Goal: Task Accomplishment & Management: Complete application form

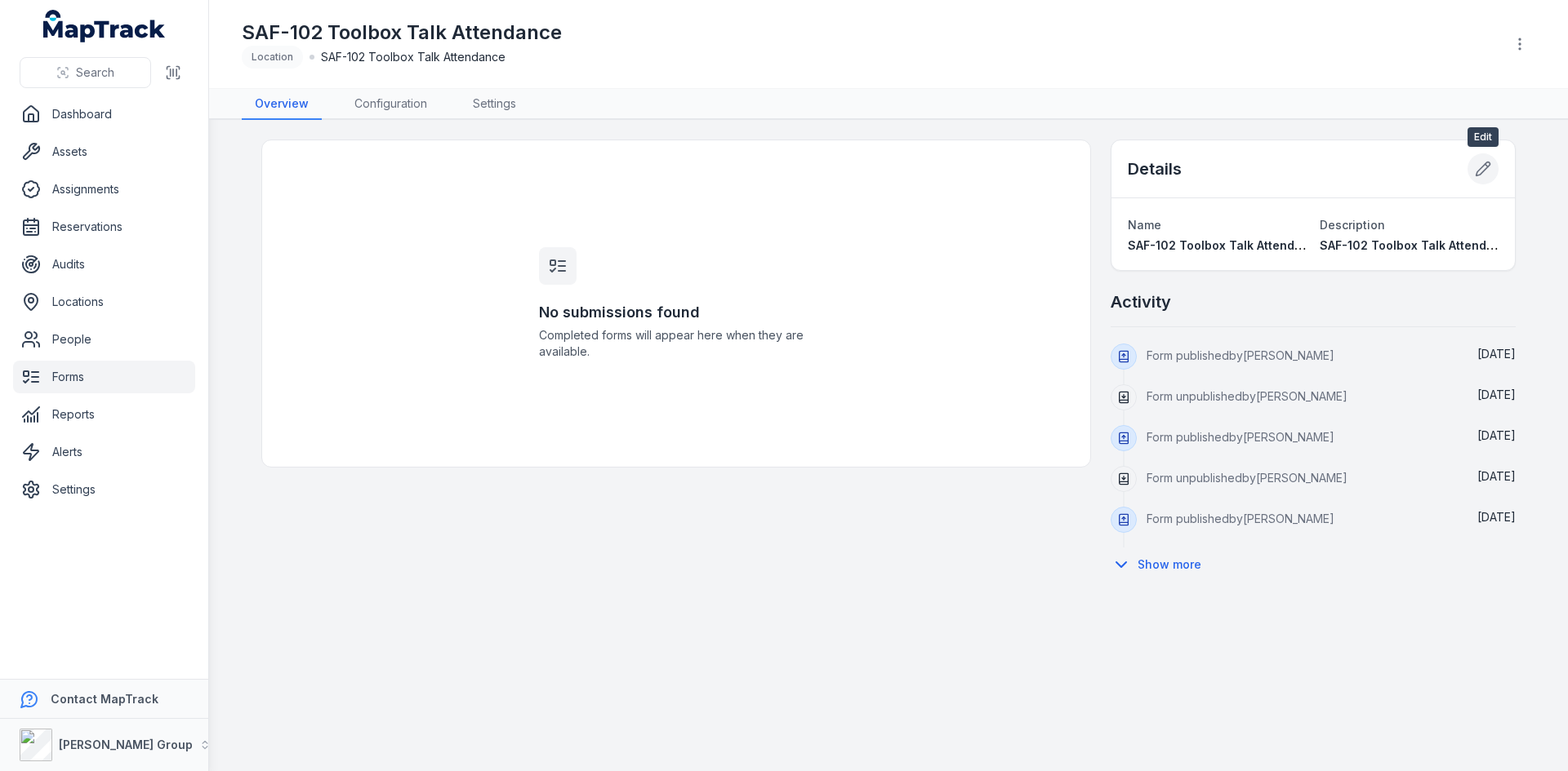
click at [1490, 165] on icon at bounding box center [1483, 169] width 14 height 14
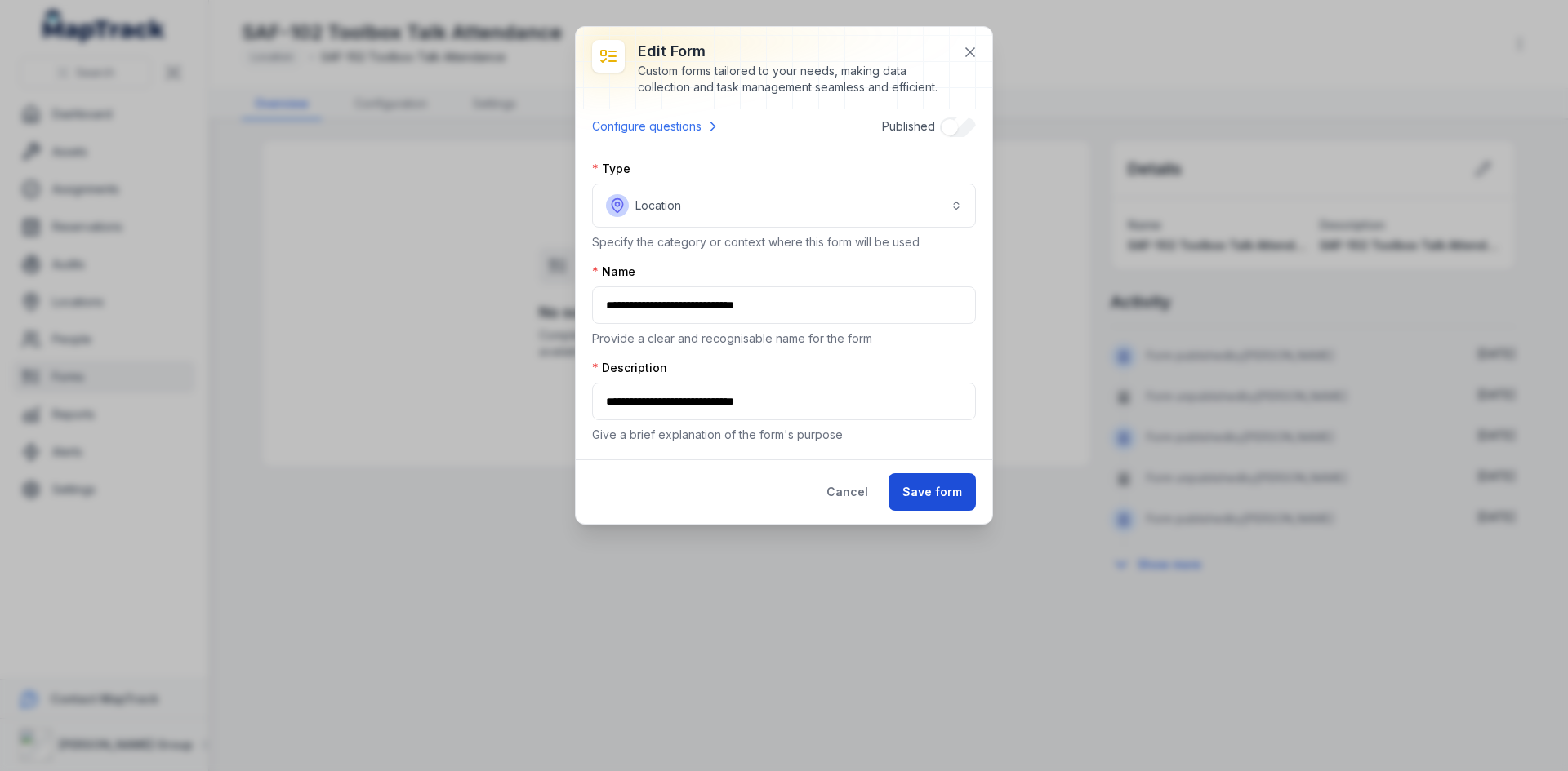
click at [927, 498] on button "Save form" at bounding box center [932, 491] width 87 height 37
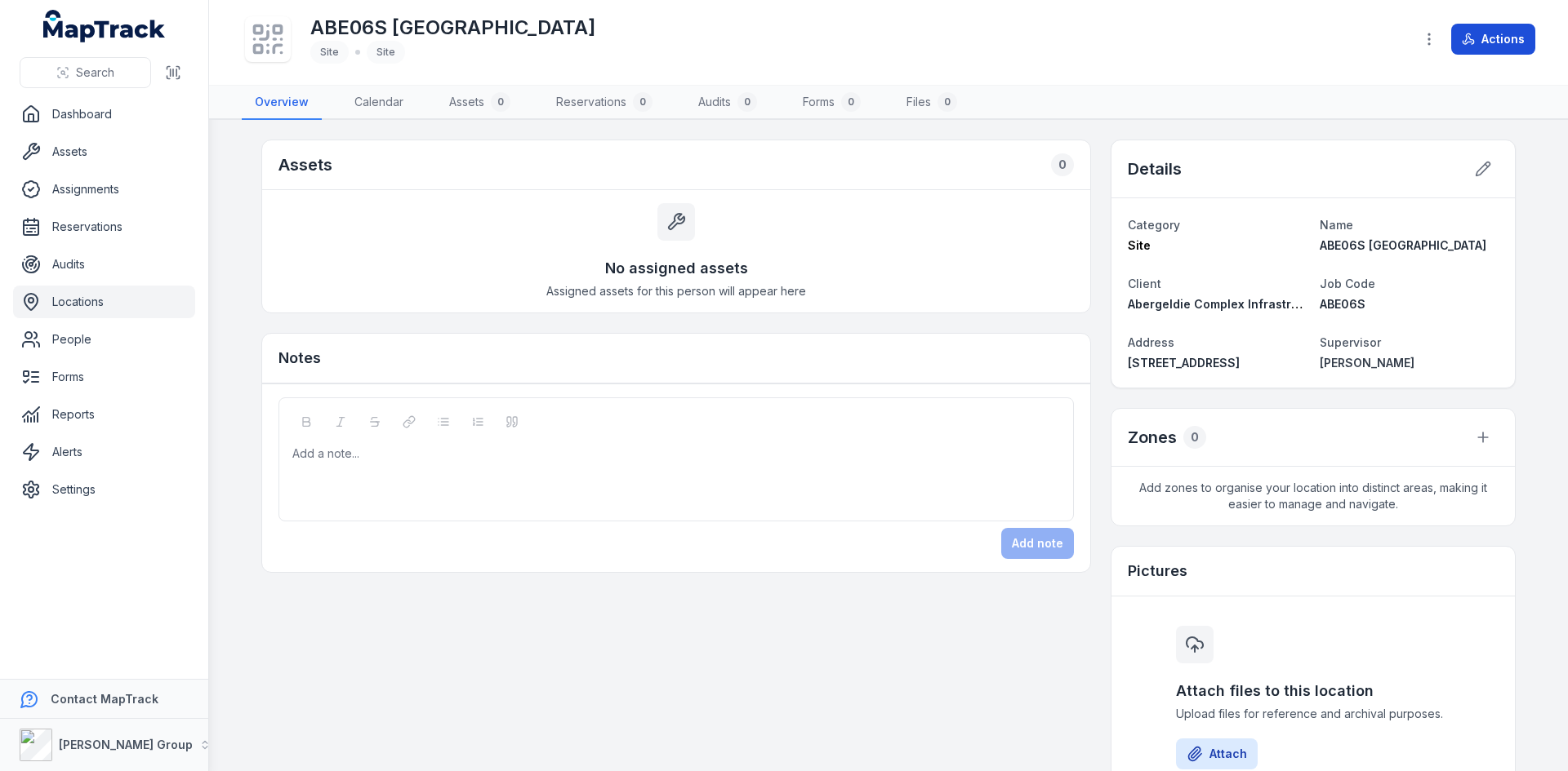
click at [1495, 44] on button "Actions" at bounding box center [1493, 39] width 85 height 31
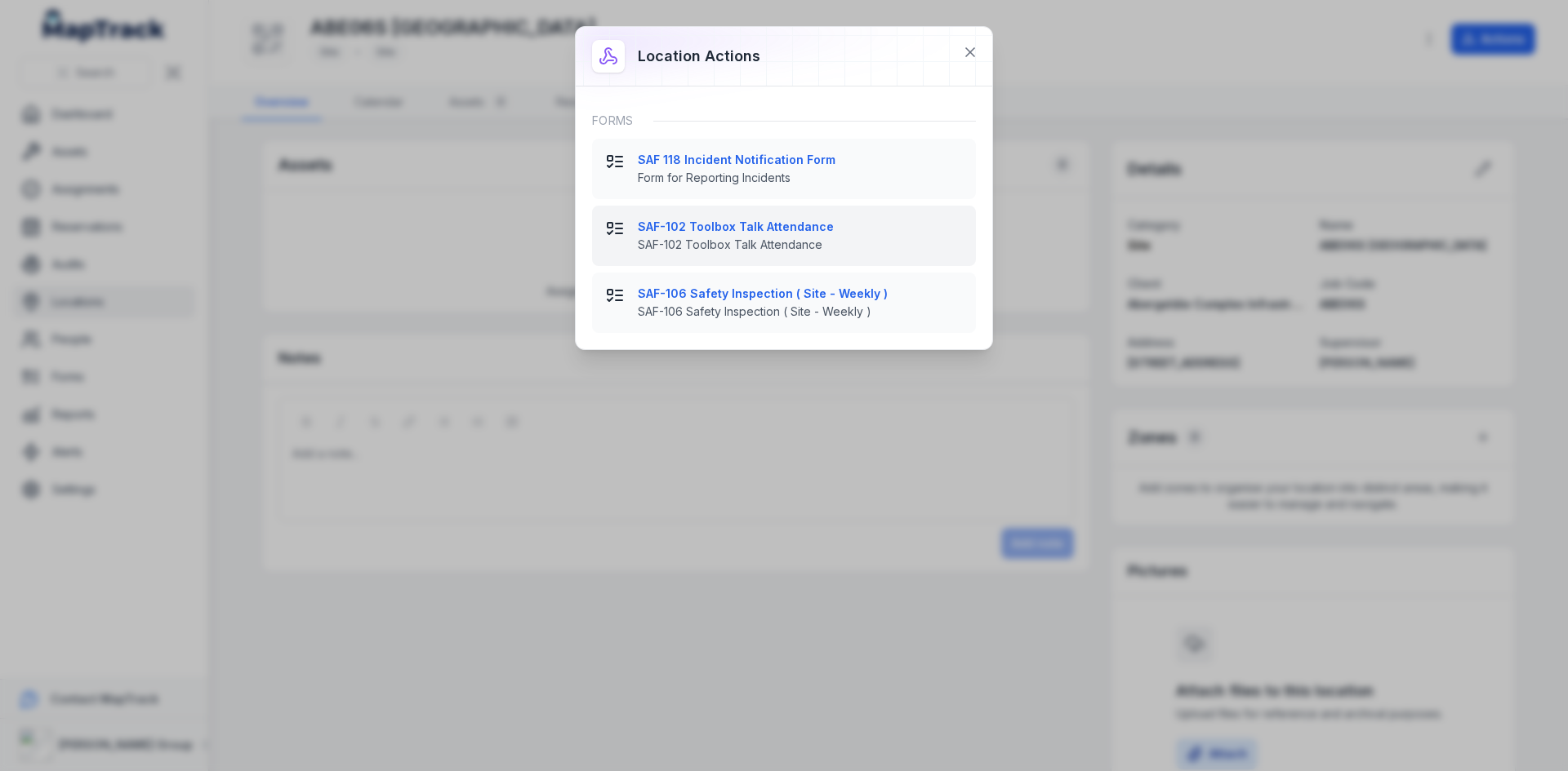
click at [727, 240] on span "SAF-102 Toolbox Talk Attendance" at bounding box center [800, 245] width 325 height 17
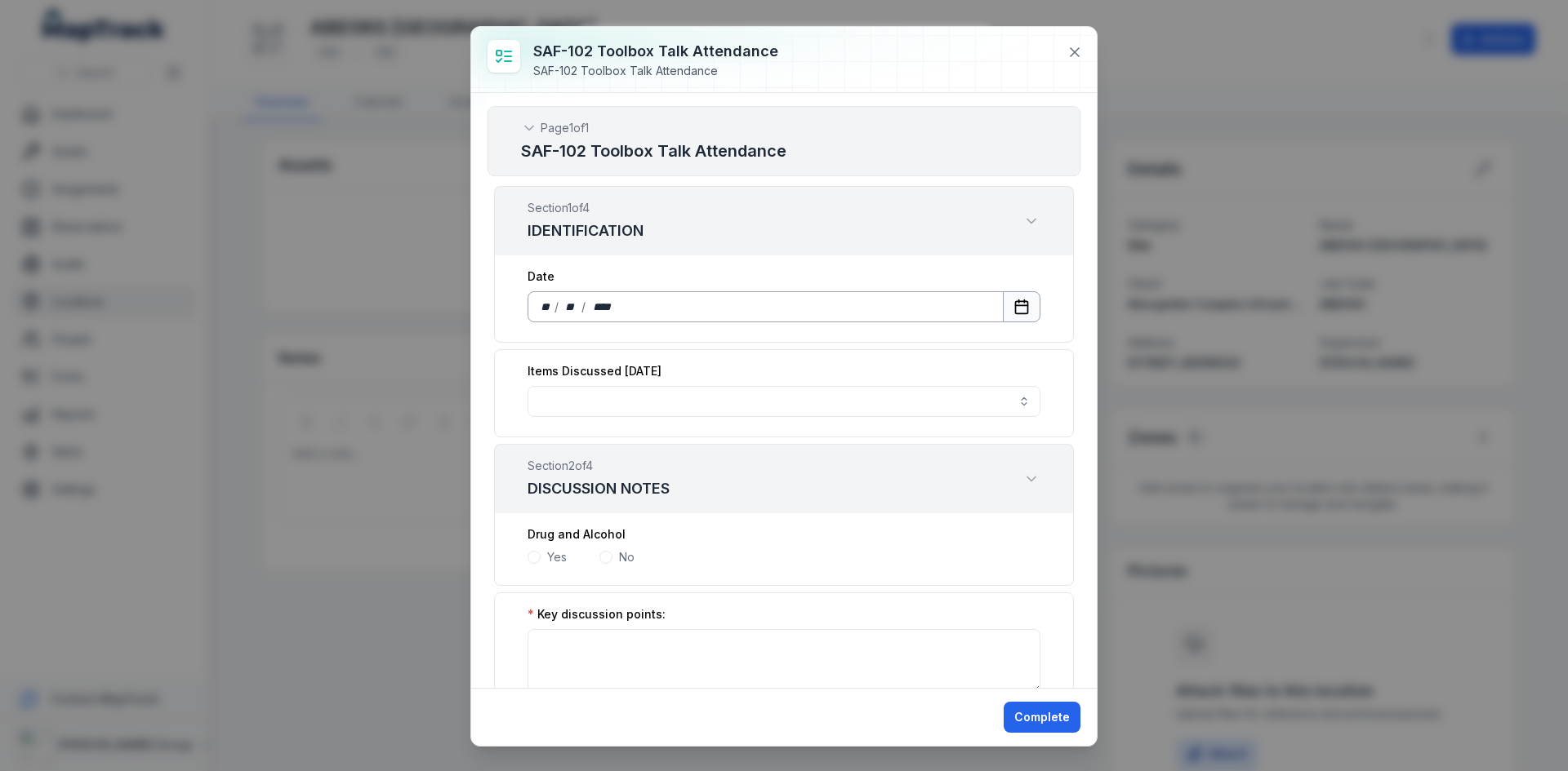
click at [1014, 304] on icon "Calendar" at bounding box center [1022, 307] width 17 height 17
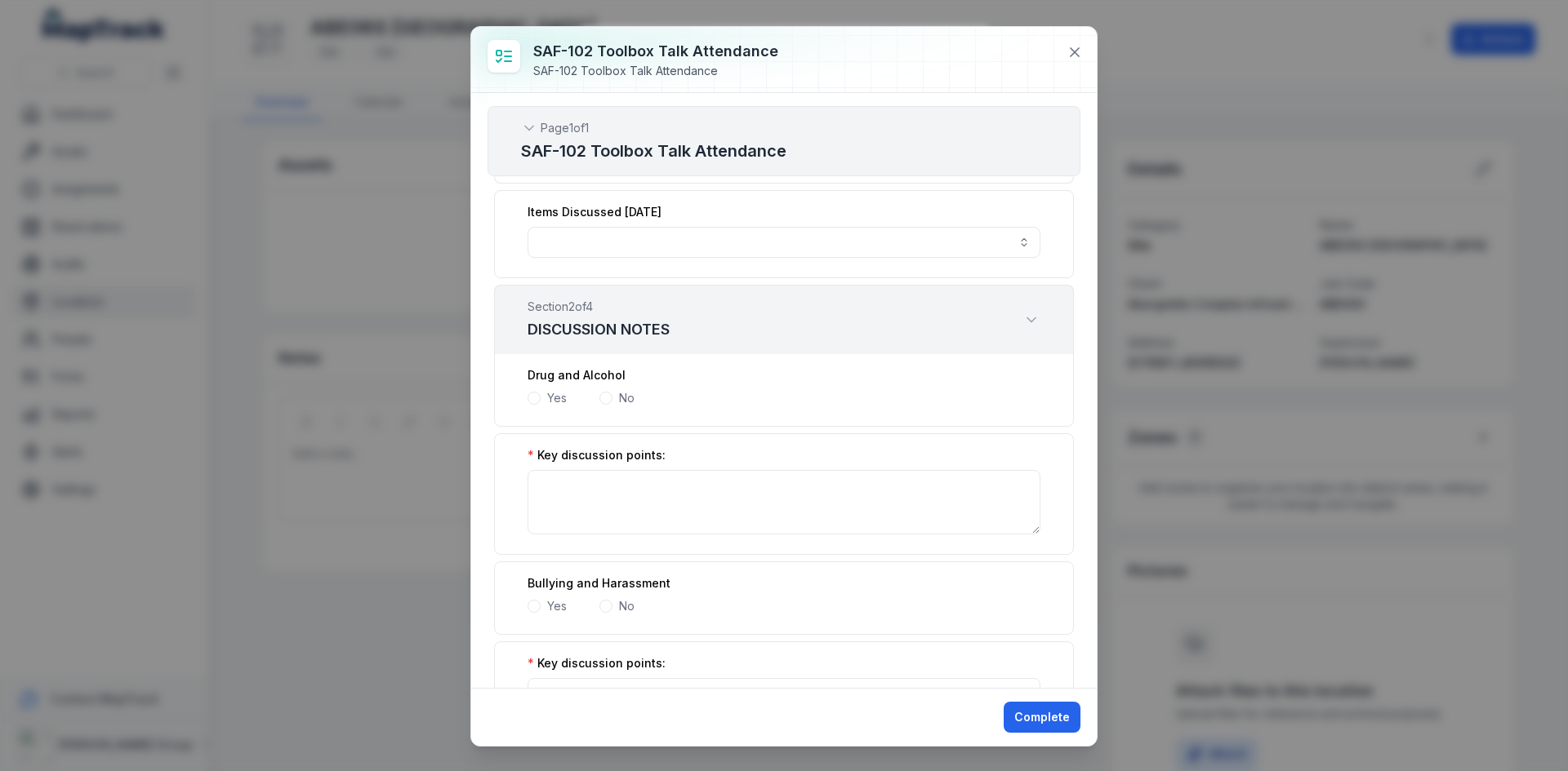
scroll to position [163, 0]
click at [537, 391] on span at bounding box center [533, 394] width 13 height 13
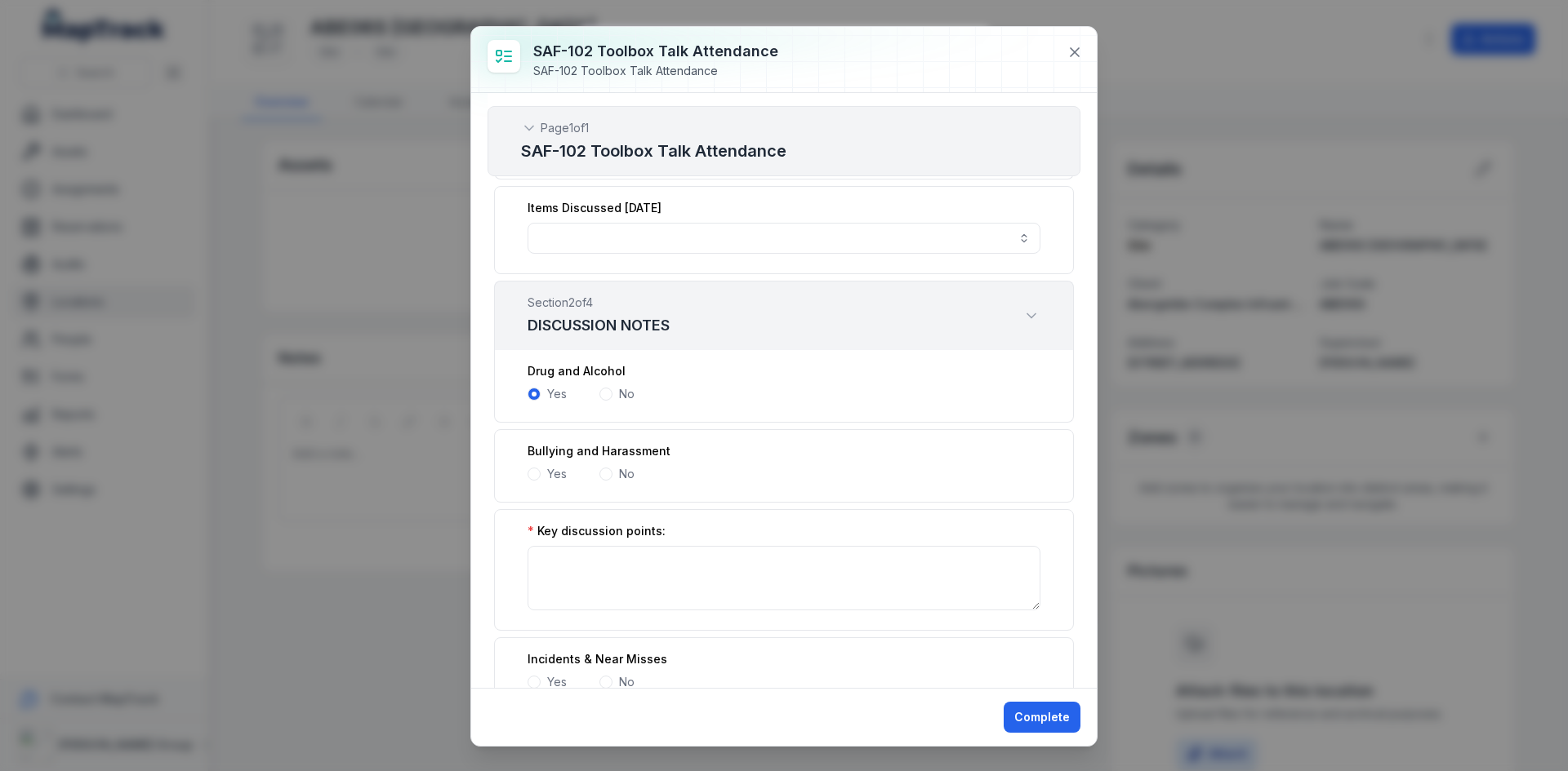
click at [601, 394] on span at bounding box center [606, 394] width 13 height 13
click at [722, 396] on div "Yes No" at bounding box center [784, 394] width 512 height 17
click at [536, 389] on span at bounding box center [533, 394] width 13 height 13
click at [608, 389] on span at bounding box center [606, 394] width 13 height 13
click at [747, 409] on div "Drug and Alcohol Yes No" at bounding box center [784, 386] width 580 height 72
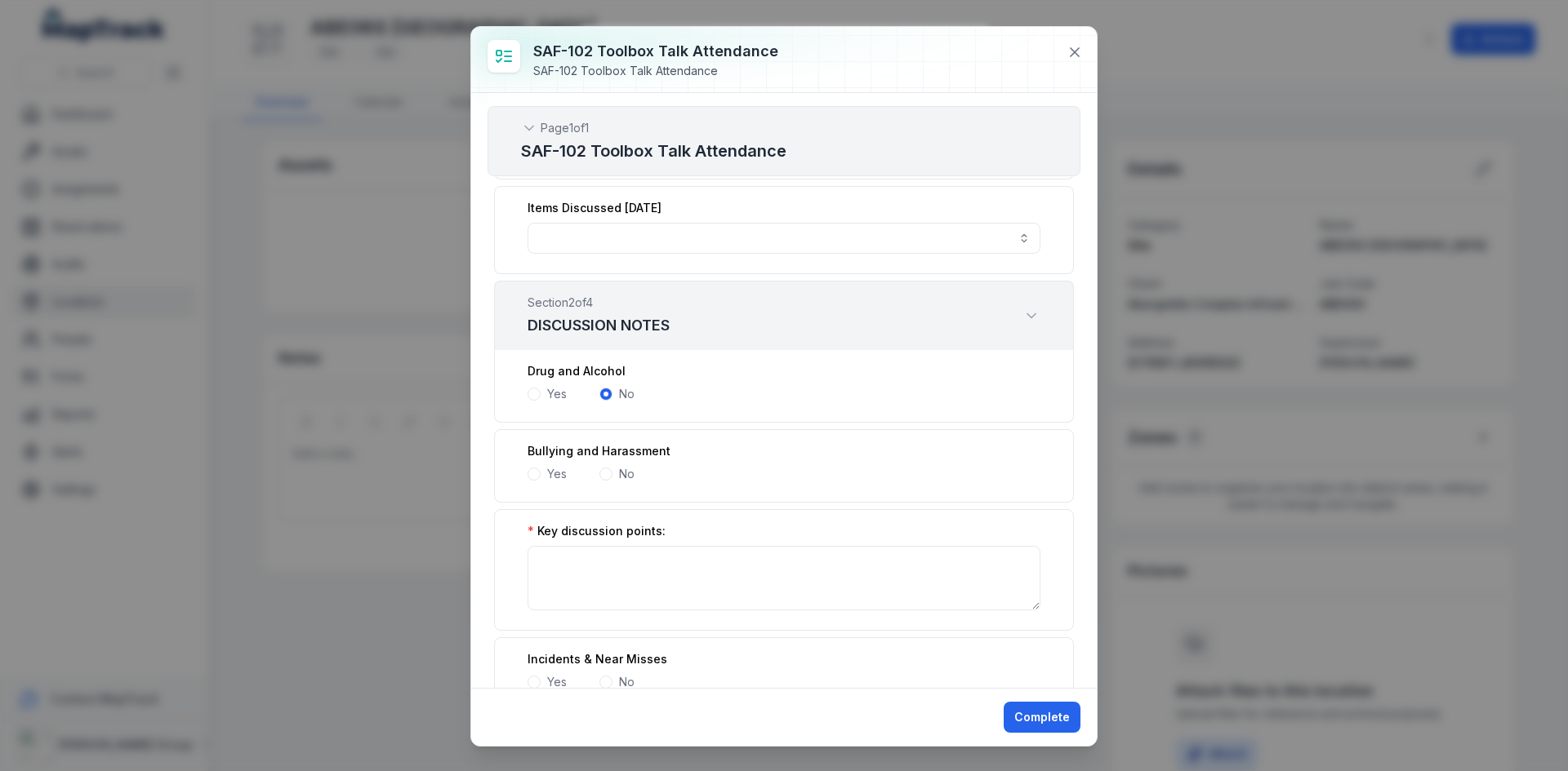
scroll to position [327, 0]
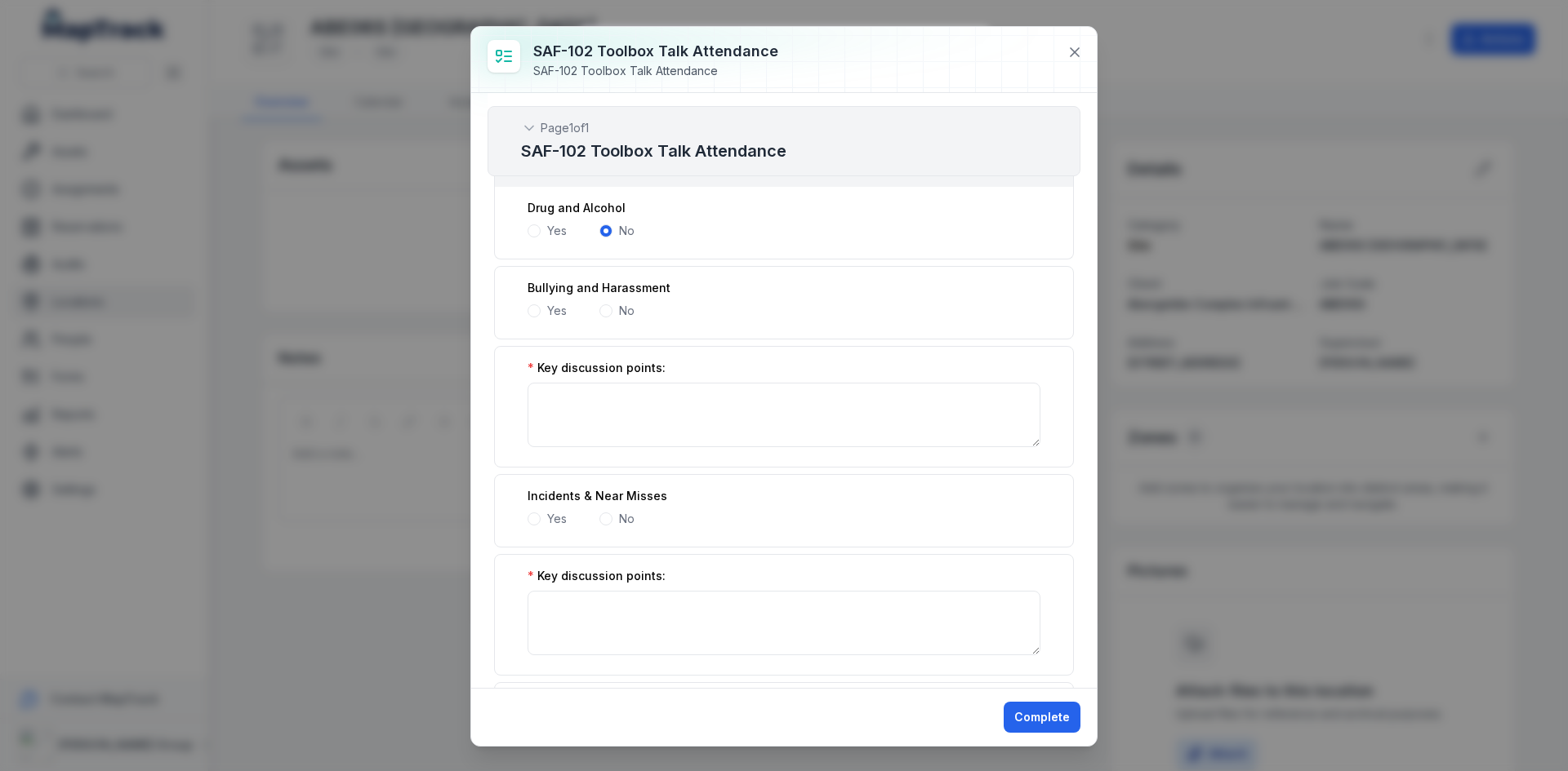
click at [607, 309] on span at bounding box center [606, 310] width 13 height 13
click at [607, 309] on span at bounding box center [606, 311] width 5 height 5
click at [533, 385] on span at bounding box center [533, 390] width 13 height 13
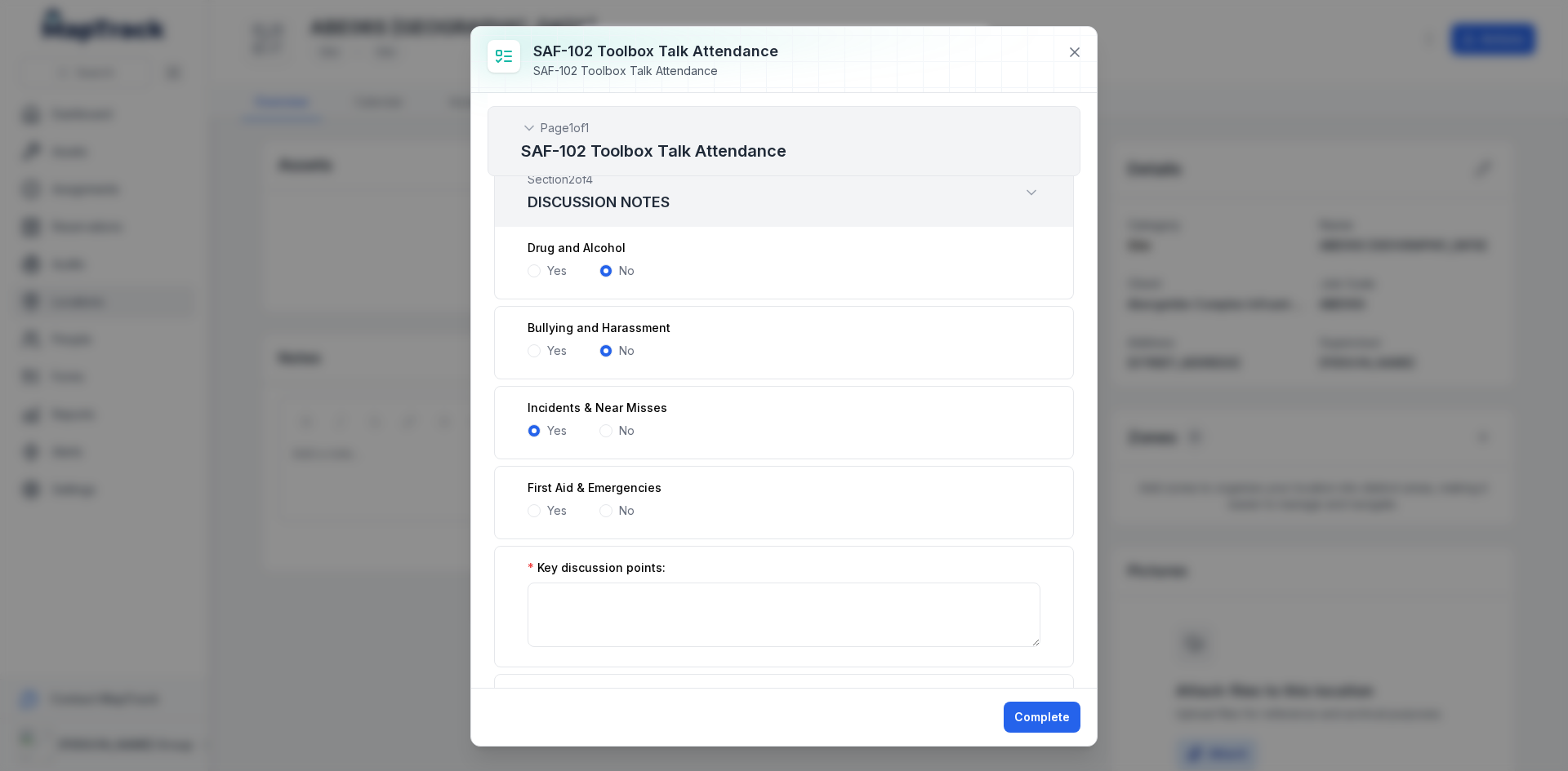
scroll to position [245, 0]
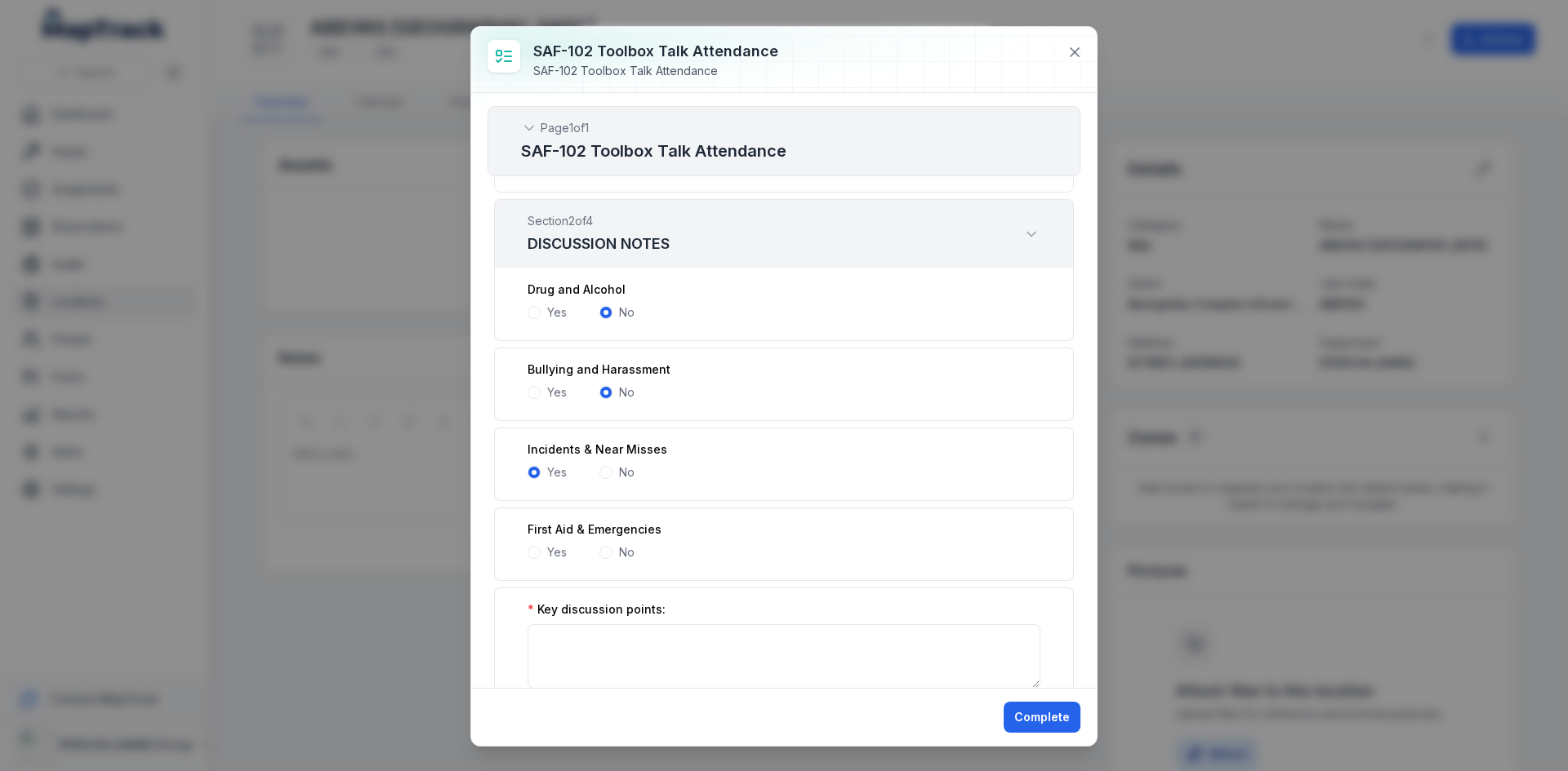
click at [608, 472] on span at bounding box center [606, 472] width 13 height 13
click at [537, 468] on span at bounding box center [533, 472] width 13 height 13
click at [757, 456] on div "Incidents & Near Misses" at bounding box center [784, 450] width 512 height 17
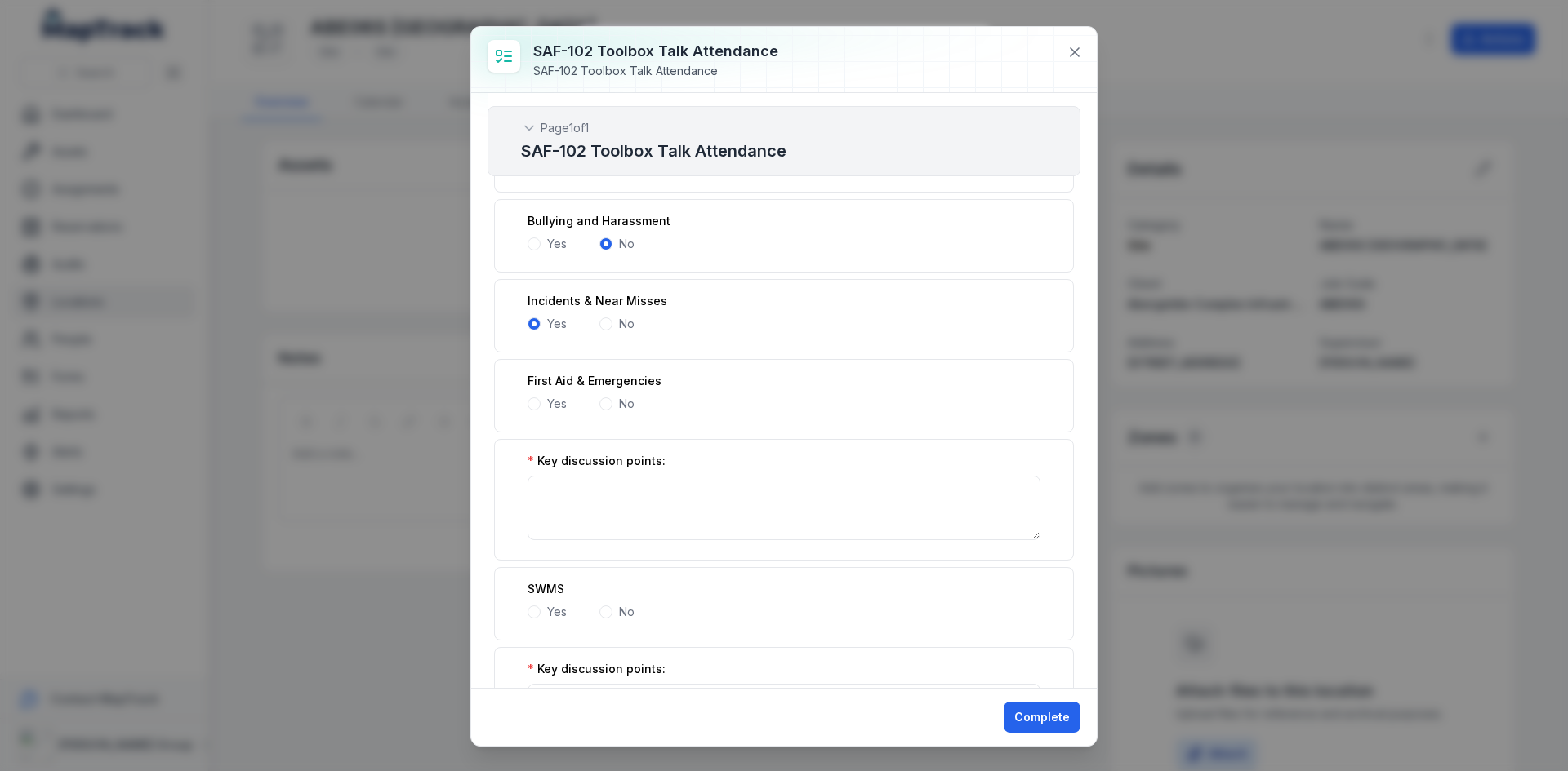
scroll to position [408, 0]
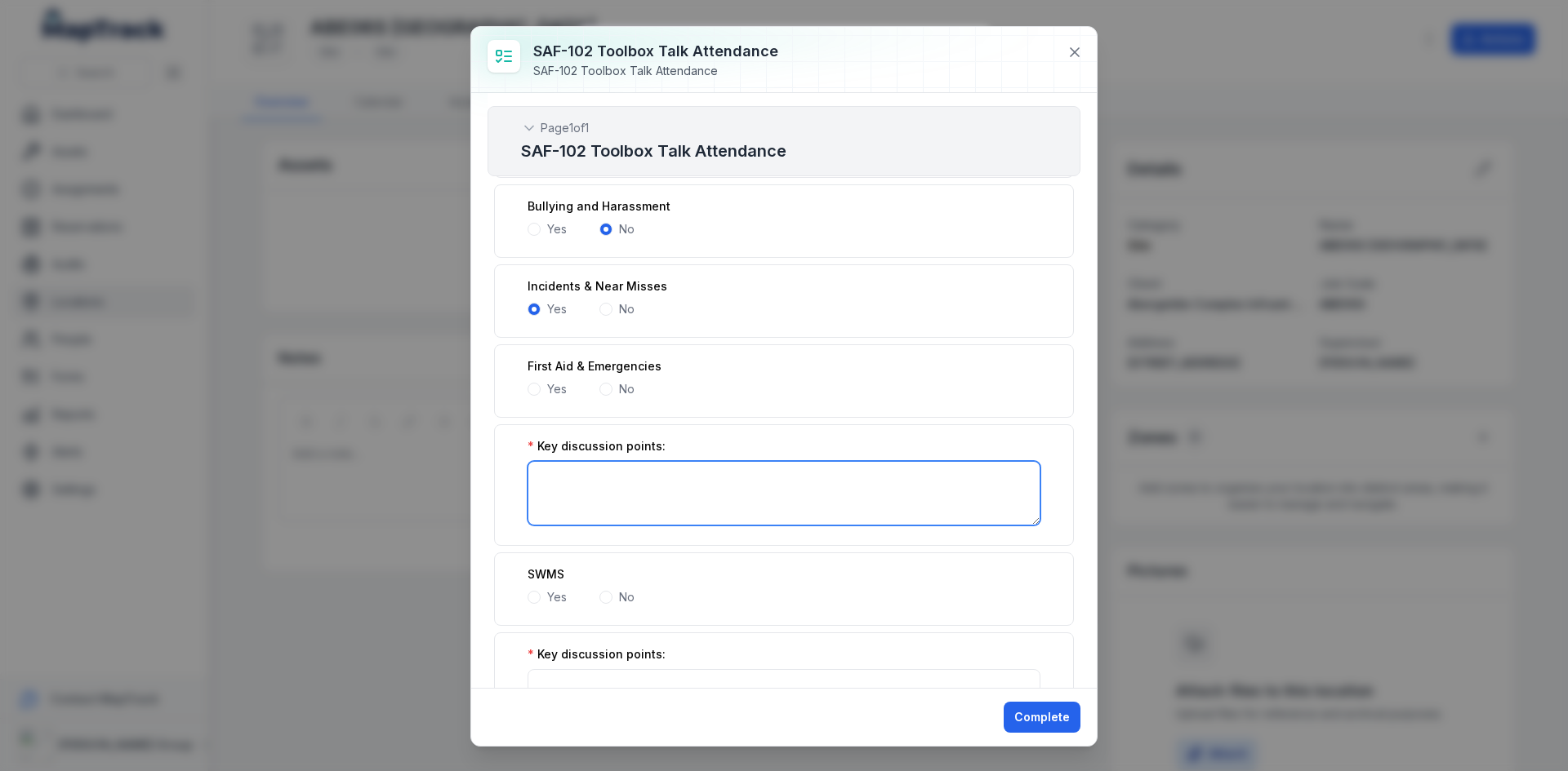
click at [609, 513] on textarea ":r2vh:-form-item-label" at bounding box center [784, 493] width 512 height 64
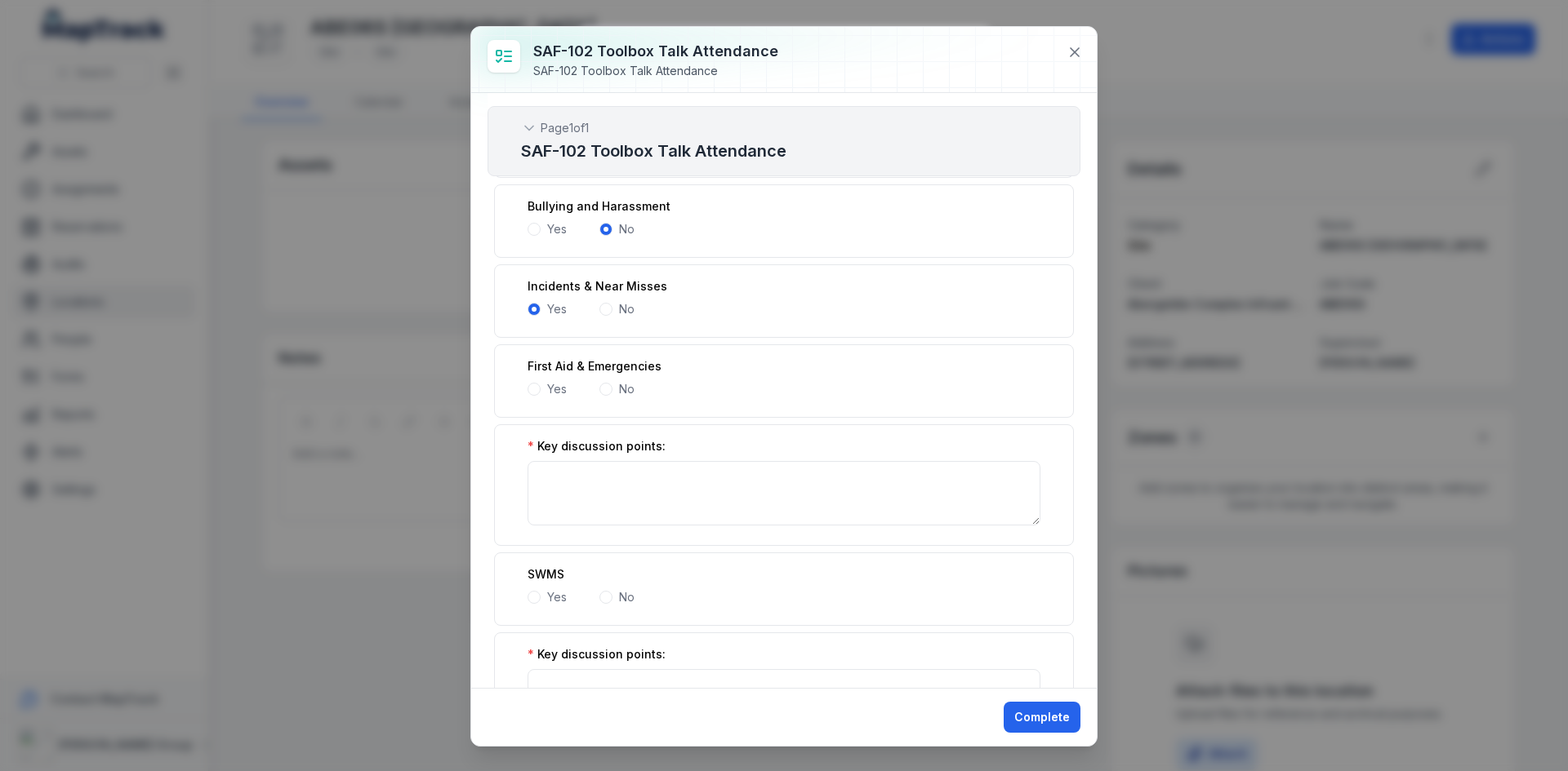
click at [614, 384] on div "No" at bounding box center [617, 389] width 35 height 17
click at [608, 388] on span at bounding box center [606, 389] width 13 height 13
click at [526, 389] on div "First Aid & Emergencies Yes No" at bounding box center [784, 381] width 580 height 73
click at [535, 388] on span at bounding box center [533, 389] width 13 height 13
click at [534, 465] on span at bounding box center [533, 469] width 13 height 13
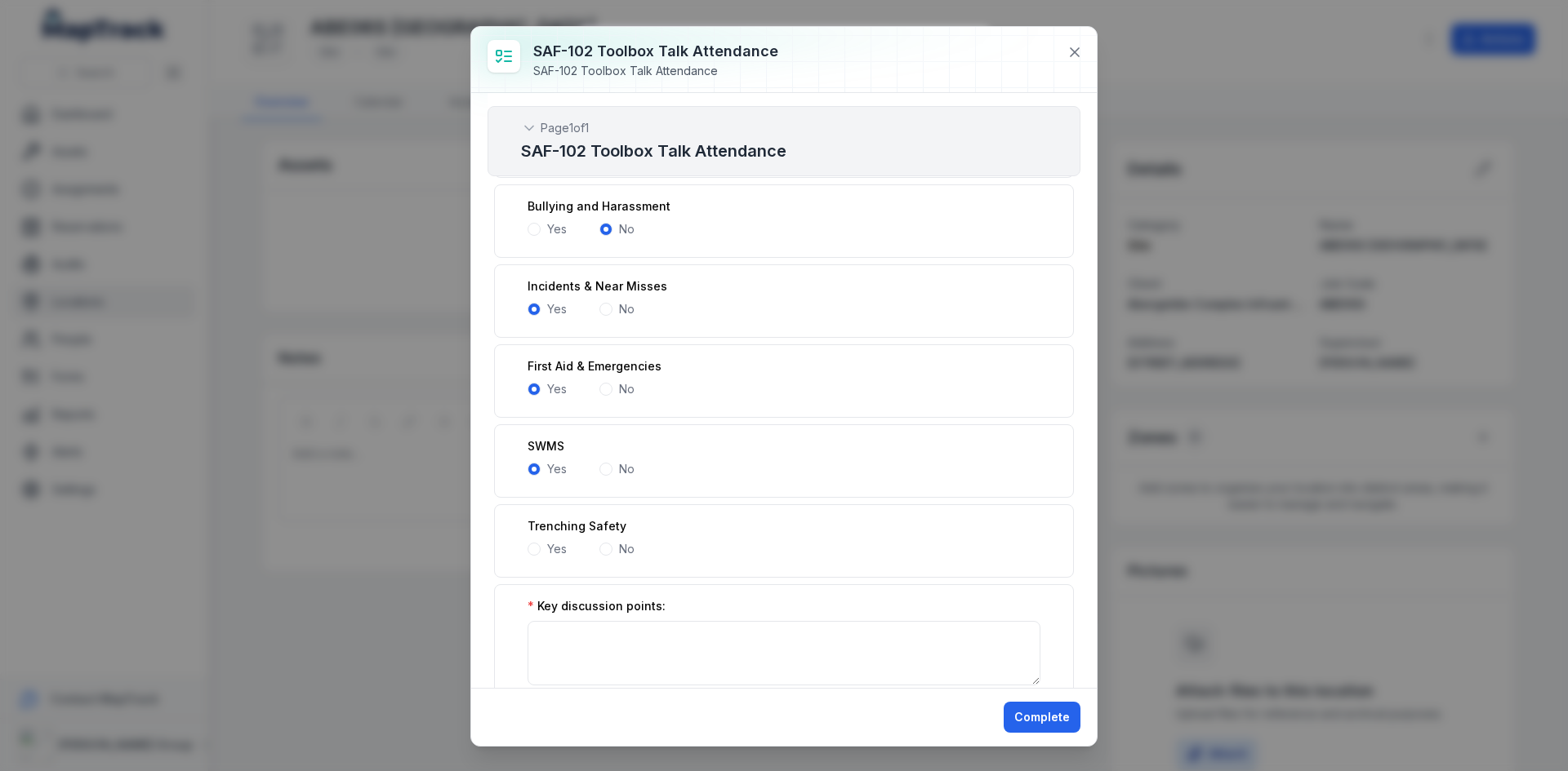
click at [604, 551] on span at bounding box center [606, 549] width 13 height 13
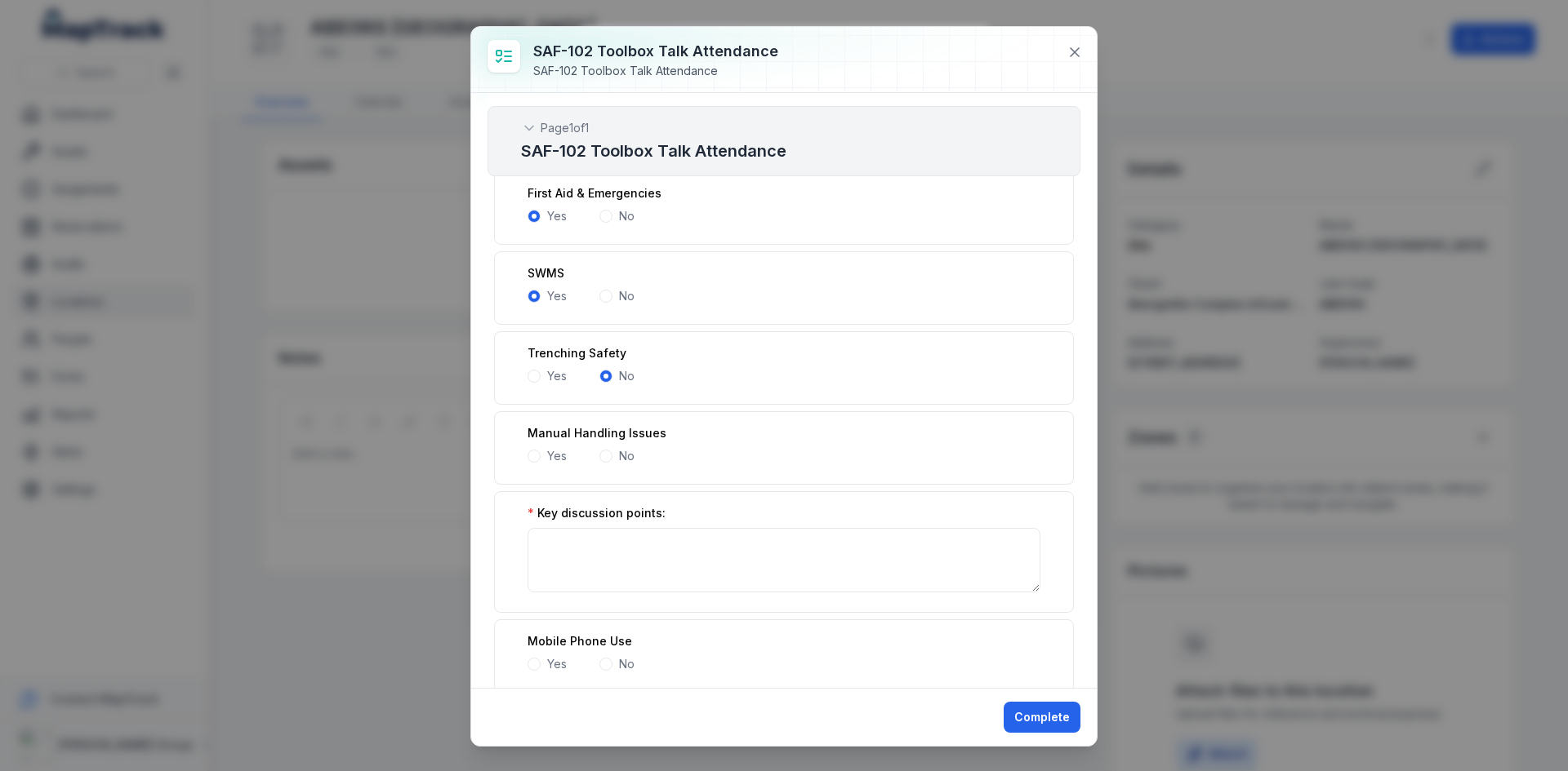
scroll to position [653, 0]
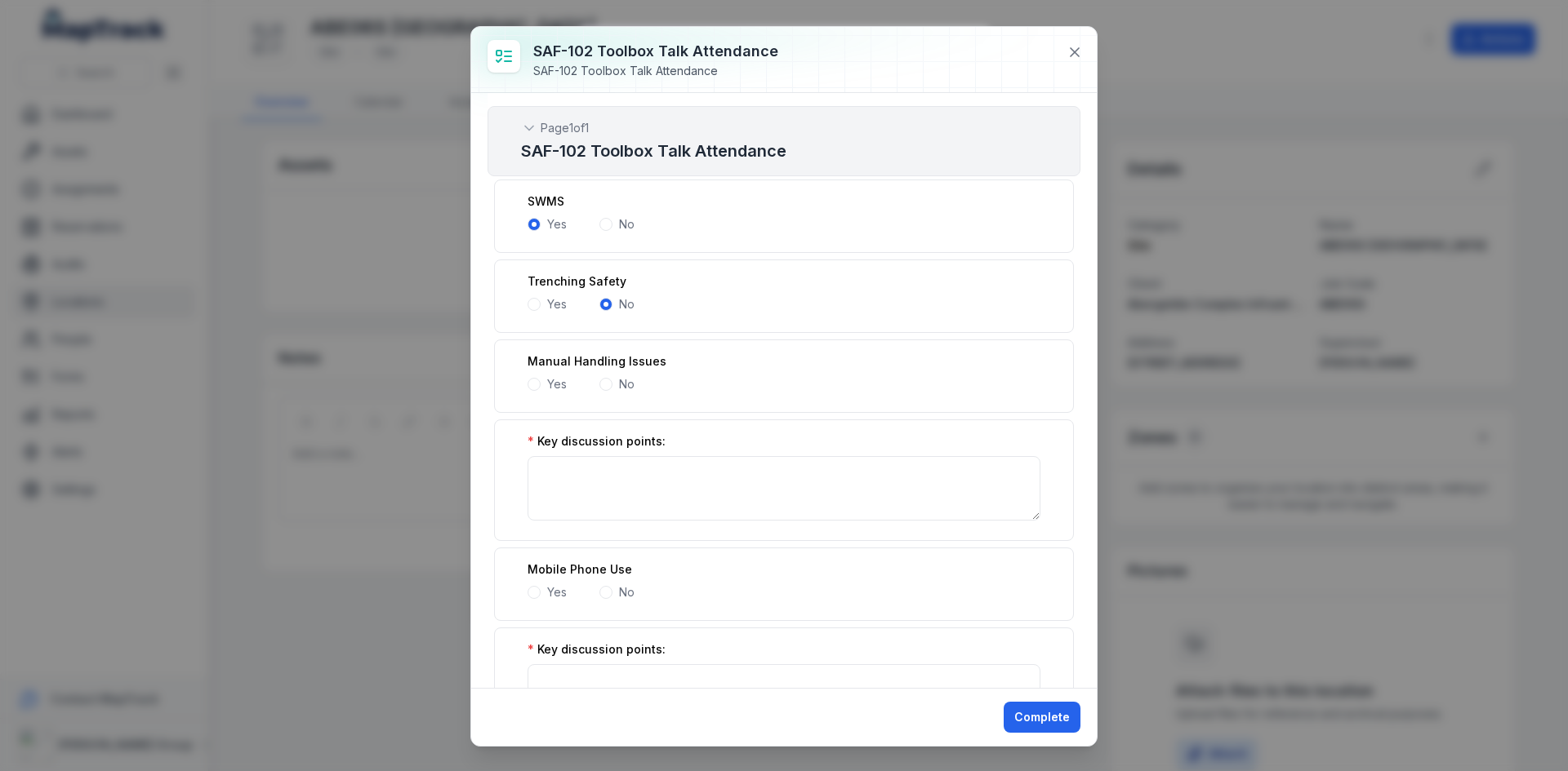
click at [534, 382] on span at bounding box center [533, 384] width 13 height 13
click at [603, 386] on span at bounding box center [606, 384] width 13 height 13
click at [1083, 56] on button at bounding box center [1075, 52] width 31 height 31
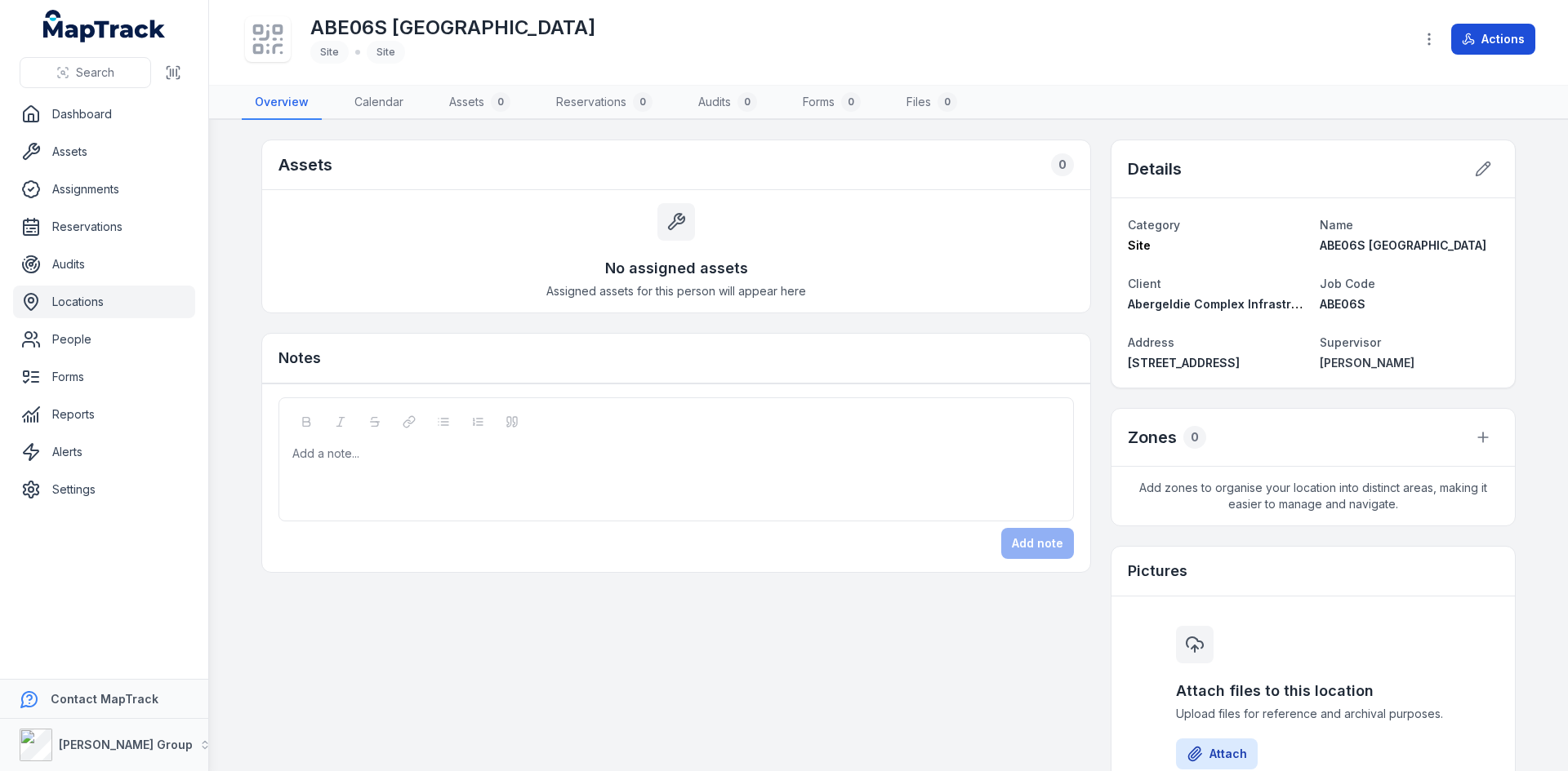
click at [1501, 37] on button "Actions" at bounding box center [1493, 39] width 85 height 31
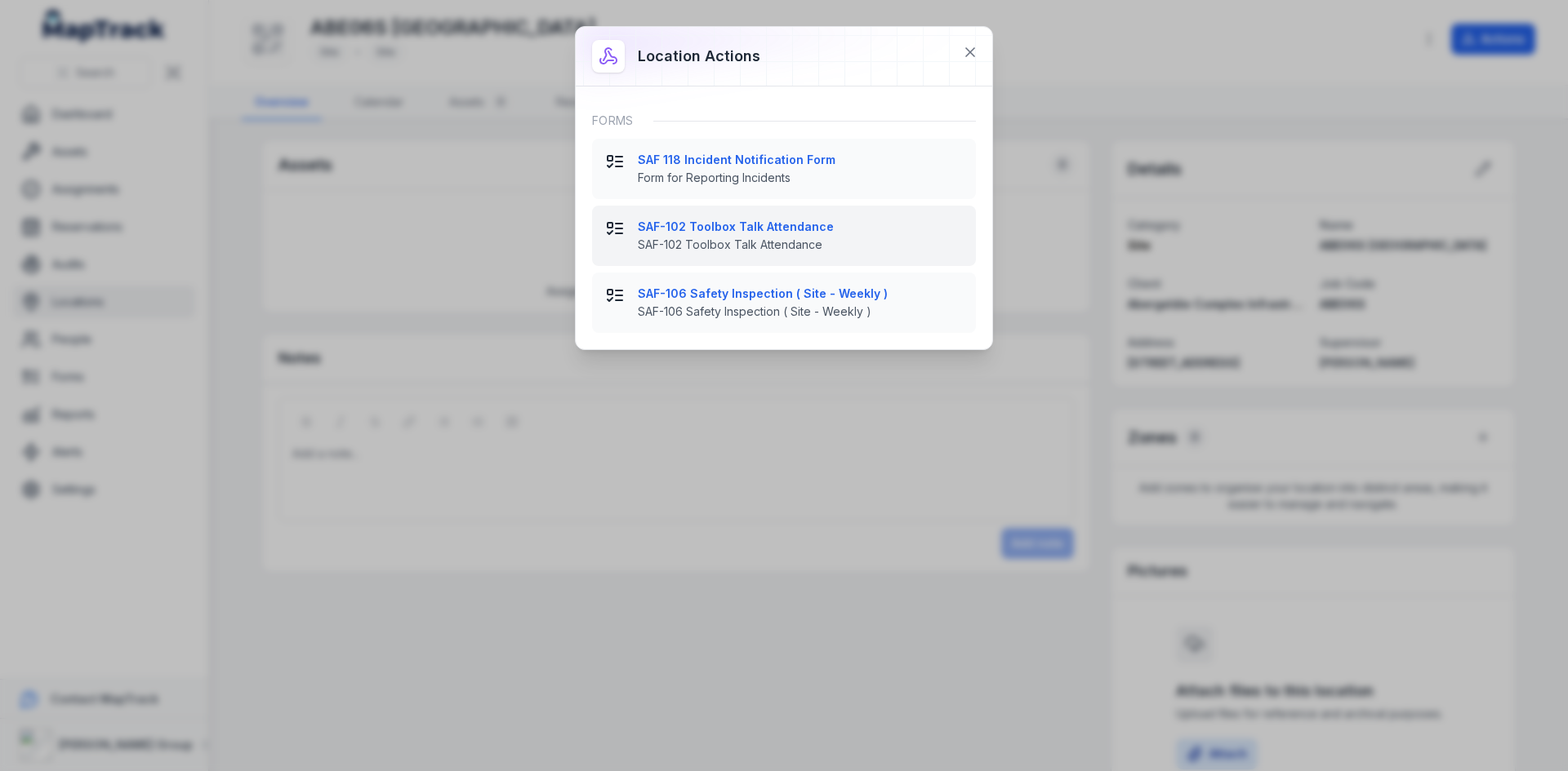
click at [706, 244] on span "SAF-102 Toolbox Talk Attendance" at bounding box center [800, 245] width 325 height 17
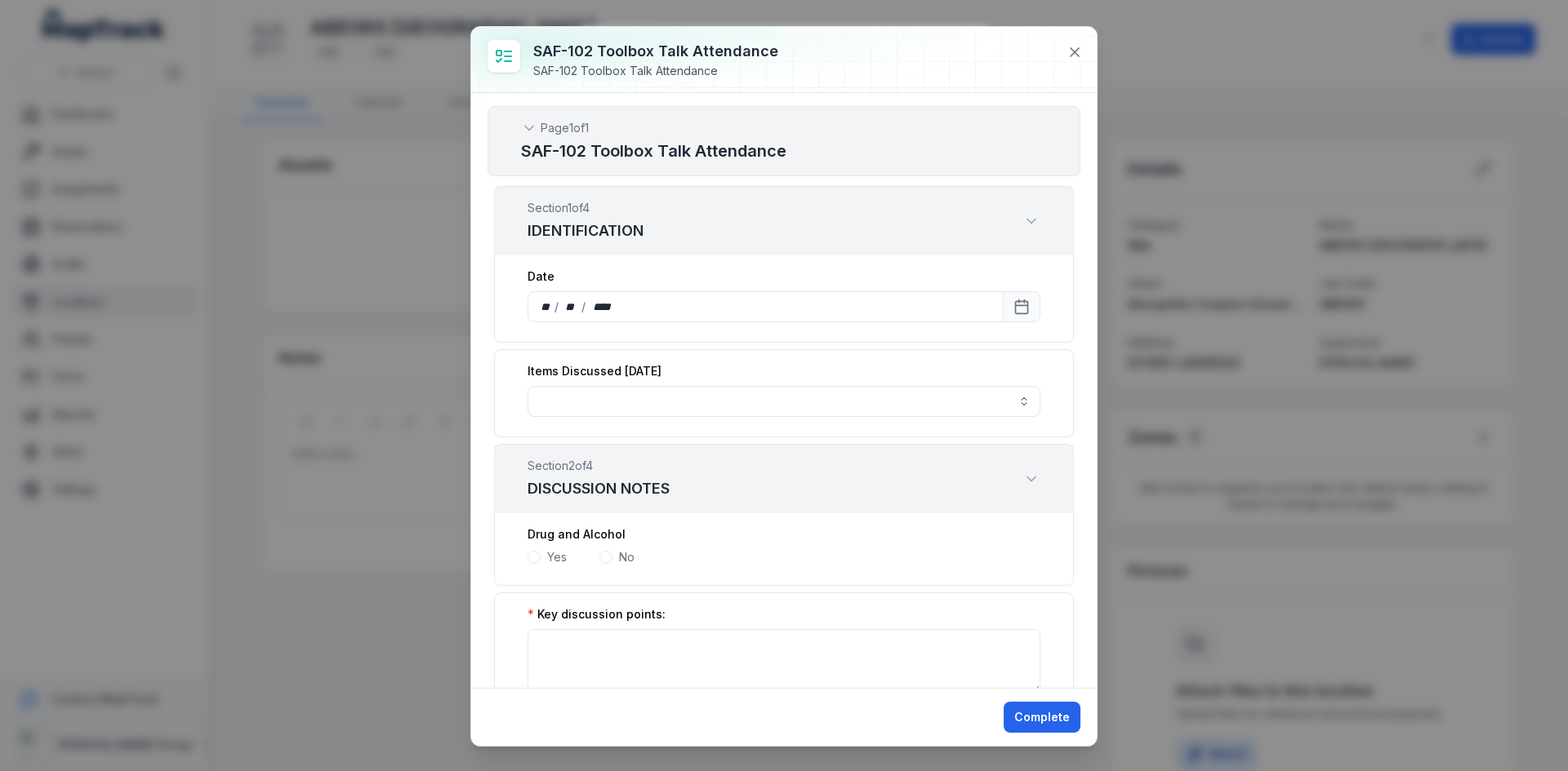
scroll to position [163, 0]
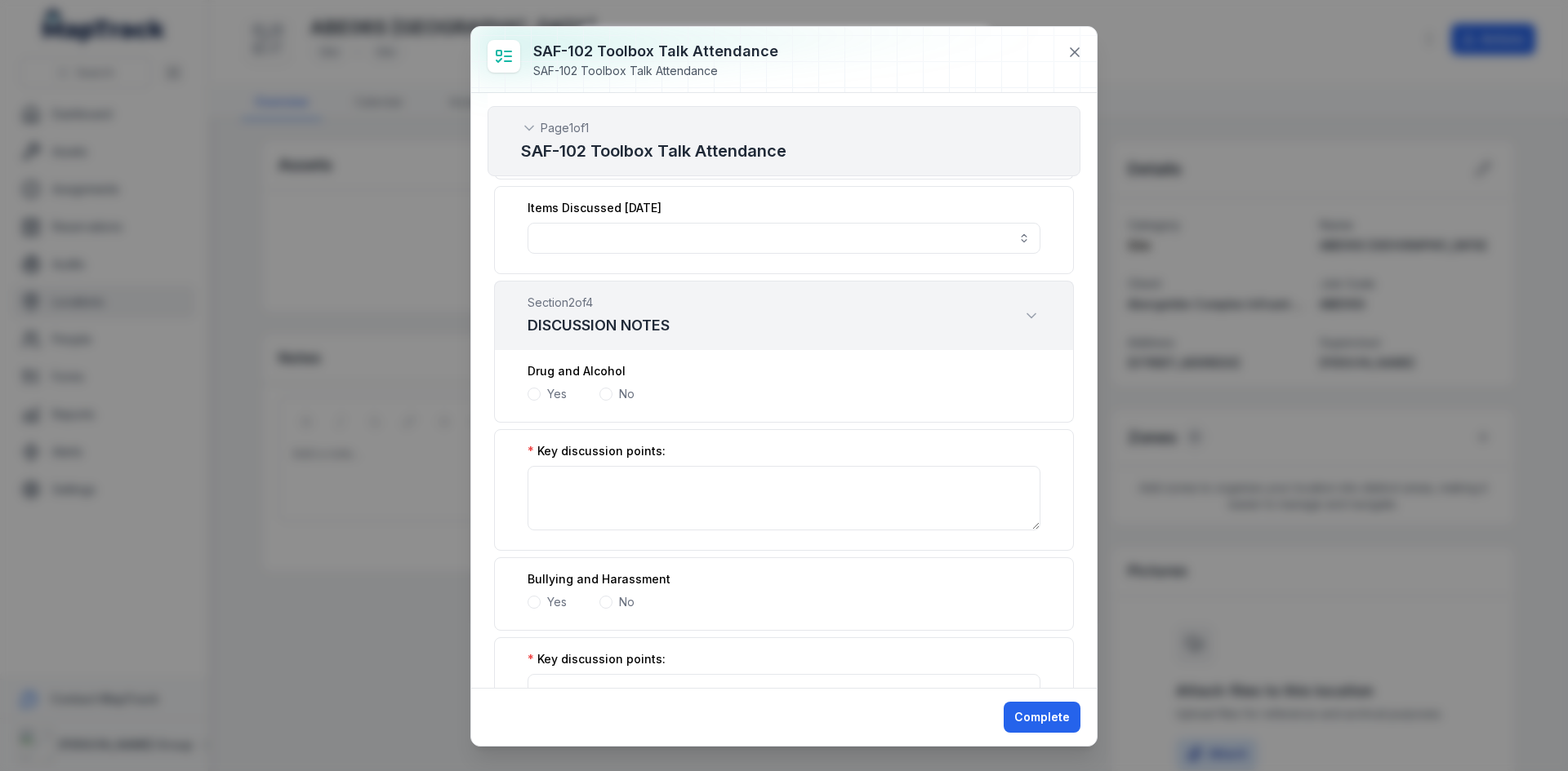
click at [531, 388] on span at bounding box center [533, 394] width 13 height 13
click at [598, 396] on div "Yes No" at bounding box center [784, 394] width 512 height 17
click at [601, 396] on span at bounding box center [606, 394] width 13 height 13
click at [602, 396] on span at bounding box center [606, 394] width 13 height 13
click at [605, 476] on span at bounding box center [606, 474] width 13 height 13
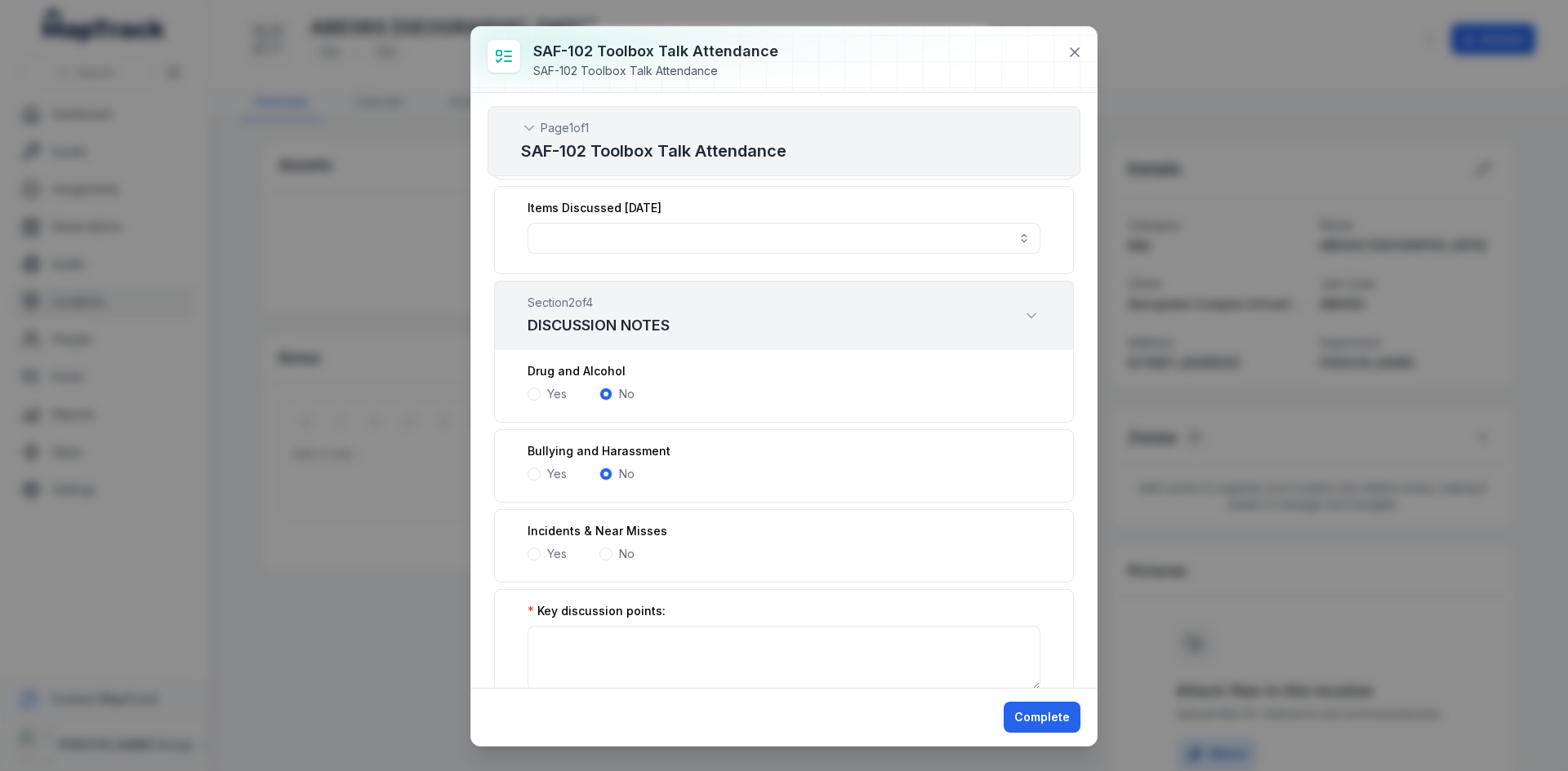
click at [532, 477] on span at bounding box center [533, 474] width 13 height 13
click at [534, 559] on span at bounding box center [533, 554] width 13 height 13
click at [1083, 52] on button at bounding box center [1075, 52] width 31 height 31
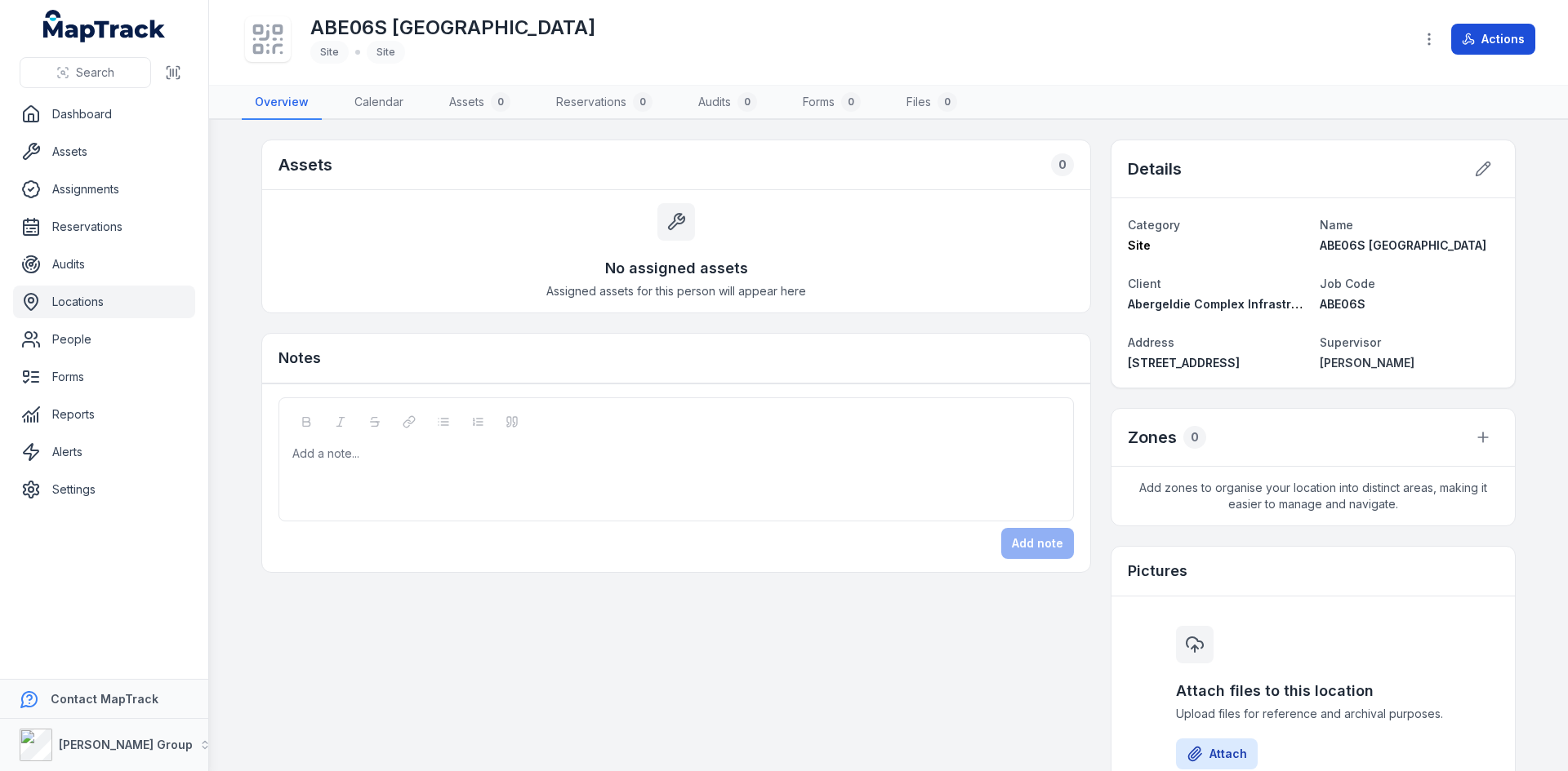
click at [1478, 31] on button "Actions" at bounding box center [1493, 39] width 85 height 31
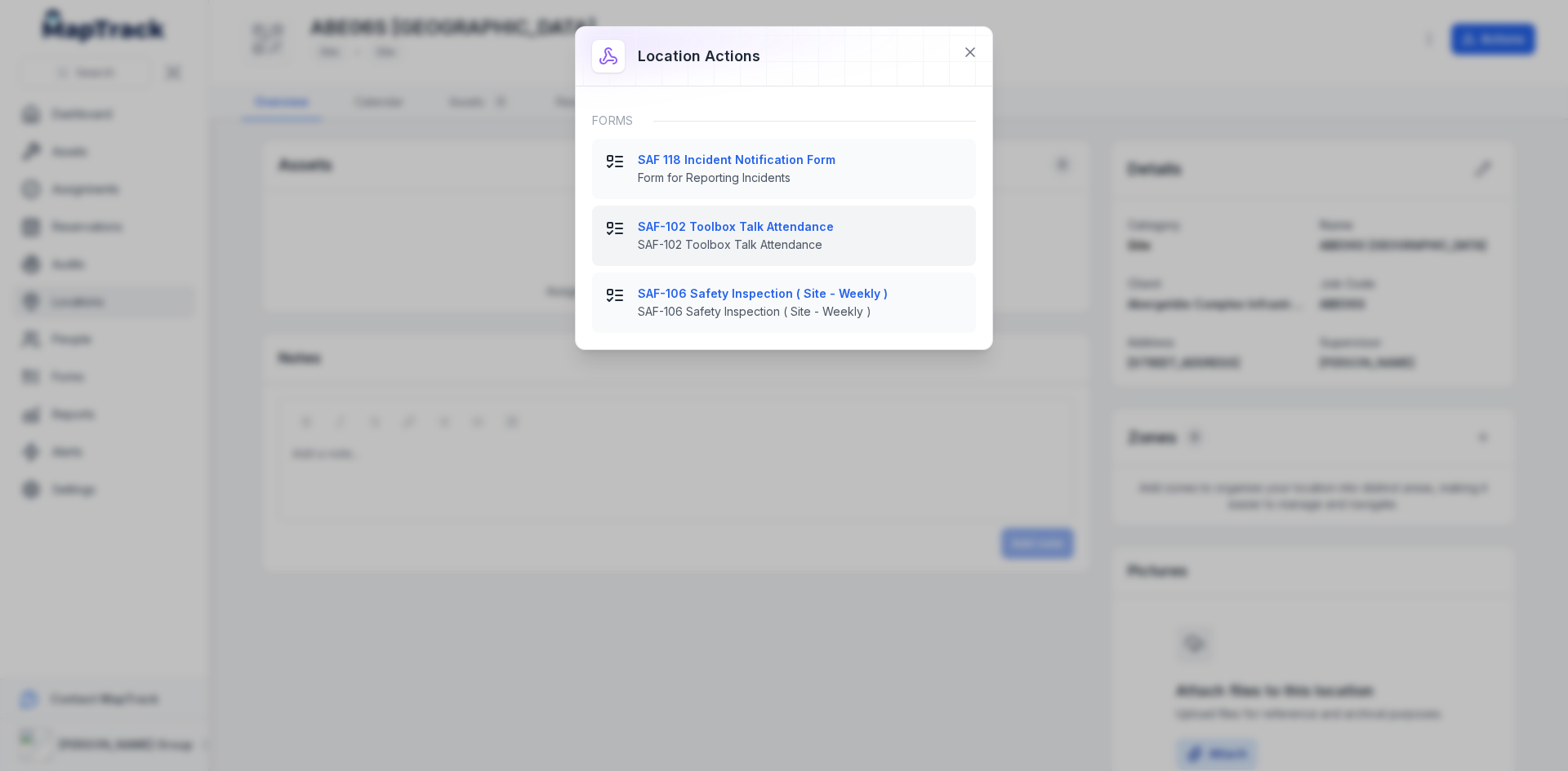
click at [709, 234] on strong "SAF-102 Toolbox Talk Attendance" at bounding box center [800, 227] width 325 height 17
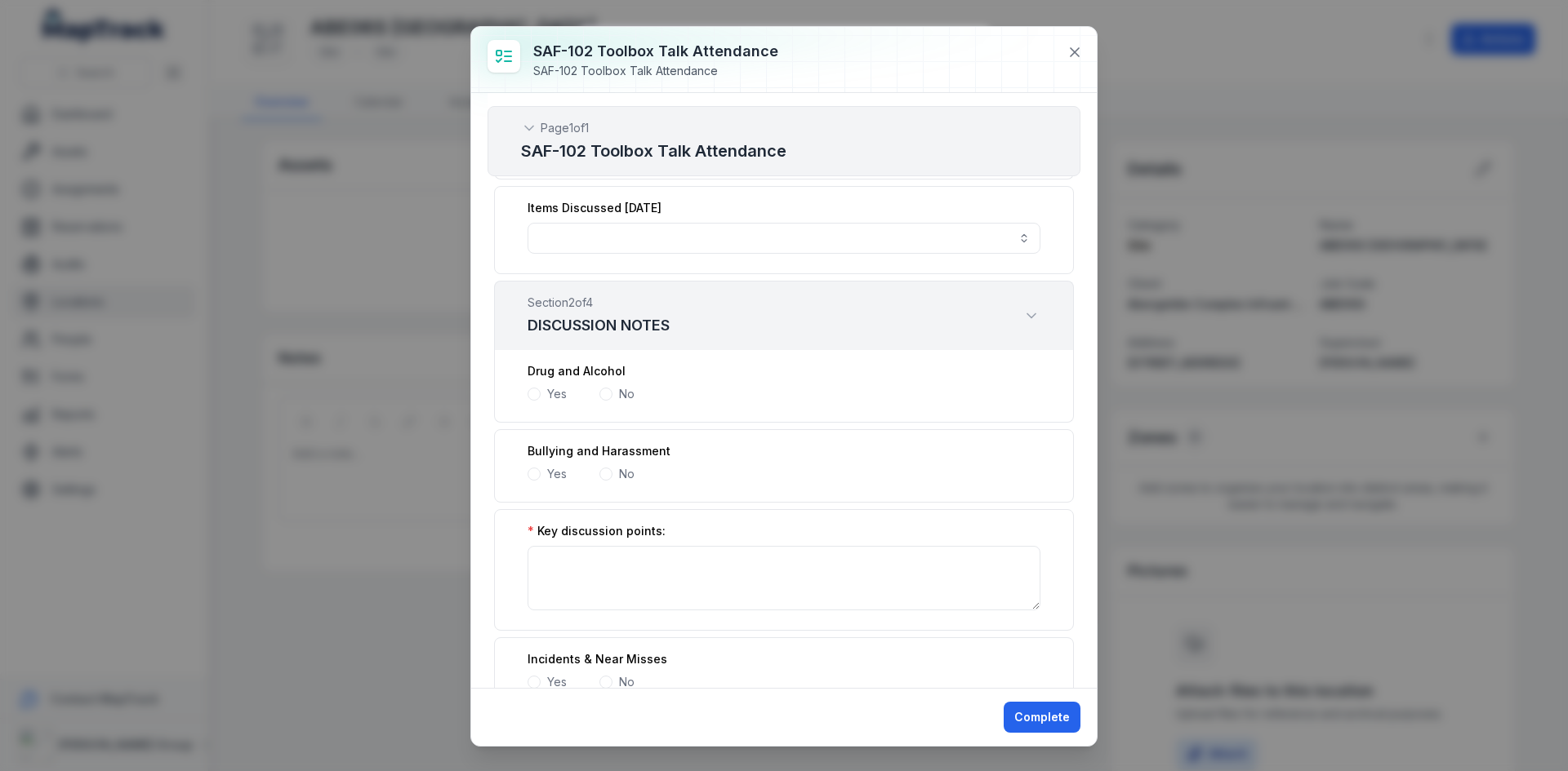
click at [538, 393] on span at bounding box center [533, 394] width 13 height 13
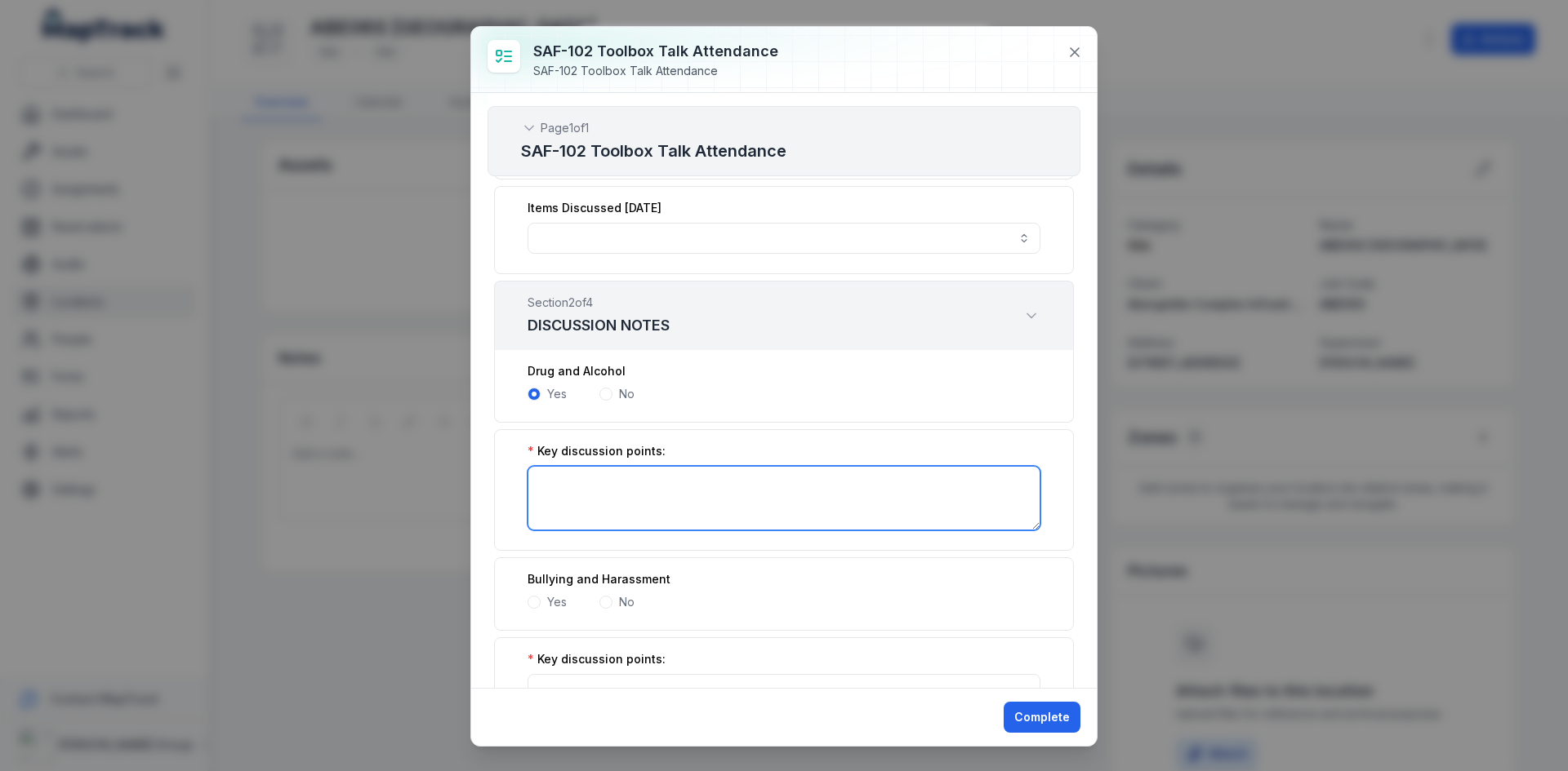
click at [622, 489] on textarea ":r446:-form-item-label" at bounding box center [784, 498] width 512 height 64
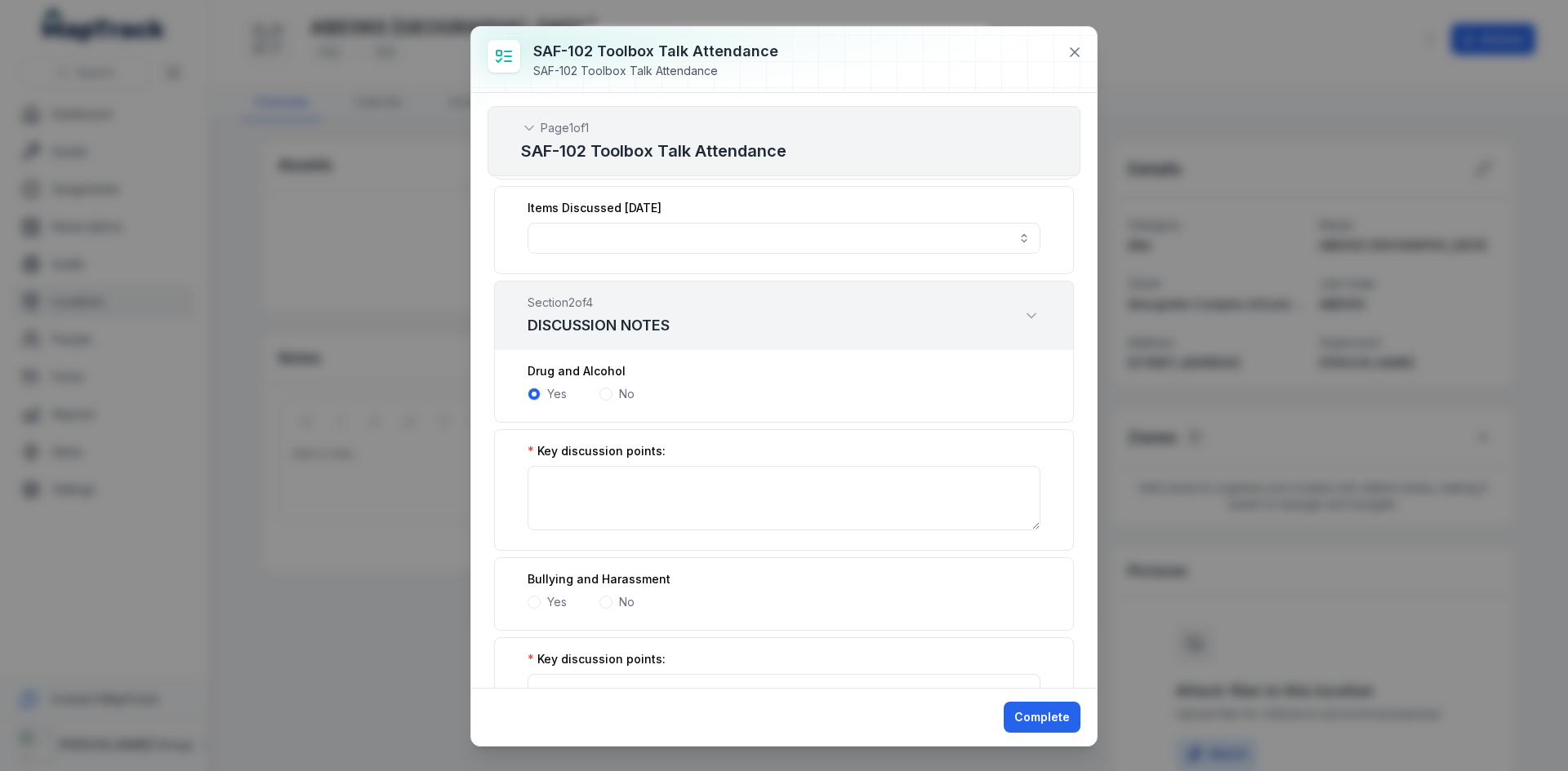
click at [606, 396] on span at bounding box center [606, 394] width 13 height 13
click at [534, 396] on span at bounding box center [533, 394] width 13 height 13
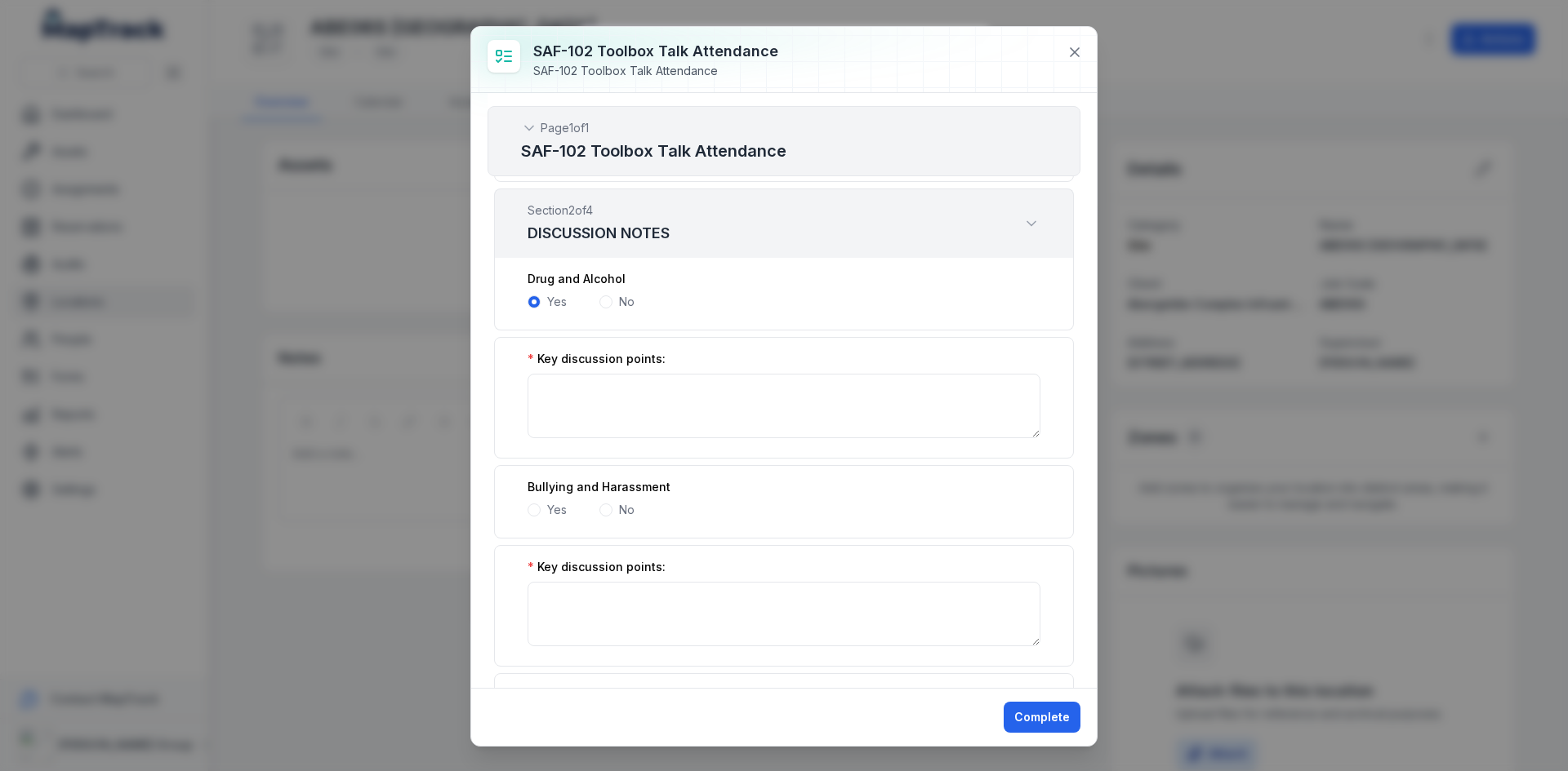
scroll to position [327, 0]
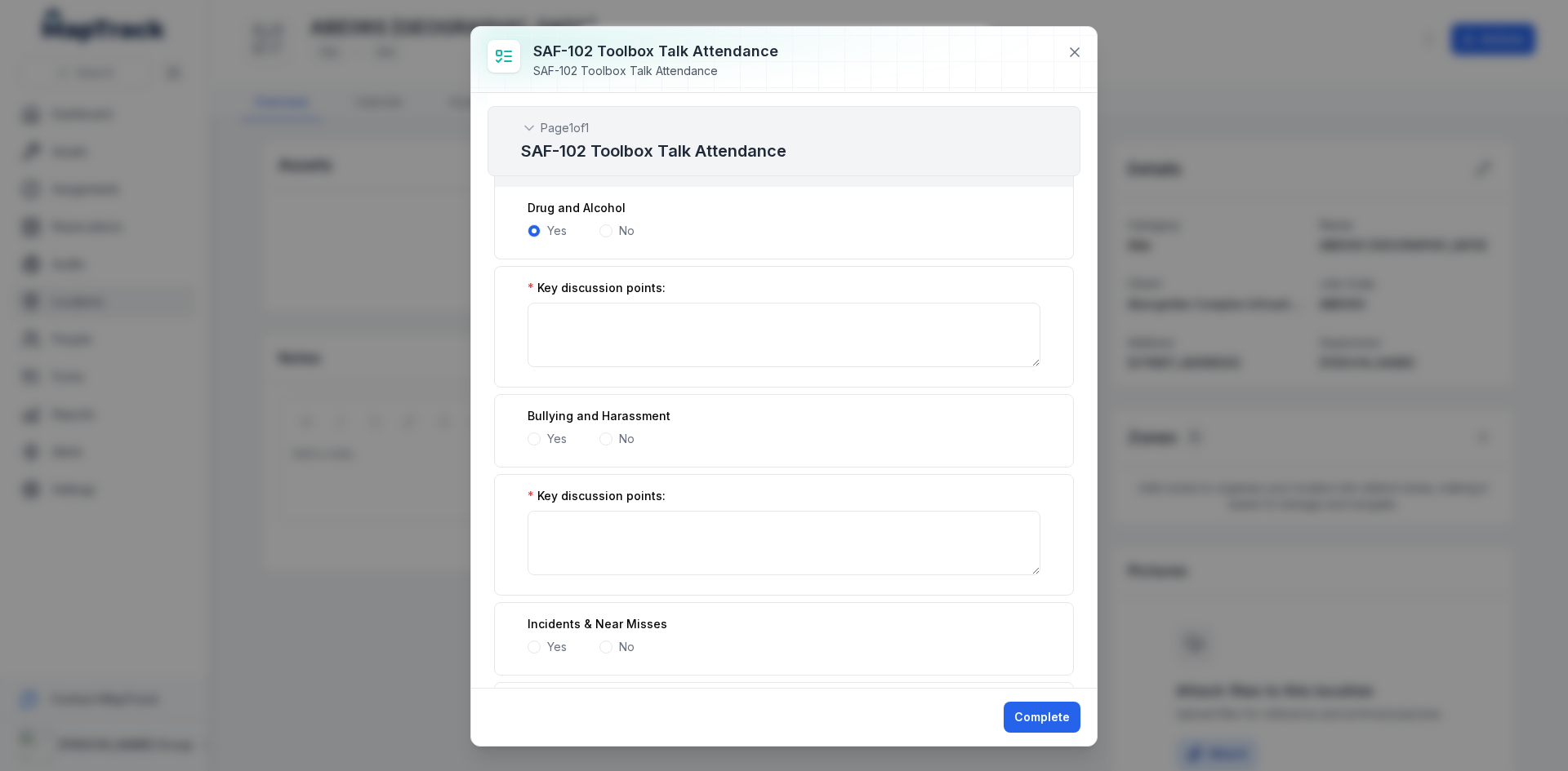
click at [607, 227] on span at bounding box center [606, 231] width 13 height 13
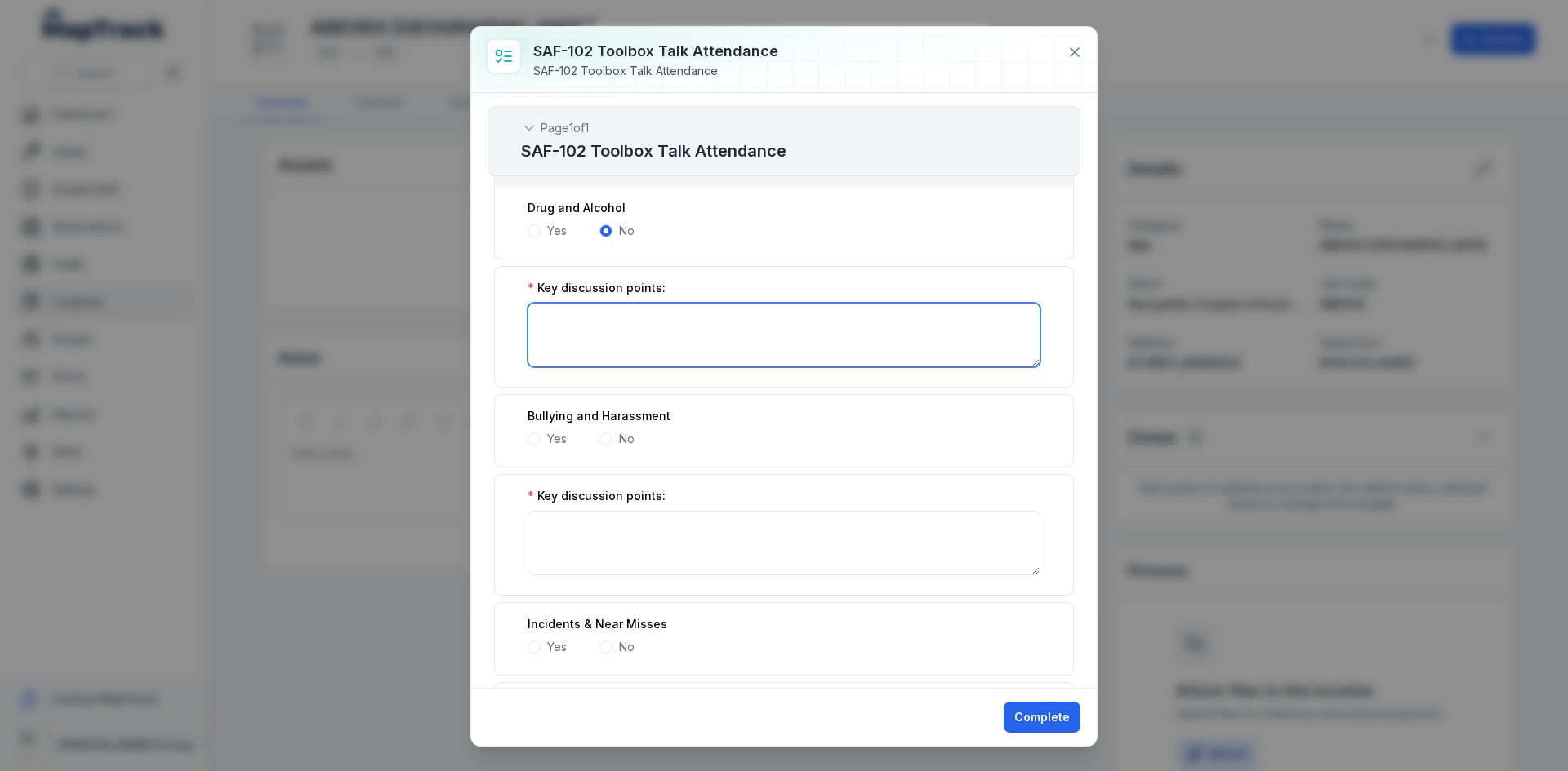
click at [713, 330] on textarea ":r446:-form-item-label" at bounding box center [784, 335] width 512 height 64
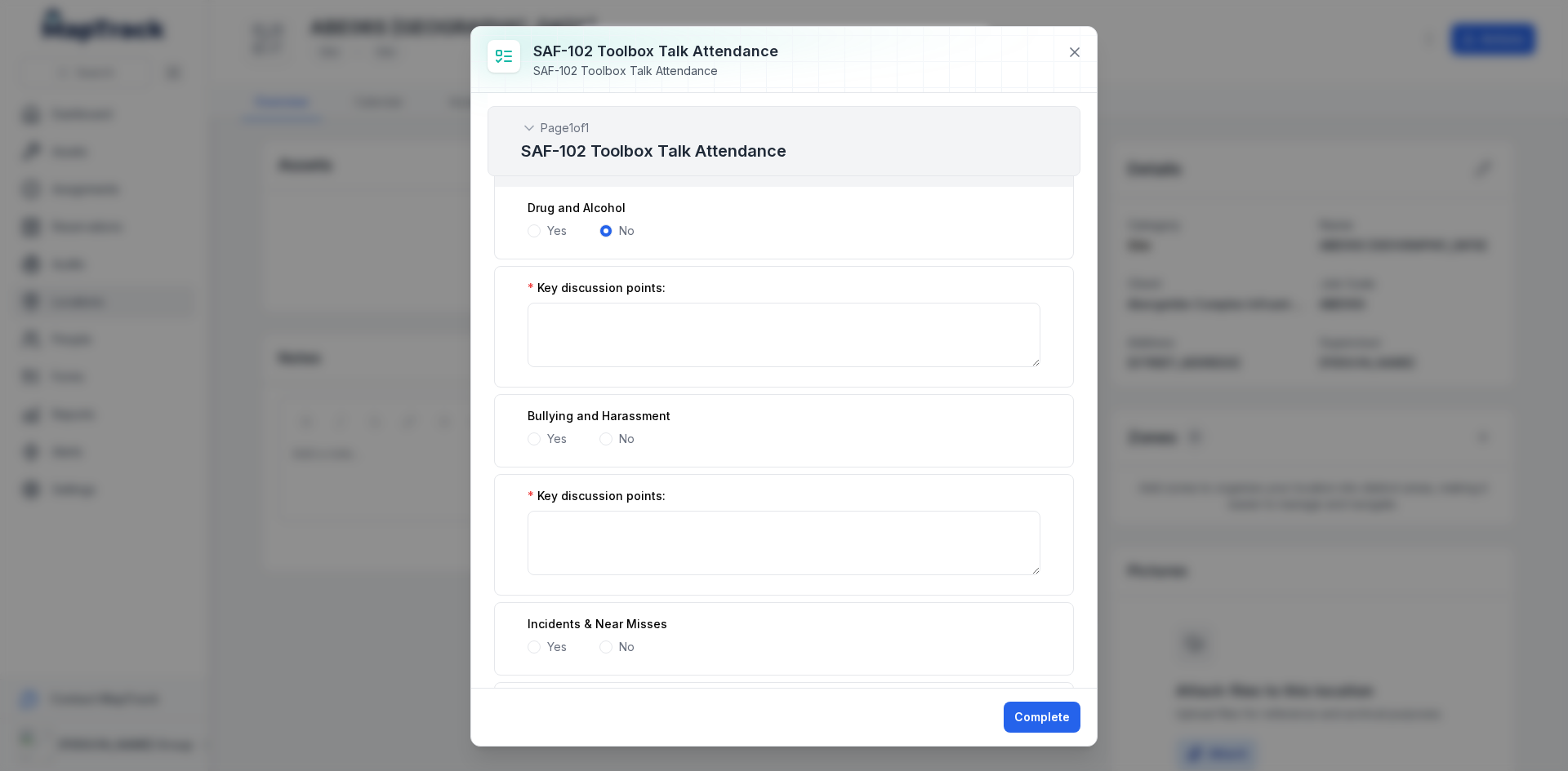
click at [537, 443] on span at bounding box center [533, 439] width 13 height 13
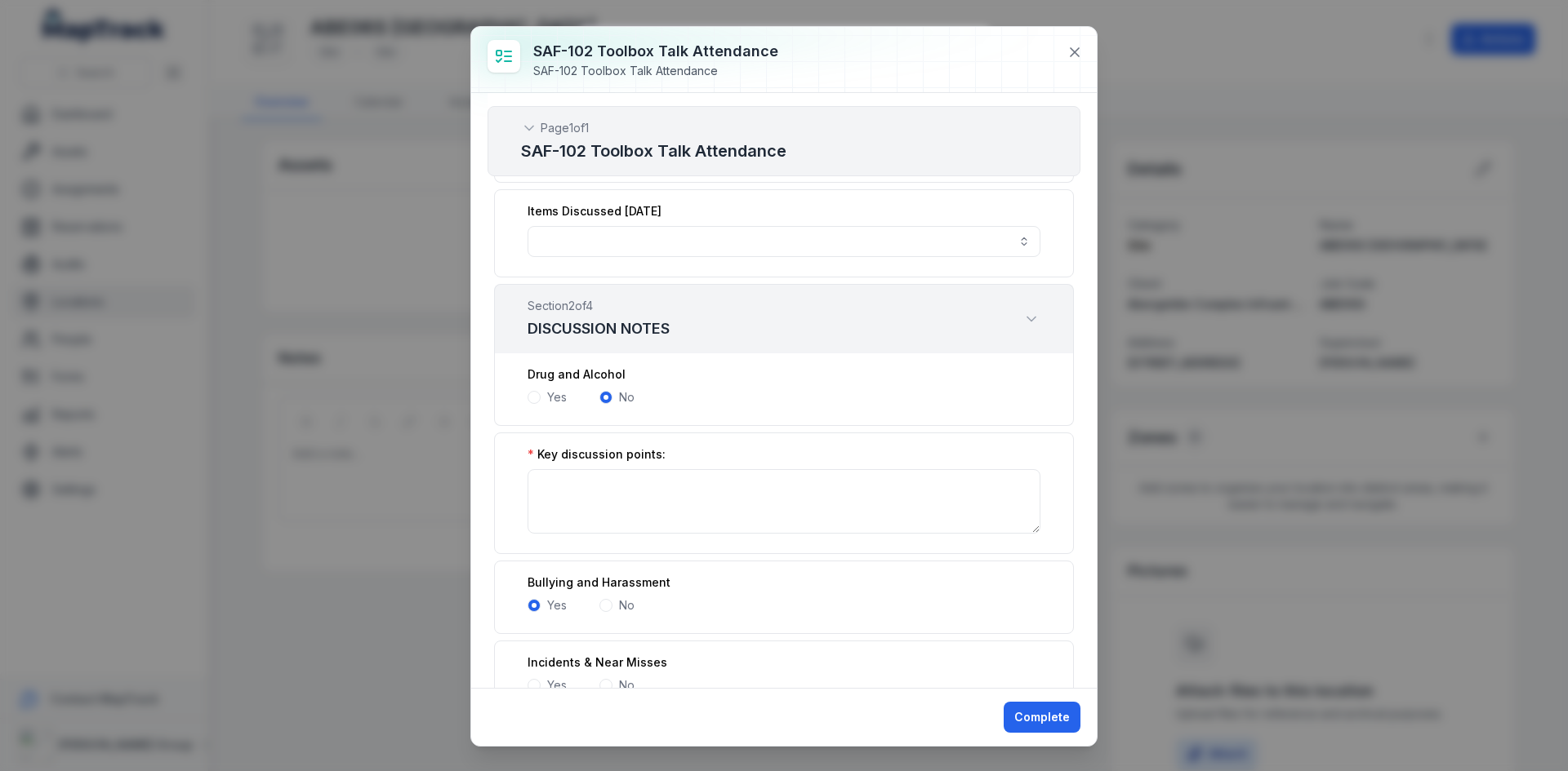
scroll to position [0, 0]
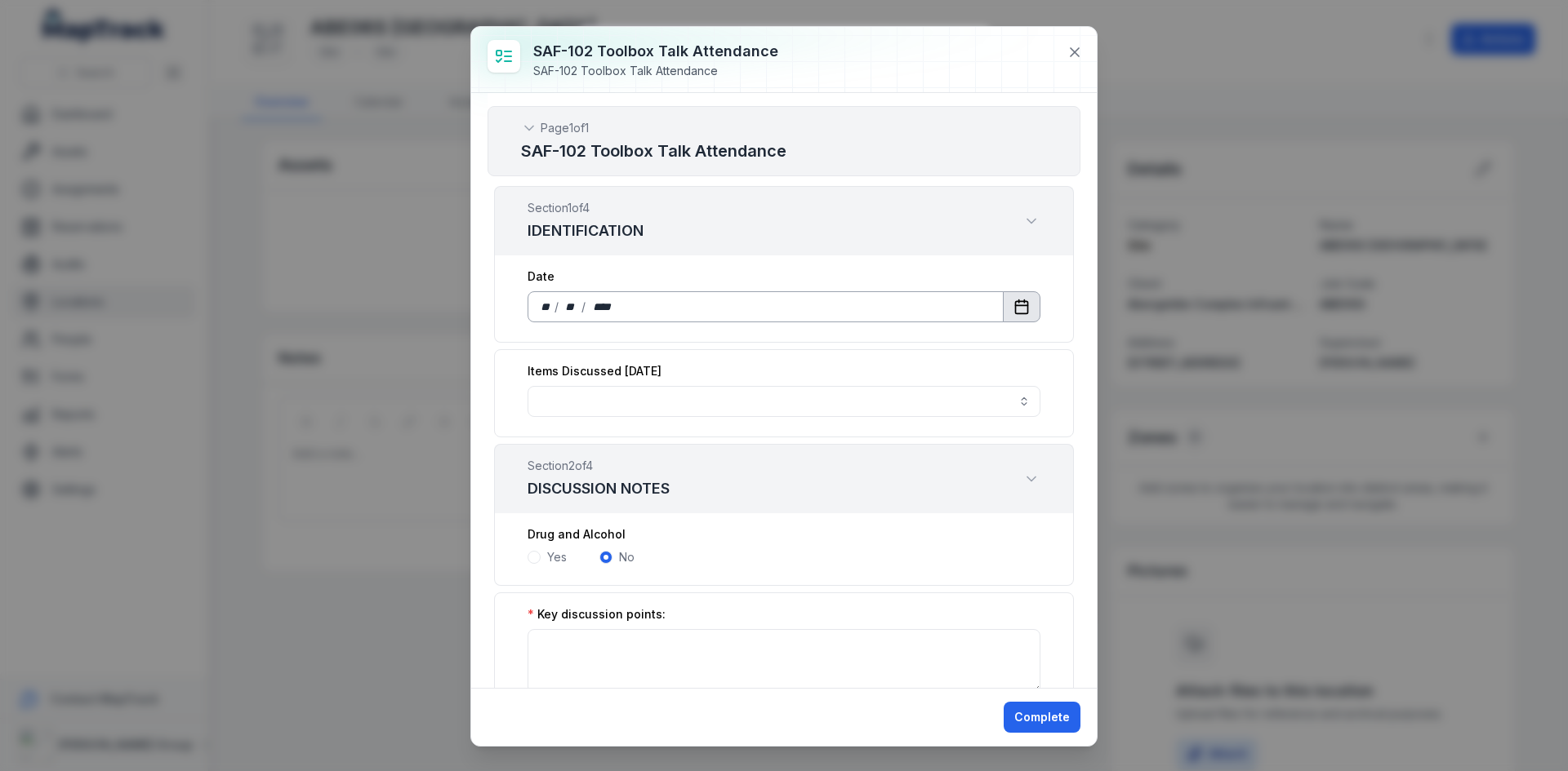
click at [1019, 309] on button "Calendar" at bounding box center [1022, 307] width 37 height 31
click at [655, 404] on button "button" at bounding box center [784, 402] width 512 height 31
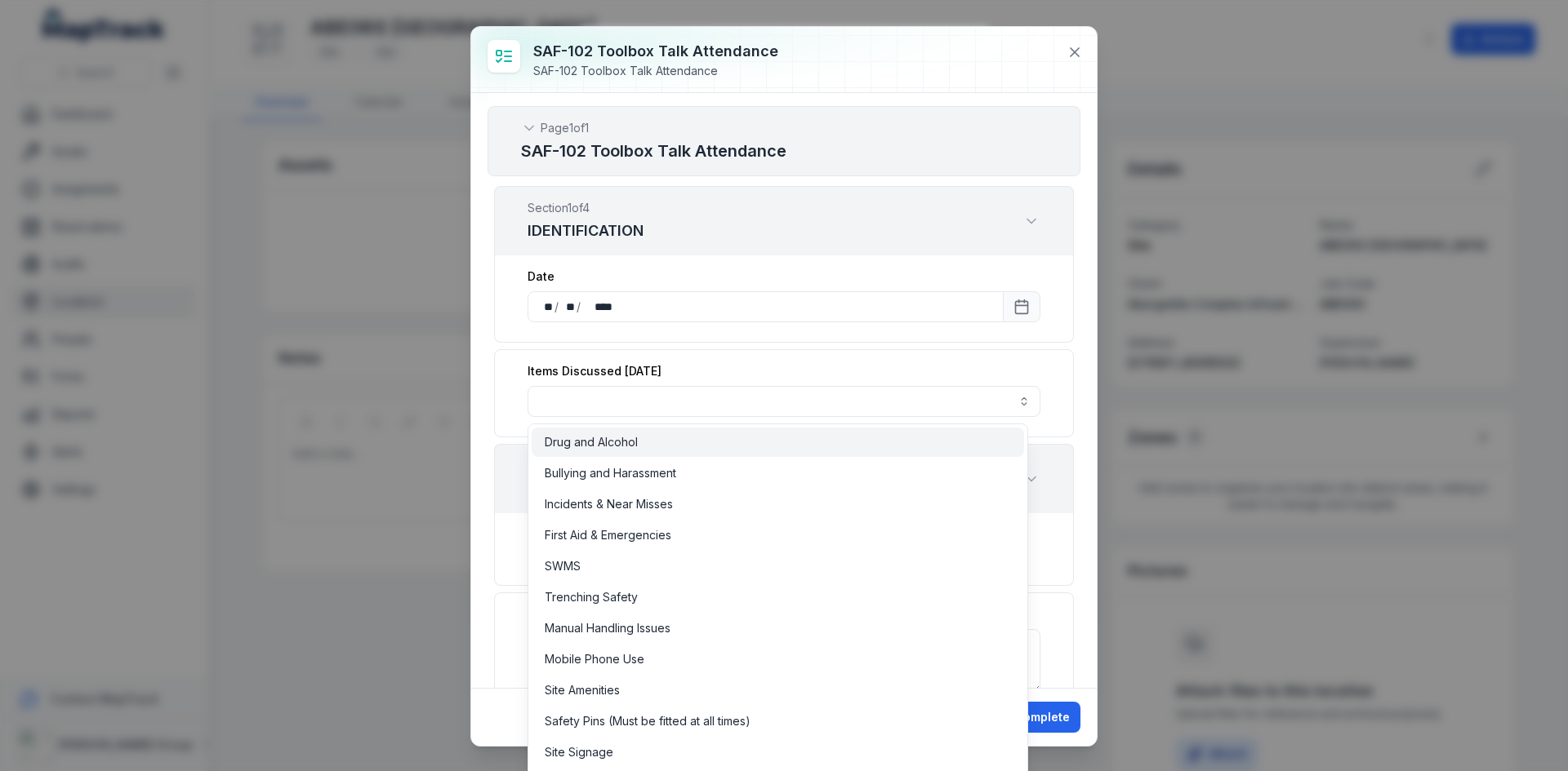
click at [606, 434] on span "Drug and Alcohol" at bounding box center [591, 442] width 93 height 17
click at [722, 403] on button "**********" at bounding box center [784, 402] width 512 height 31
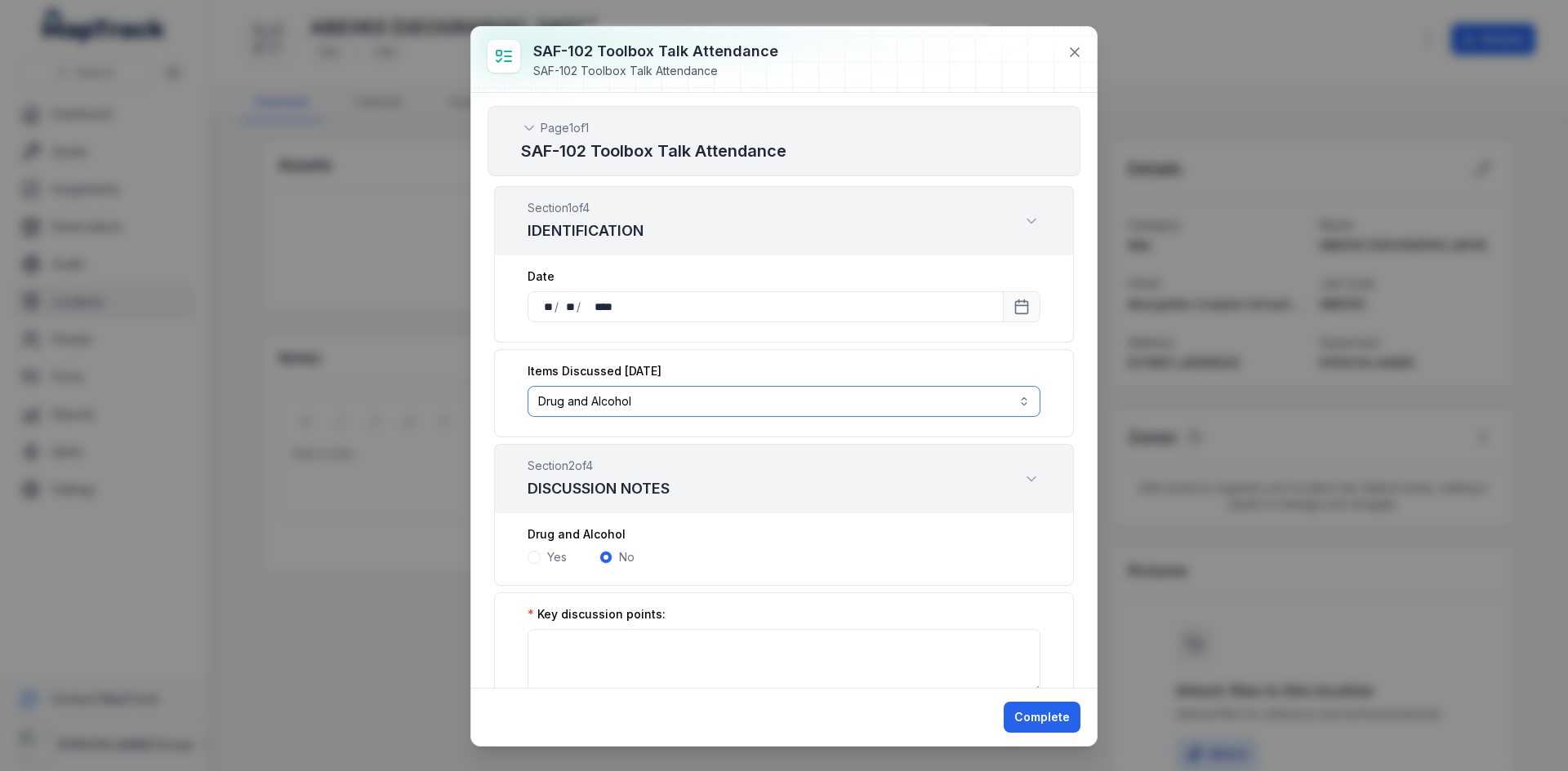
click at [722, 403] on button "**********" at bounding box center [784, 402] width 512 height 31
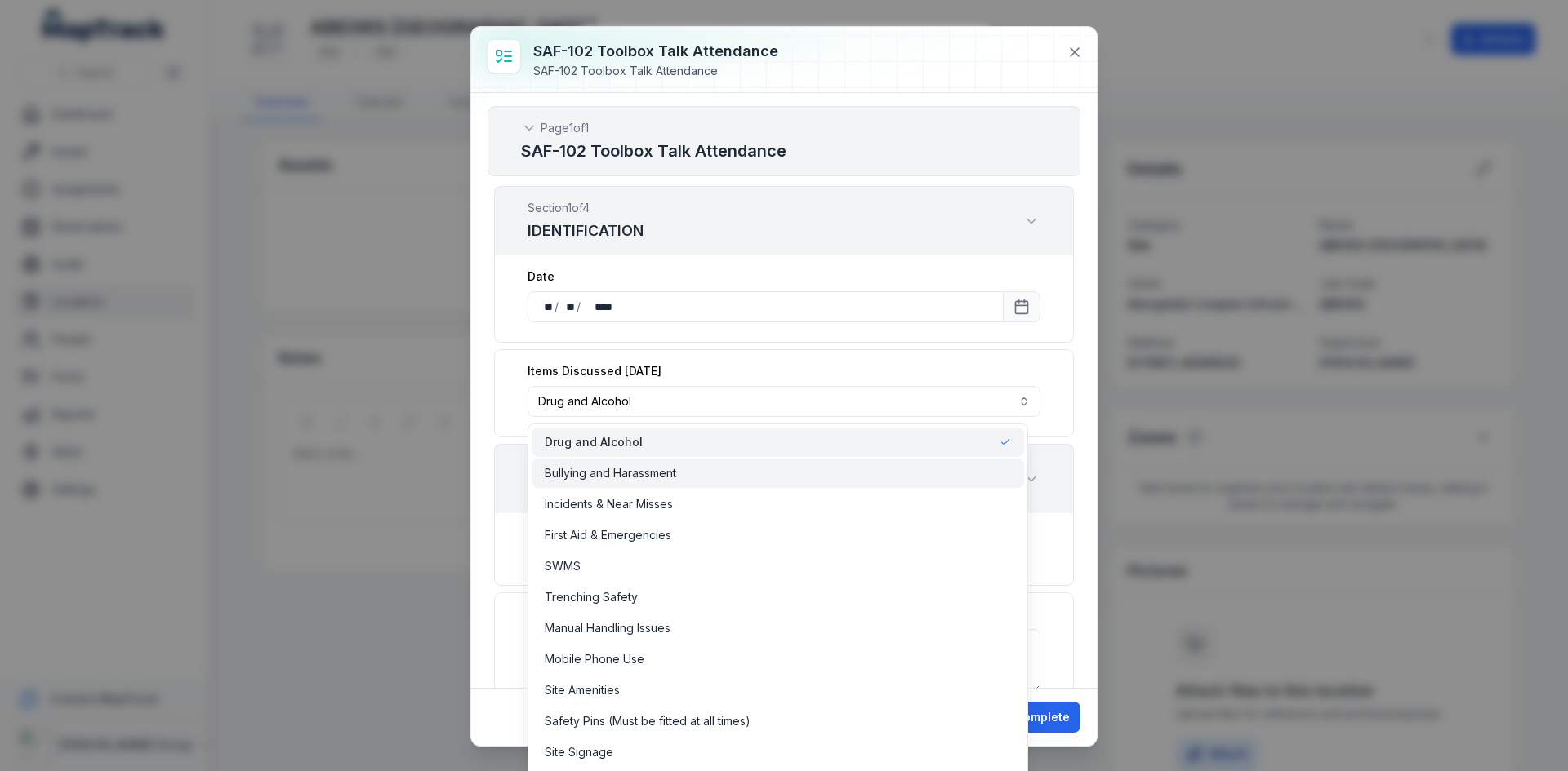
click at [667, 481] on span "Bullying and Harassment" at bounding box center [610, 473] width 132 height 17
click at [654, 511] on span "Incidents & Near Misses" at bounding box center [608, 504] width 128 height 17
click at [914, 355] on div "**********" at bounding box center [784, 393] width 580 height 88
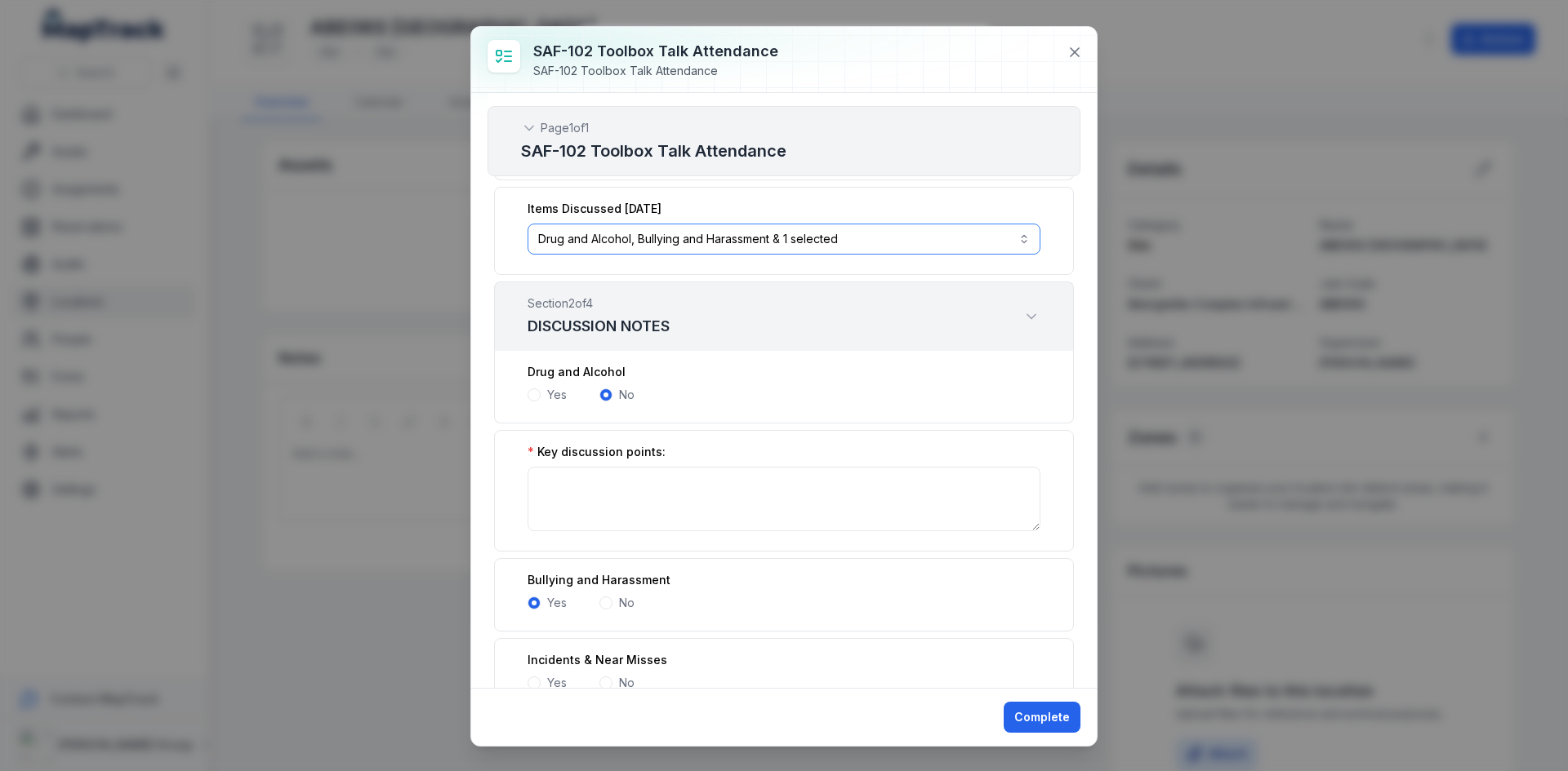
scroll to position [163, 0]
click at [540, 398] on div "Yes" at bounding box center [546, 394] width 39 height 17
click at [539, 396] on span at bounding box center [533, 394] width 13 height 13
click at [607, 389] on span at bounding box center [606, 394] width 13 height 13
click at [540, 394] on span at bounding box center [533, 394] width 13 height 13
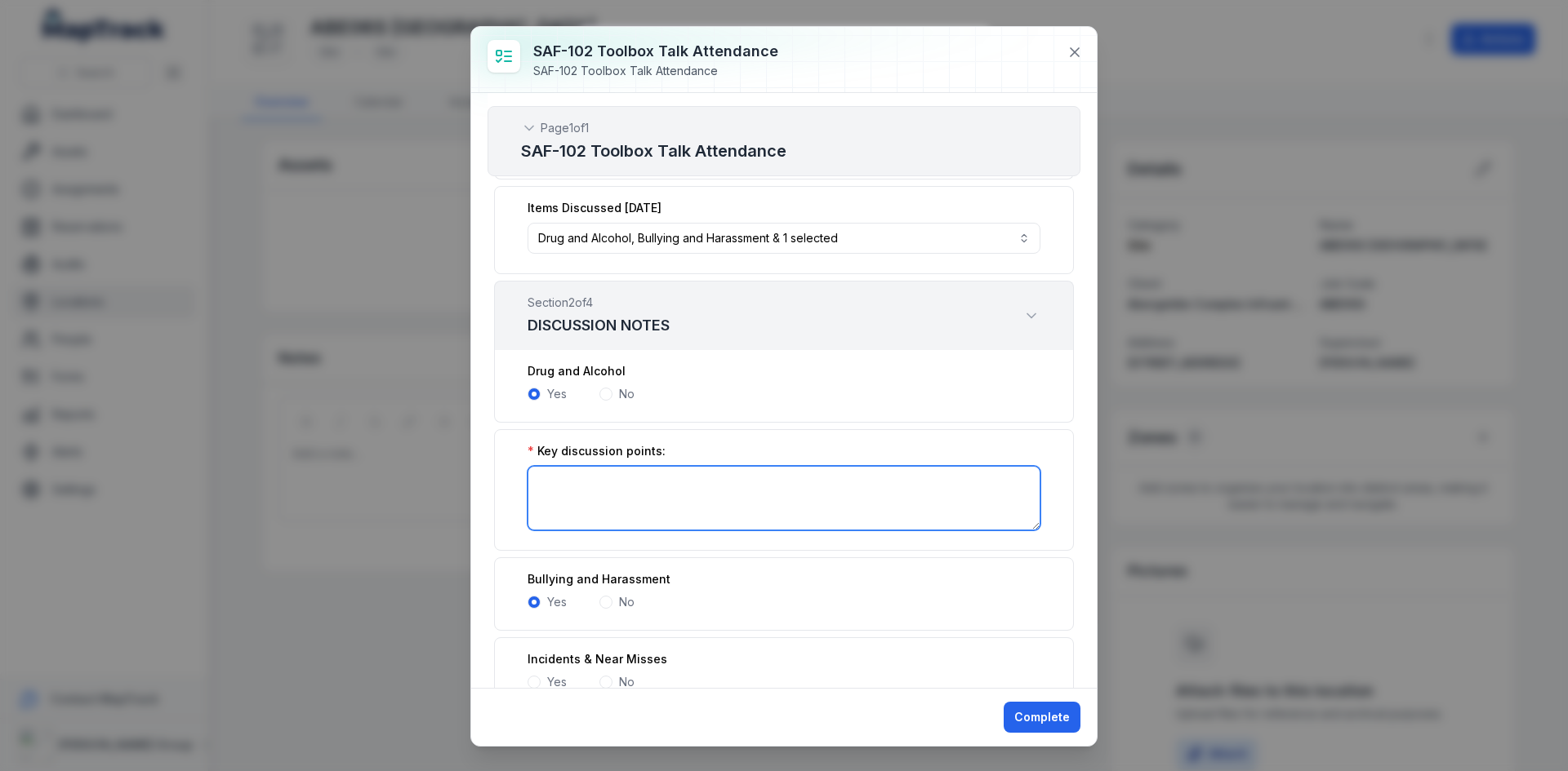
click at [604, 493] on textarea ":r446:-form-item-label" at bounding box center [784, 498] width 512 height 64
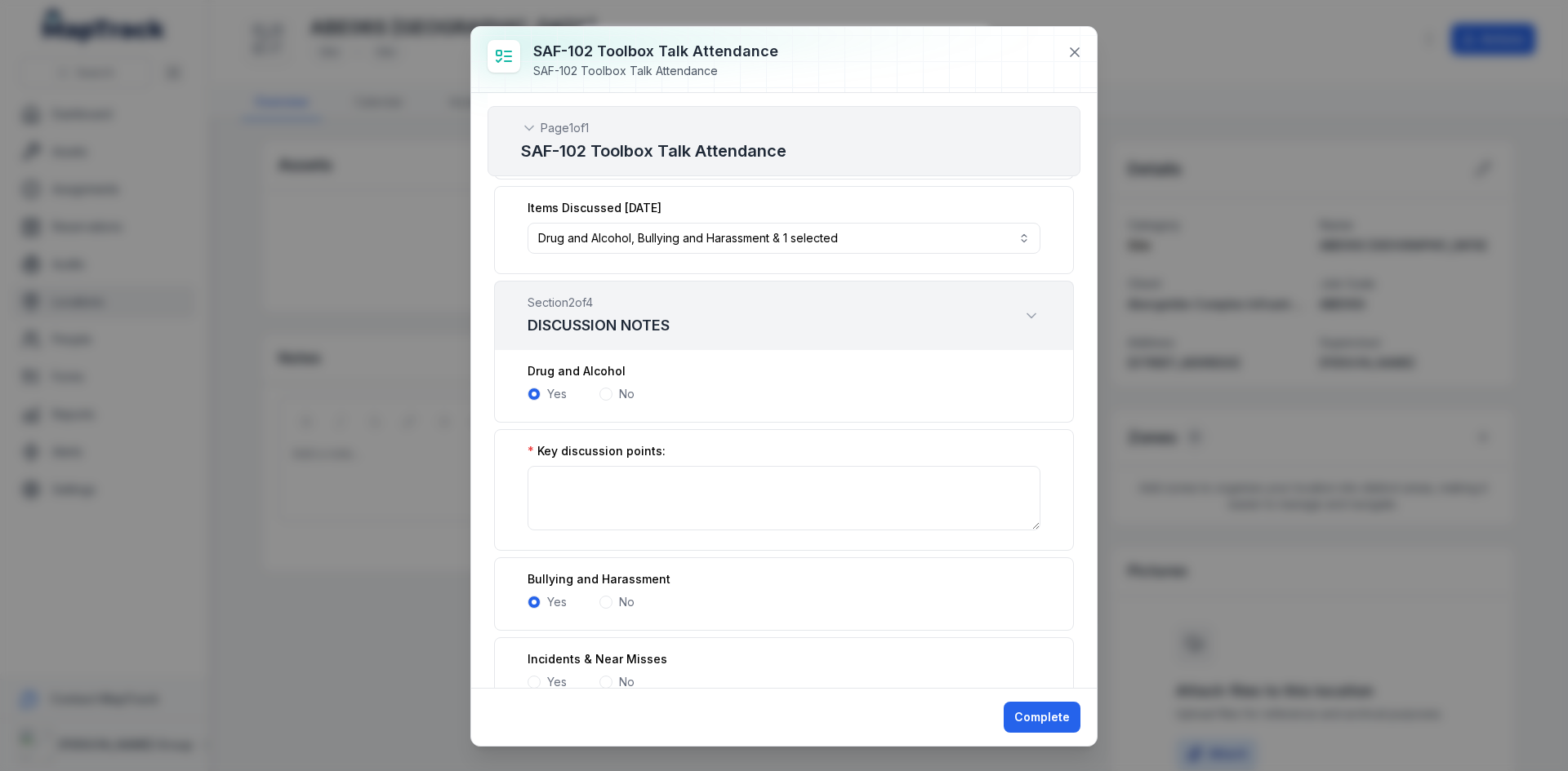
click at [599, 406] on div "Drug and Alcohol Yes No" at bounding box center [784, 386] width 580 height 72
click at [602, 396] on span at bounding box center [606, 394] width 13 height 13
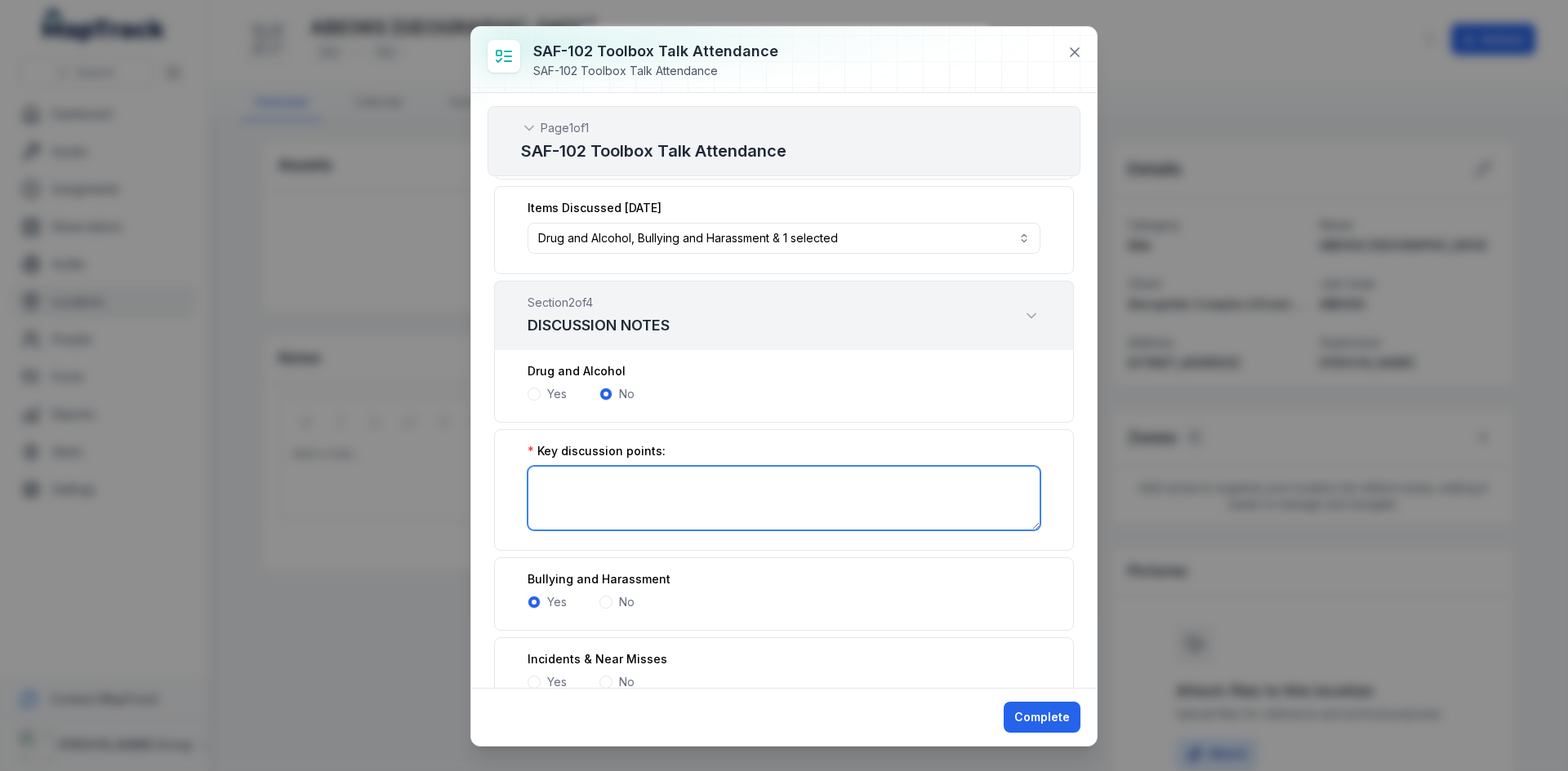
click at [580, 504] on textarea ":r446:-form-item-label" at bounding box center [784, 498] width 512 height 64
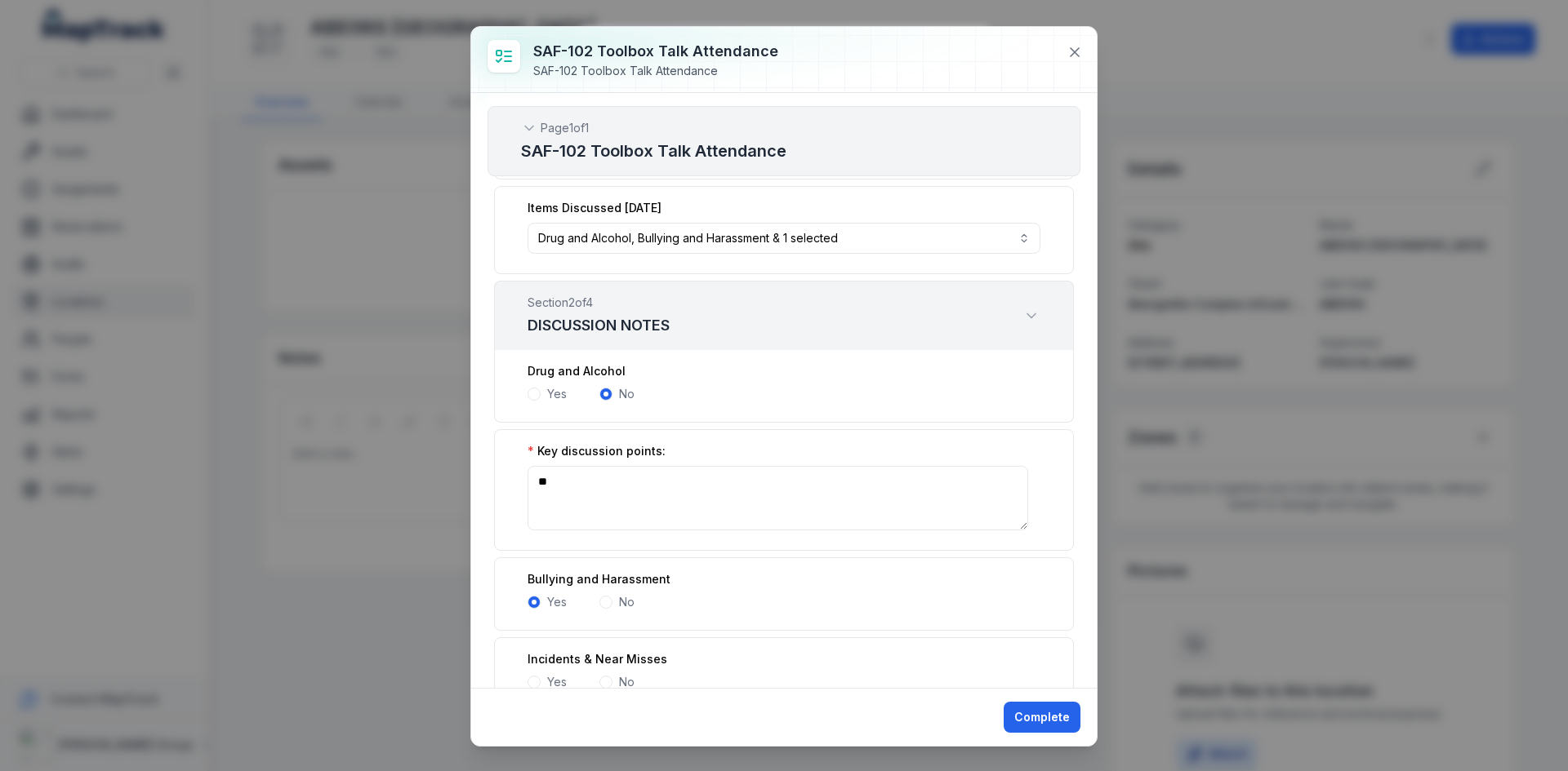
click at [538, 395] on span at bounding box center [533, 394] width 13 height 13
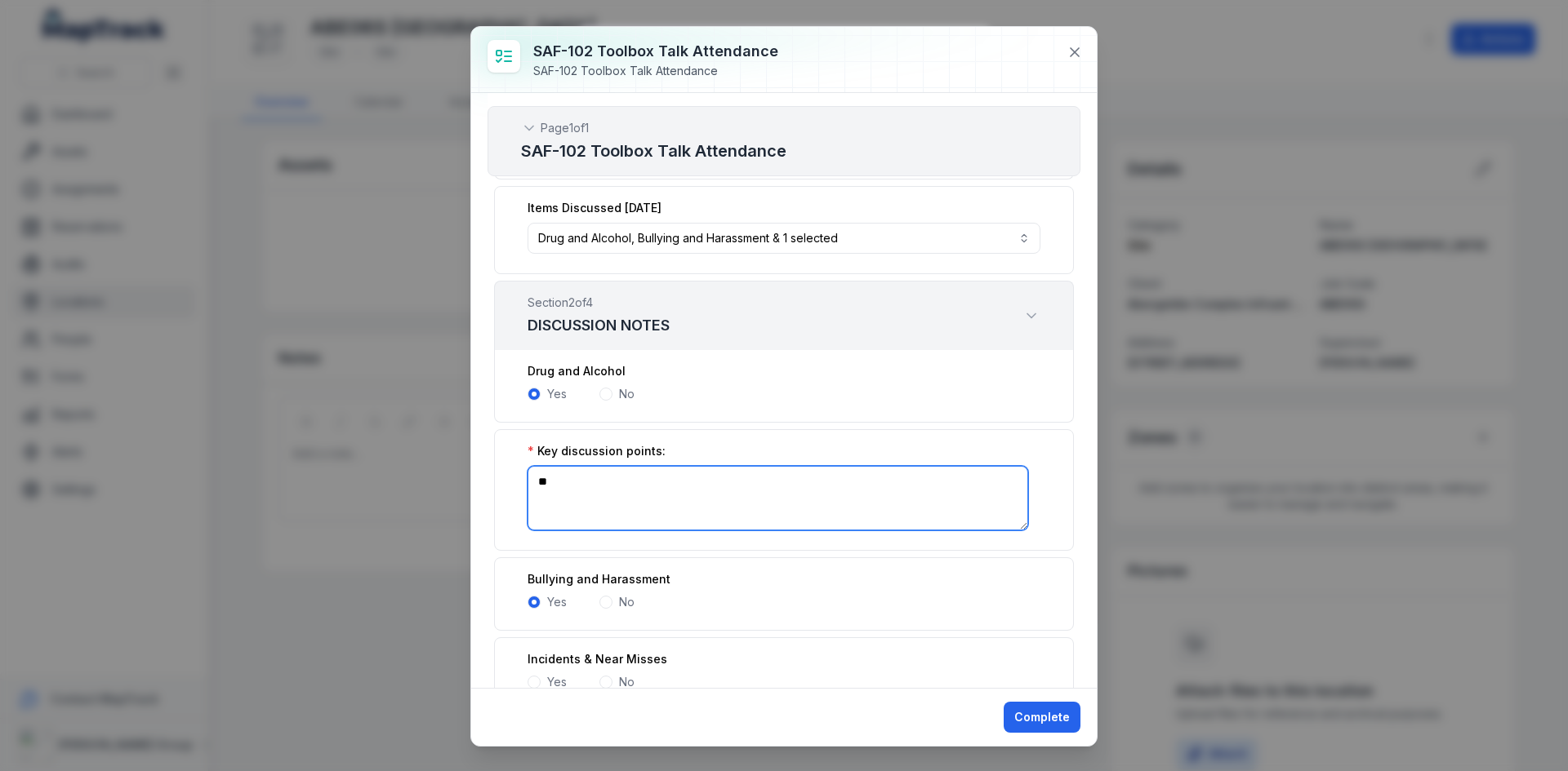
drag, startPoint x: 576, startPoint y: 487, endPoint x: 515, endPoint y: 478, distance: 61.7
click at [515, 478] on div "Key discussion points: **" at bounding box center [784, 490] width 580 height 122
type textarea "*"
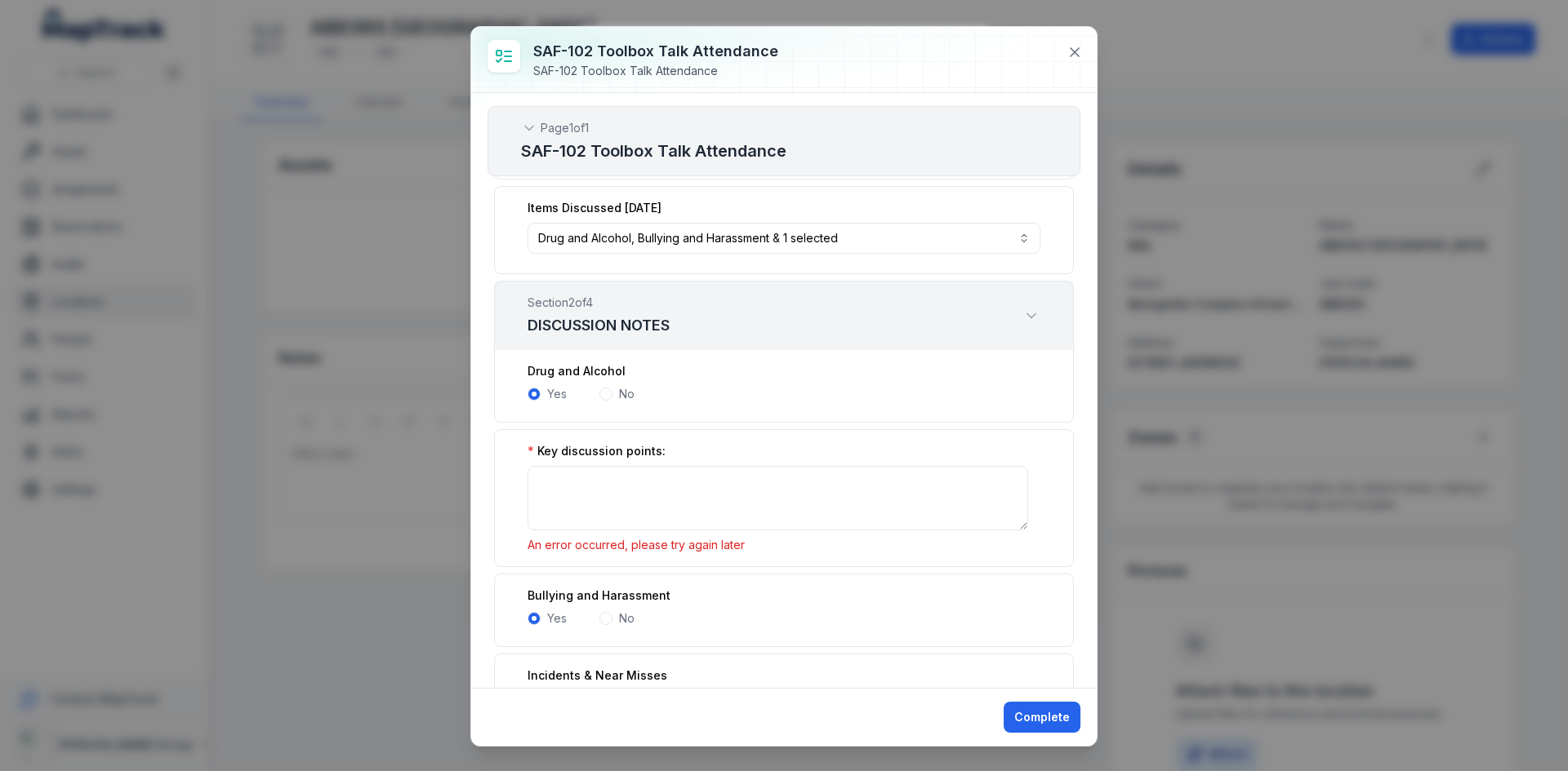
click at [601, 393] on span at bounding box center [606, 394] width 13 height 13
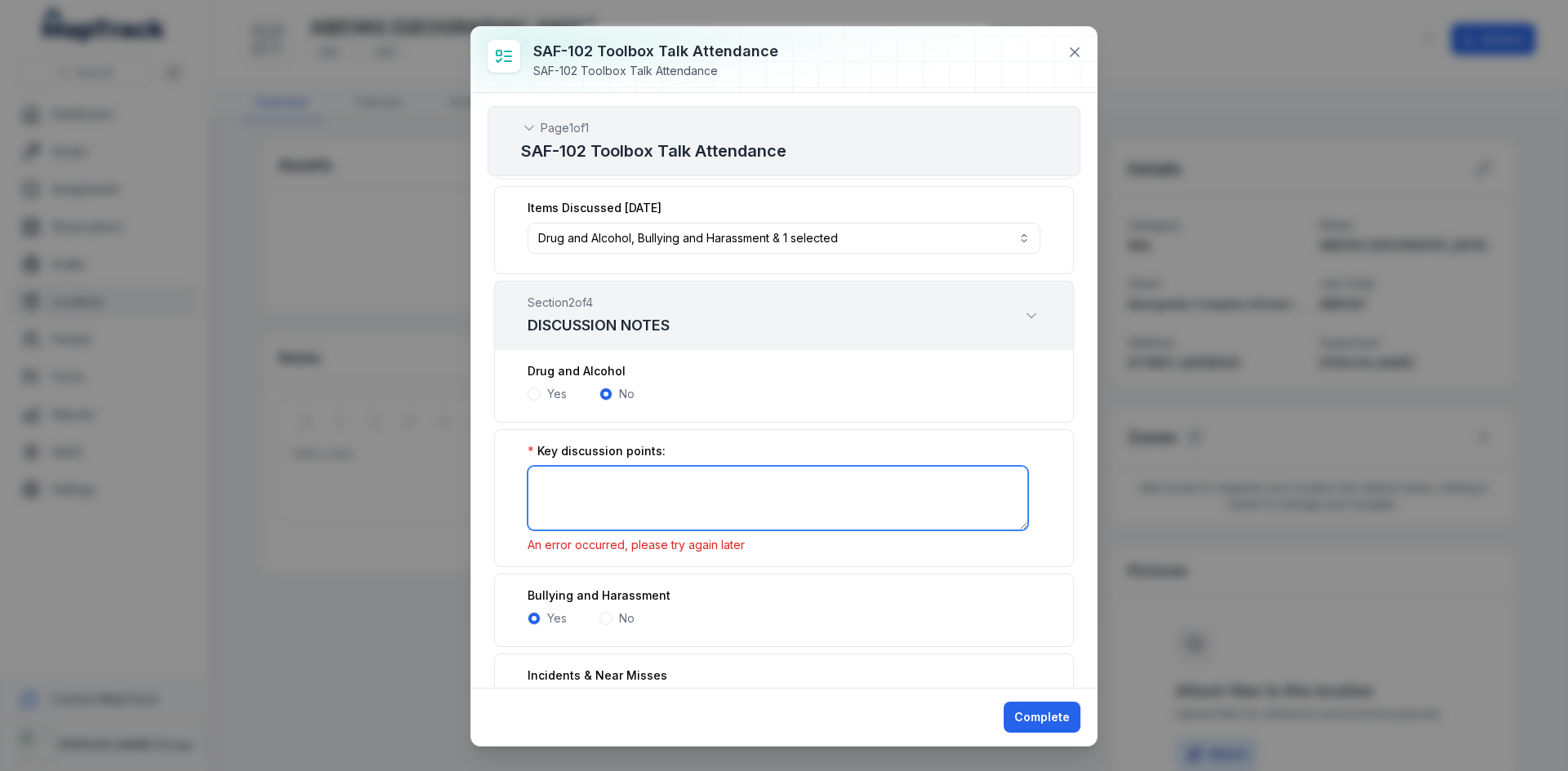
click at [594, 479] on textarea ":r446:-form-item-label" at bounding box center [777, 498] width 500 height 64
type textarea "*"
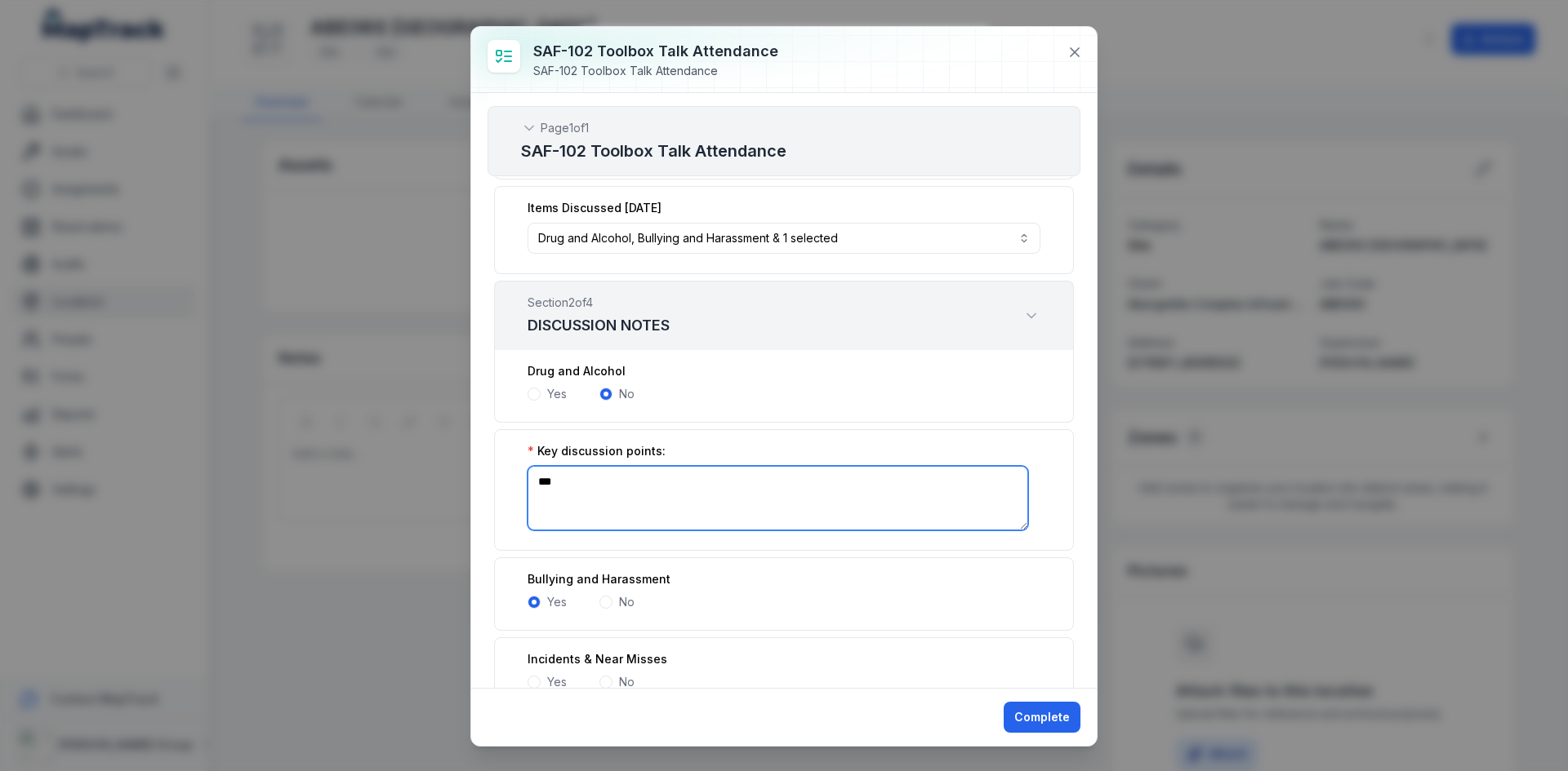
type textarea "****"
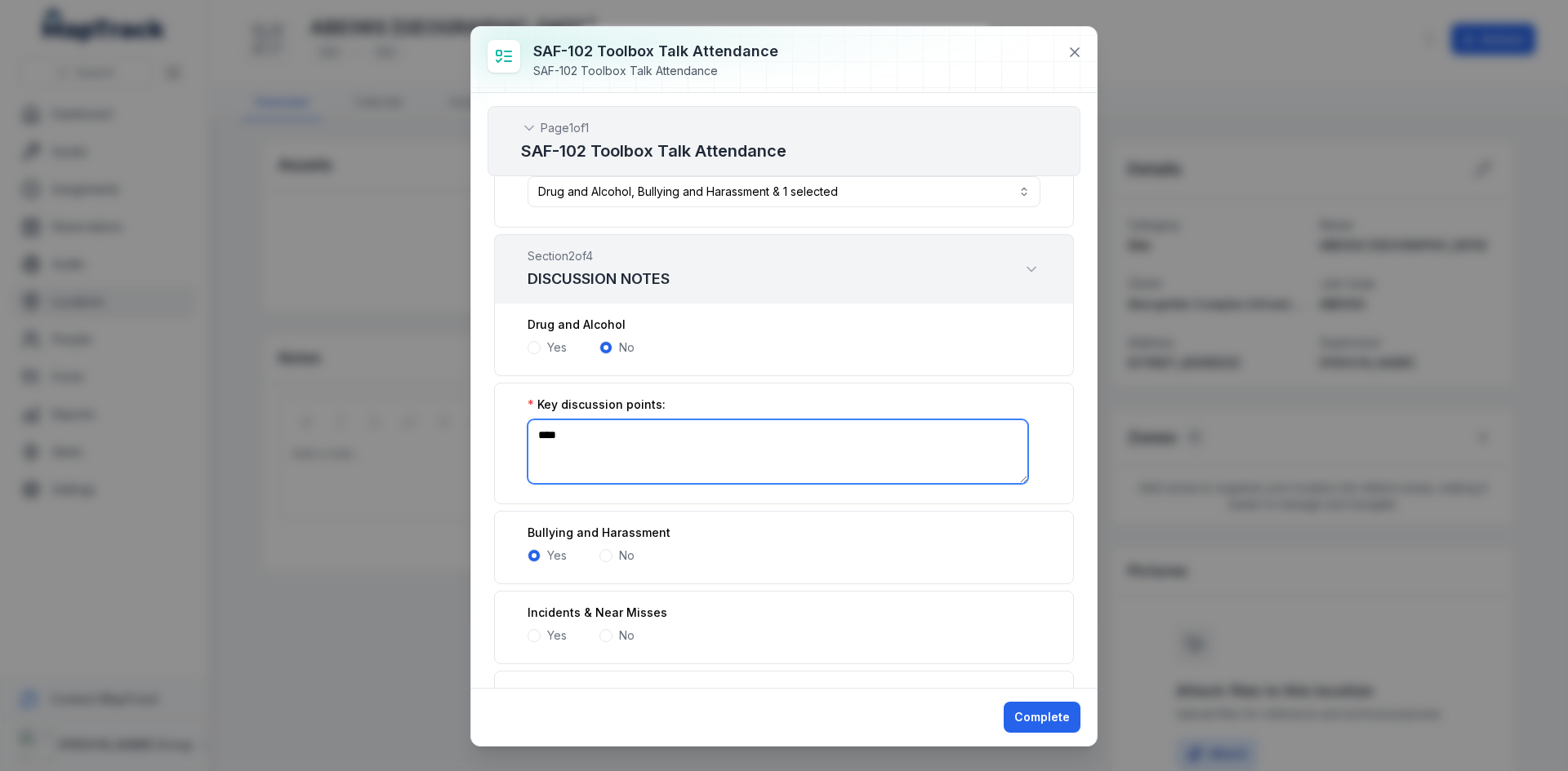
scroll to position [245, 0]
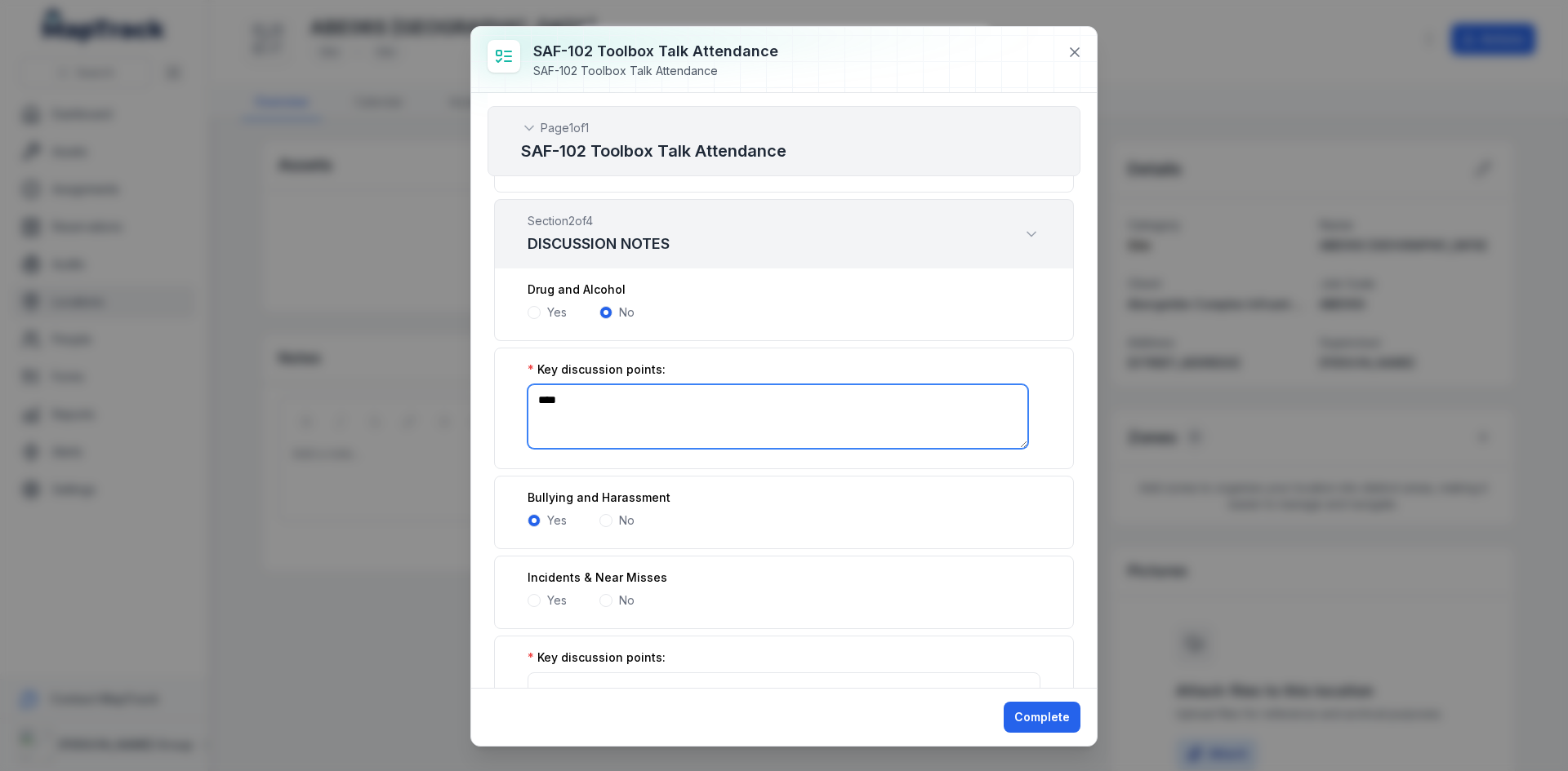
drag, startPoint x: 587, startPoint y: 408, endPoint x: 498, endPoint y: 396, distance: 89.8
click at [498, 396] on div "Key discussion points: ****" at bounding box center [784, 409] width 580 height 122
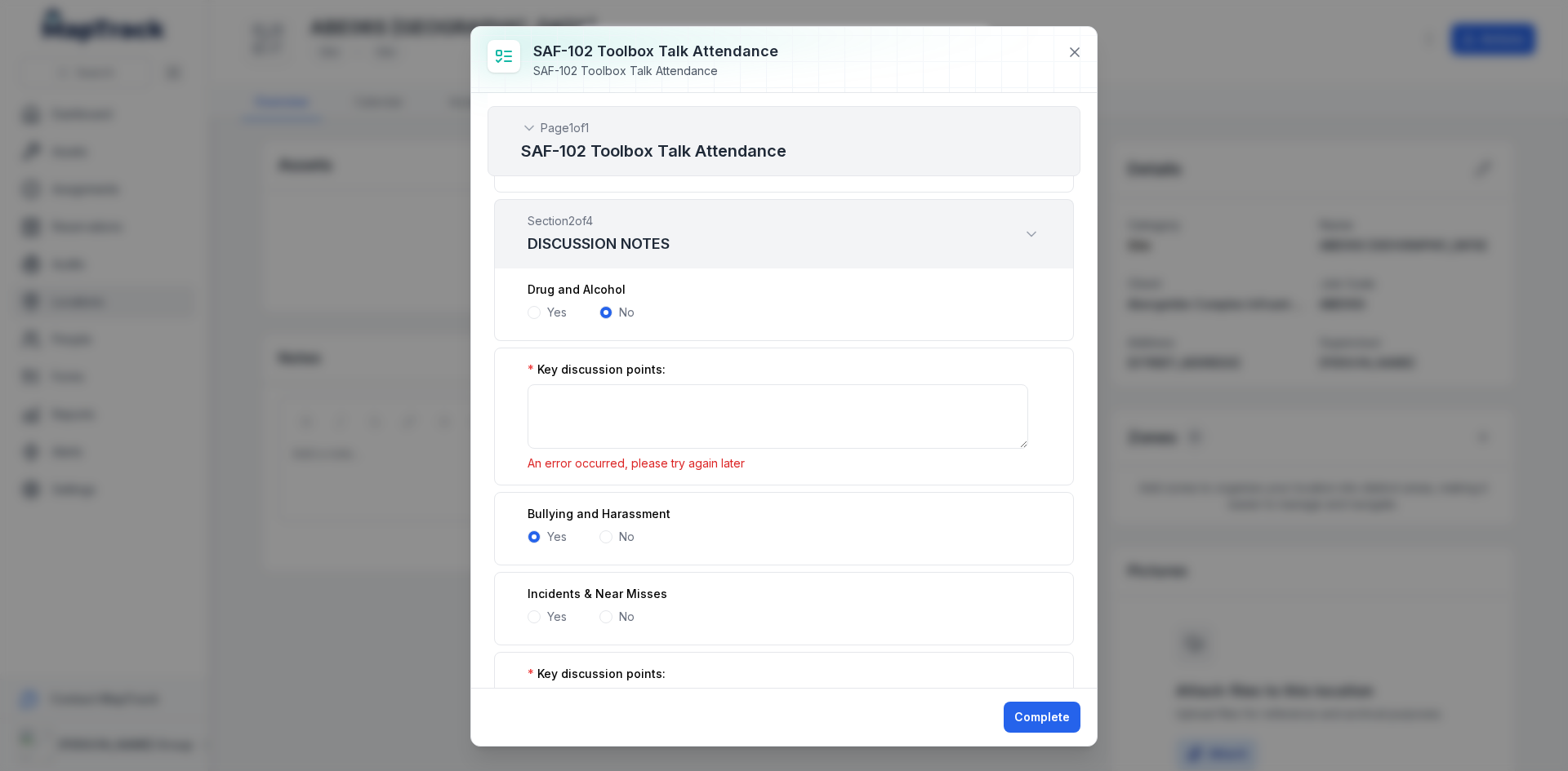
click at [535, 314] on span at bounding box center [533, 312] width 13 height 13
click at [535, 314] on span at bounding box center [534, 313] width 5 height 5
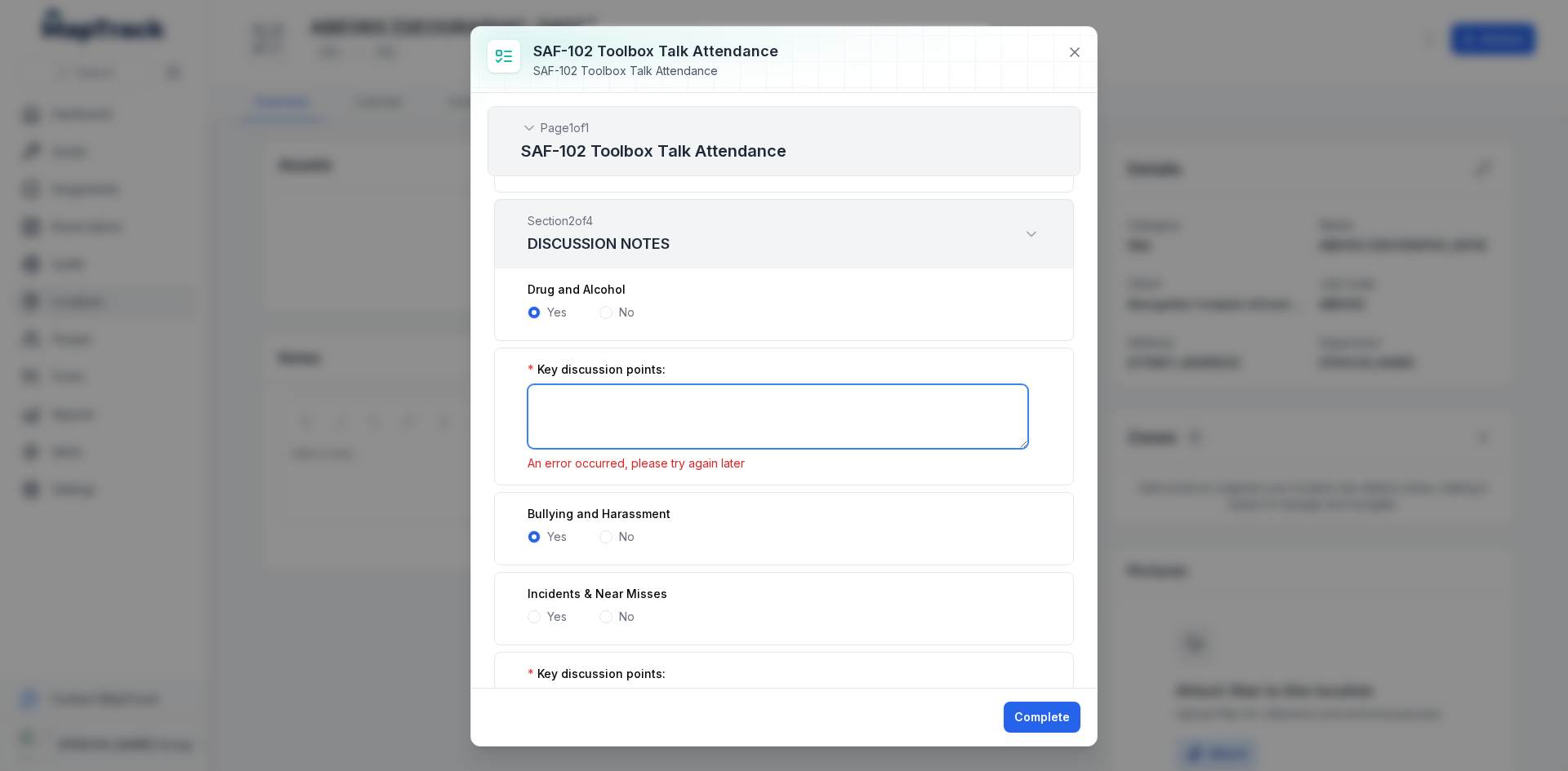
click at [568, 399] on textarea ":r446:-form-item-label" at bounding box center [777, 416] width 500 height 64
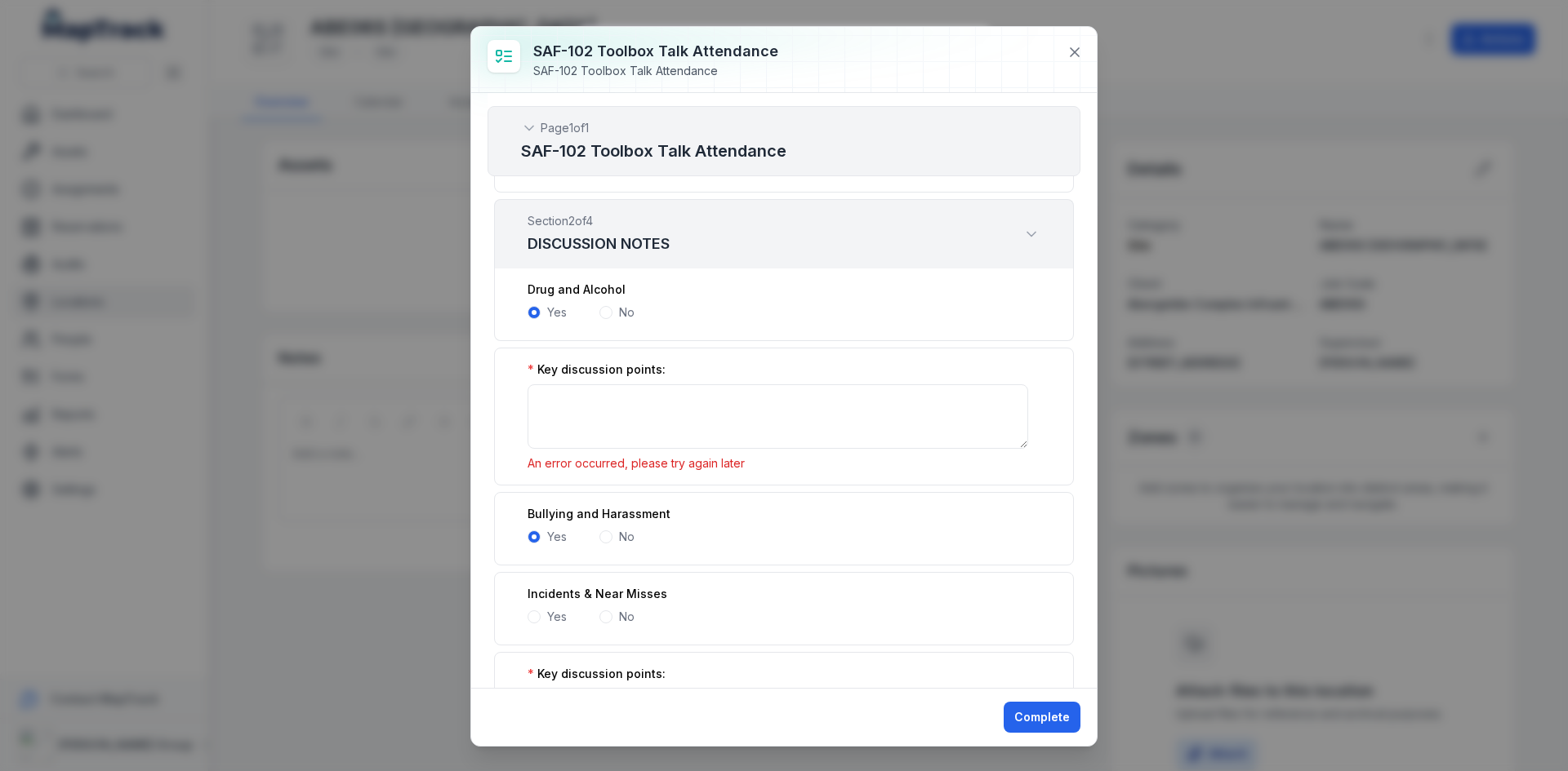
click at [608, 618] on span at bounding box center [606, 617] width 13 height 13
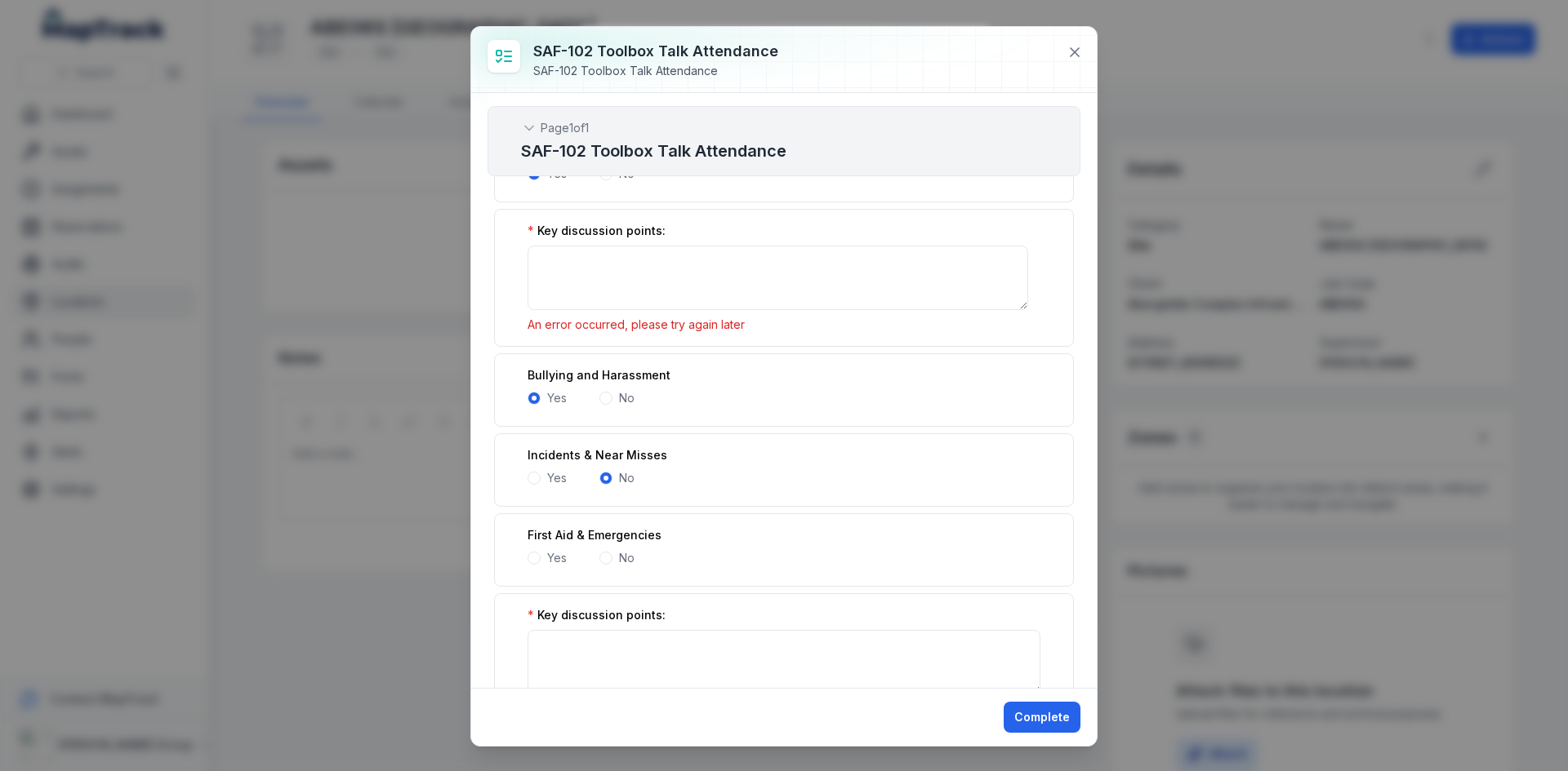
scroll to position [408, 0]
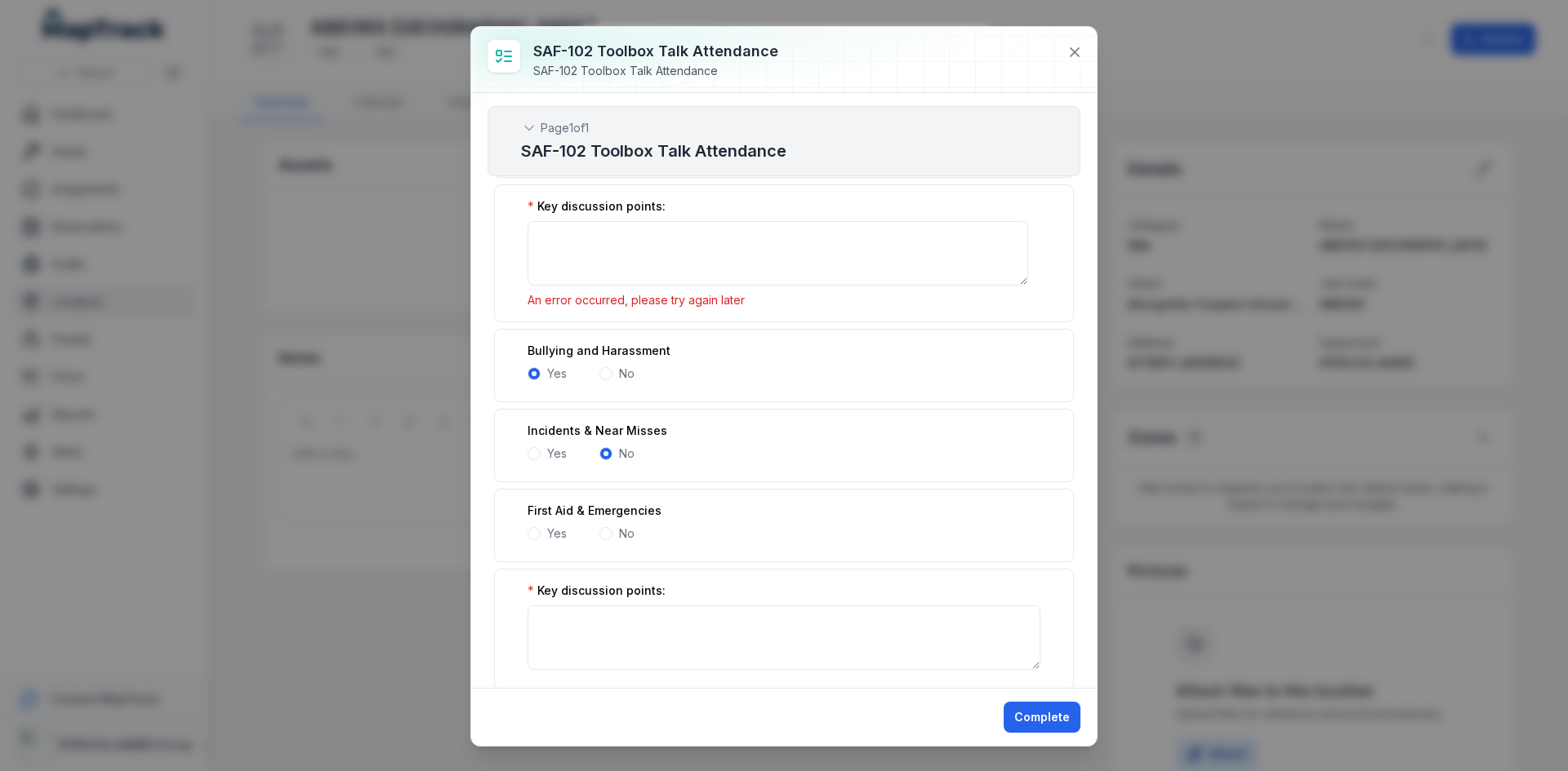
click at [610, 539] on div "No" at bounding box center [617, 533] width 35 height 17
click at [608, 534] on span at bounding box center [606, 533] width 13 height 13
click at [608, 614] on span at bounding box center [606, 613] width 13 height 13
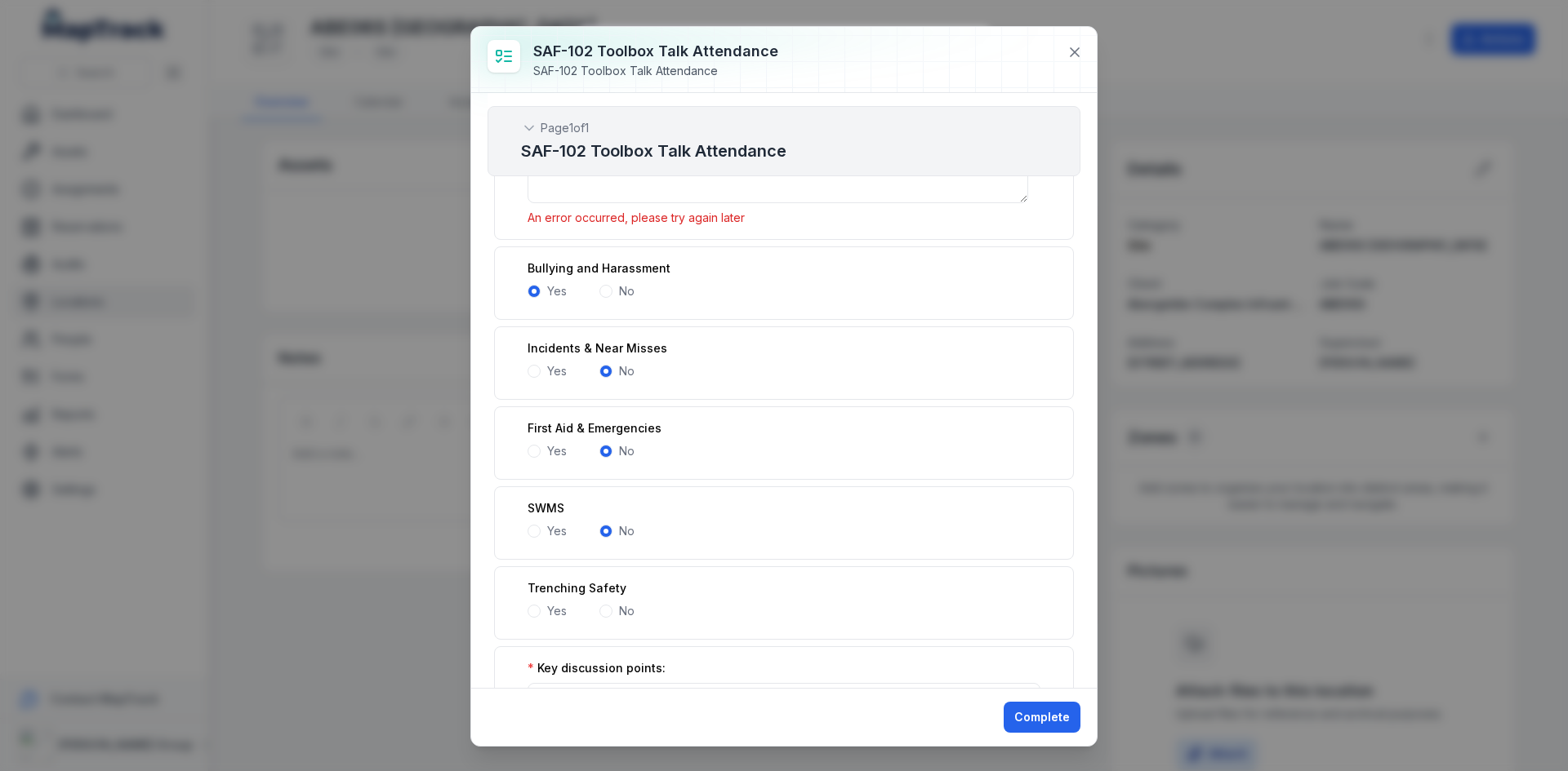
scroll to position [571, 0]
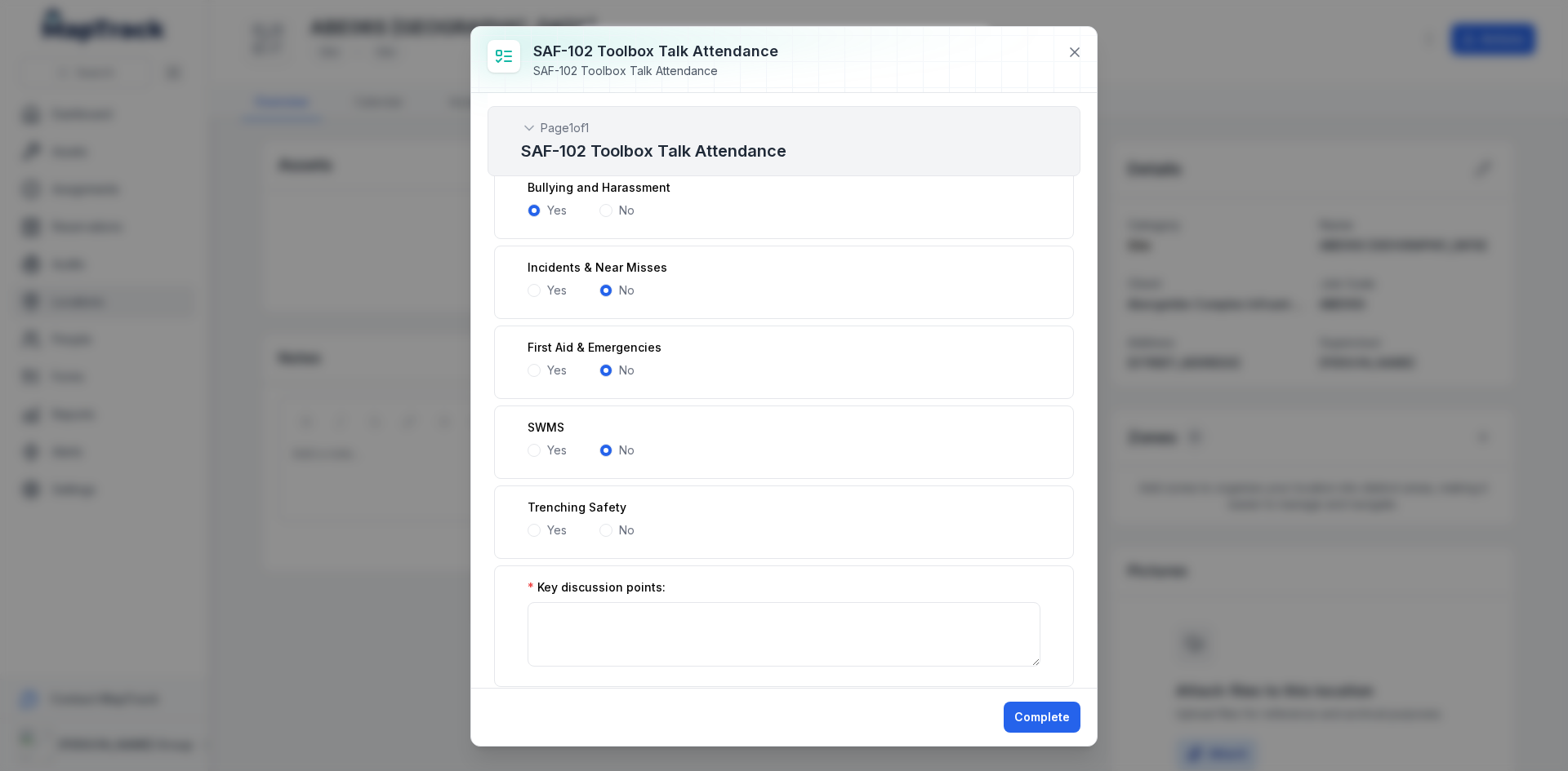
click at [608, 531] on span at bounding box center [606, 530] width 13 height 13
click at [537, 612] on span at bounding box center [533, 610] width 13 height 13
click at [601, 524] on span at bounding box center [606, 527] width 13 height 13
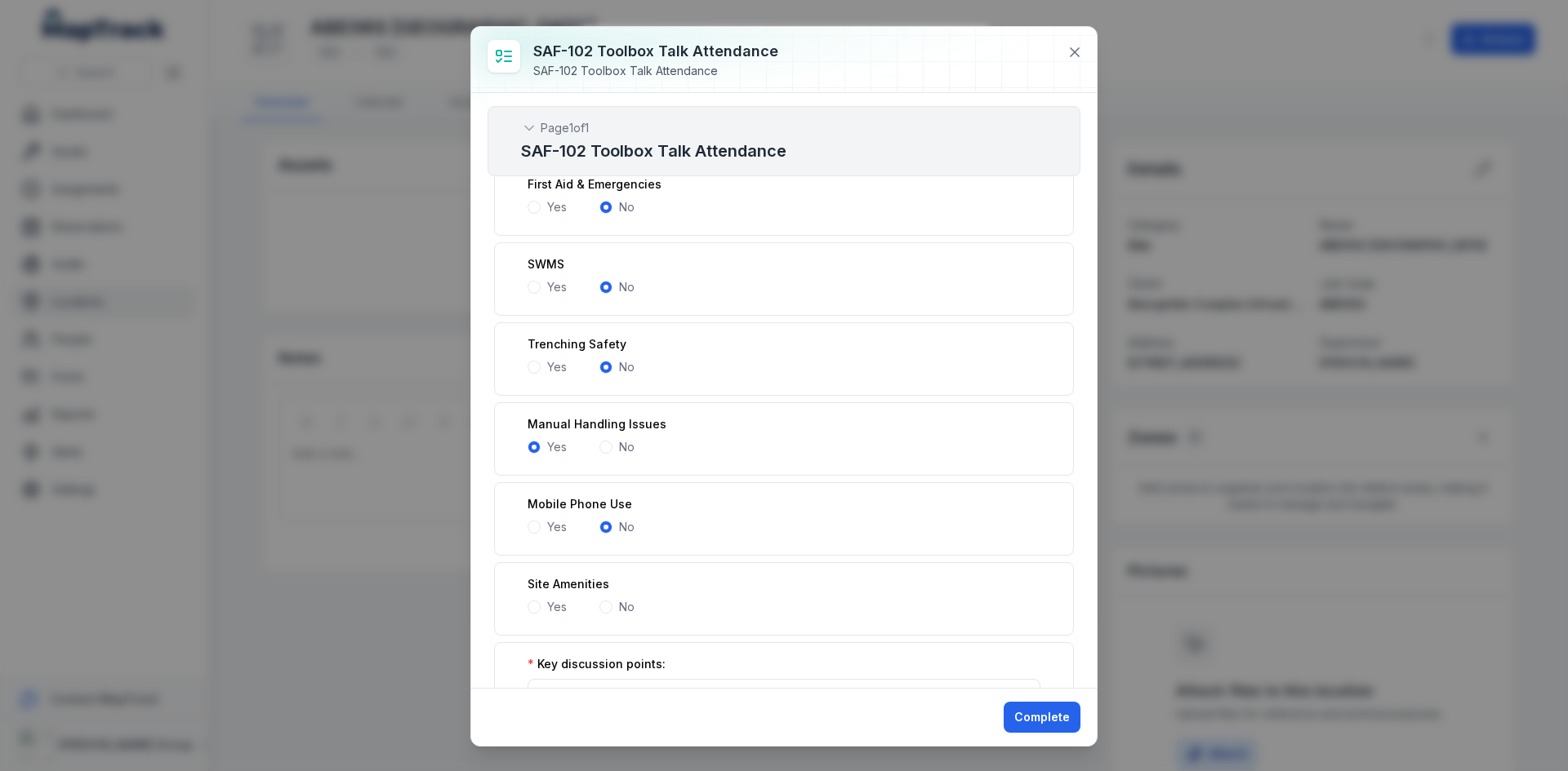
click at [533, 605] on span at bounding box center [533, 607] width 13 height 13
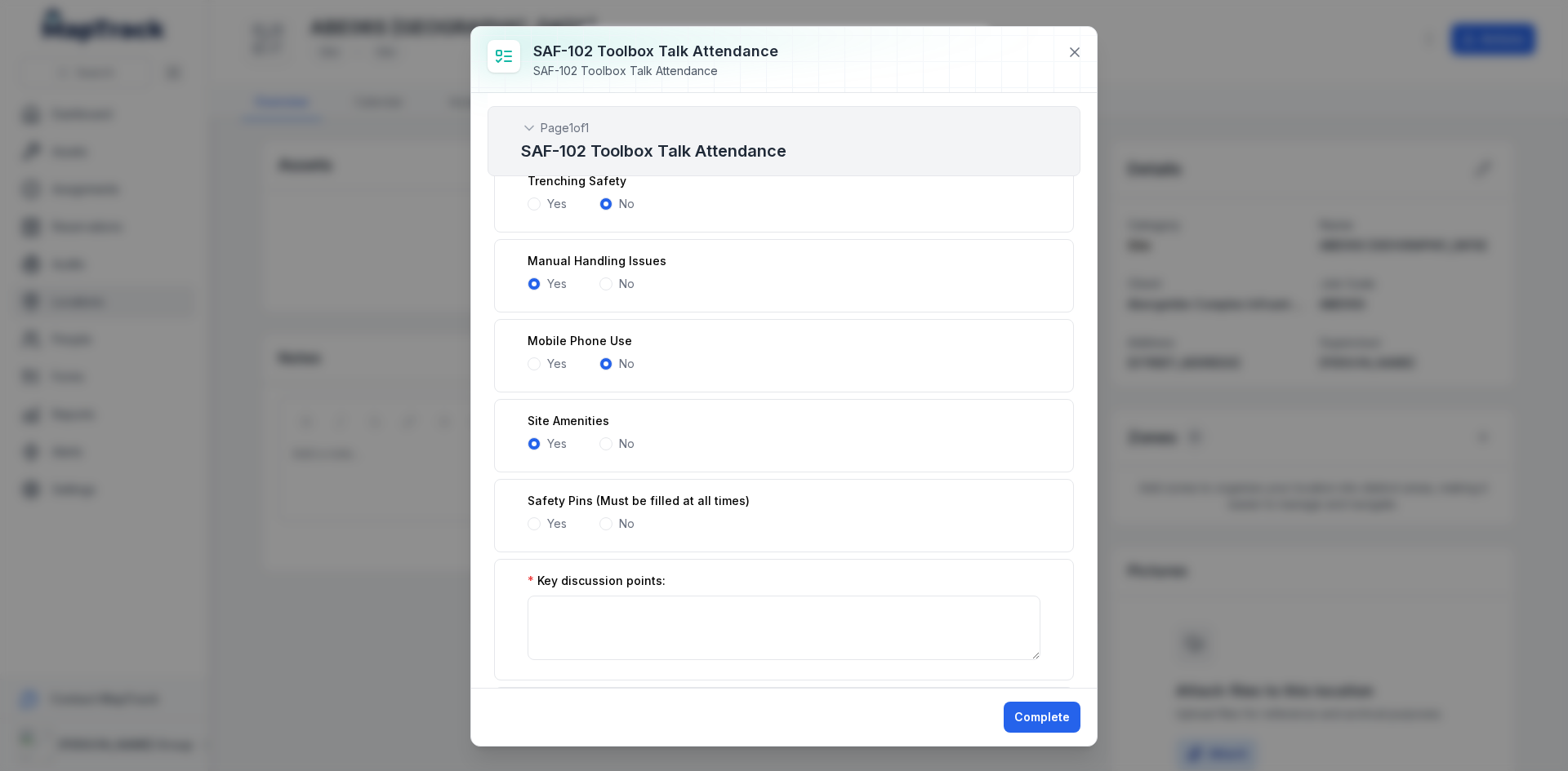
click at [608, 524] on span at bounding box center [606, 524] width 13 height 13
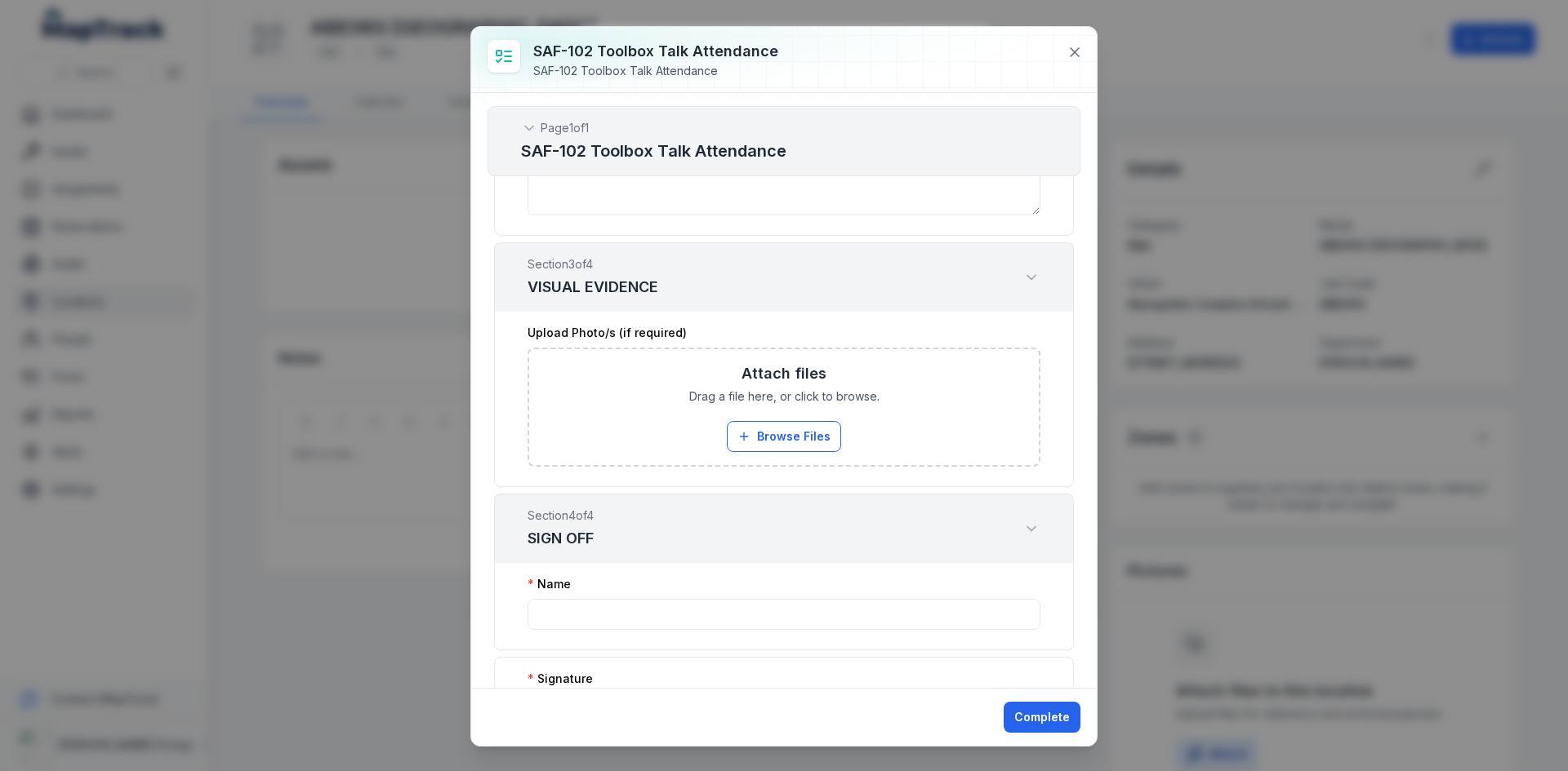
scroll to position [5468, 0]
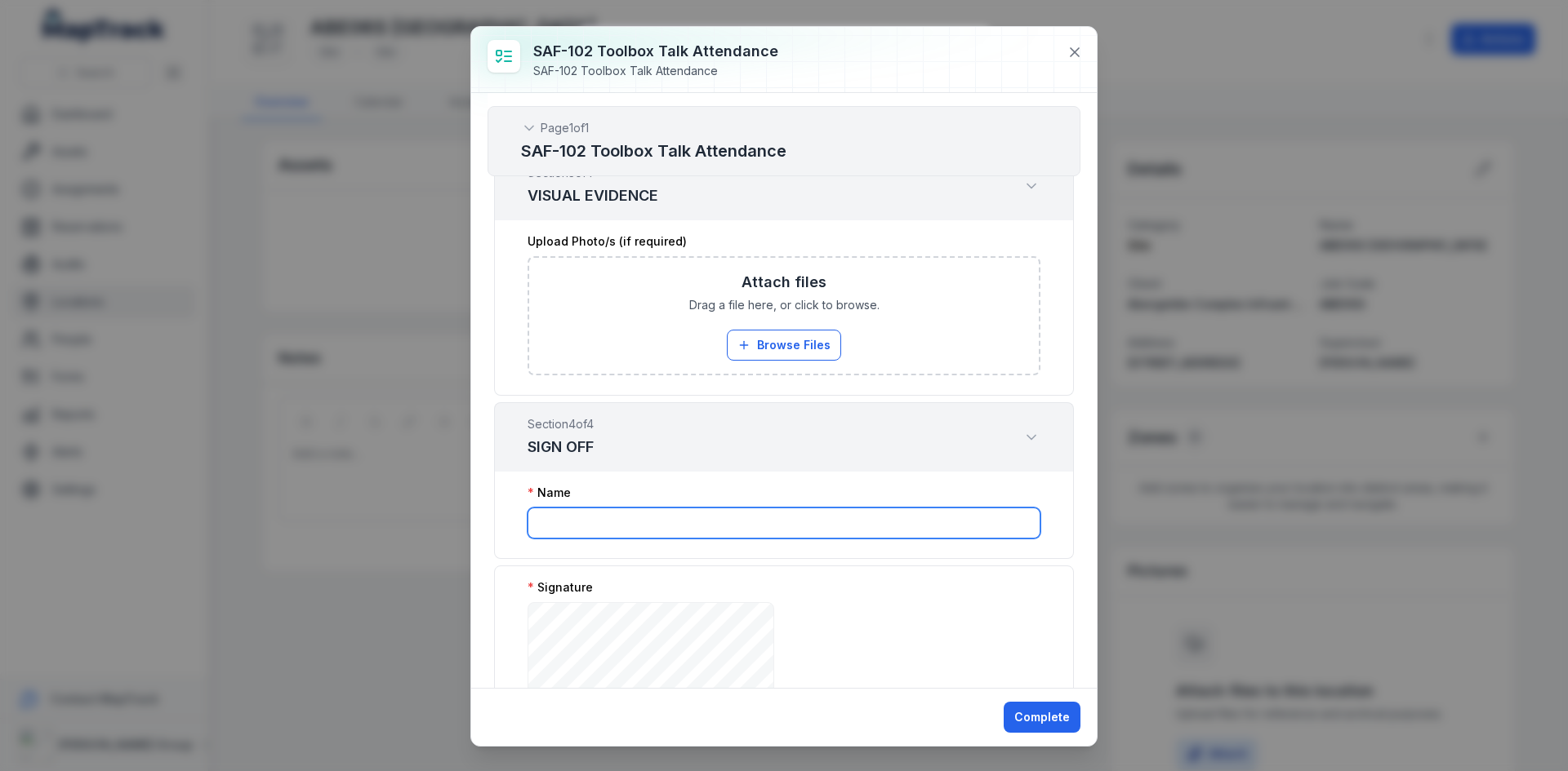
click at [650, 511] on input ":r444:-form-item-label" at bounding box center [784, 524] width 512 height 31
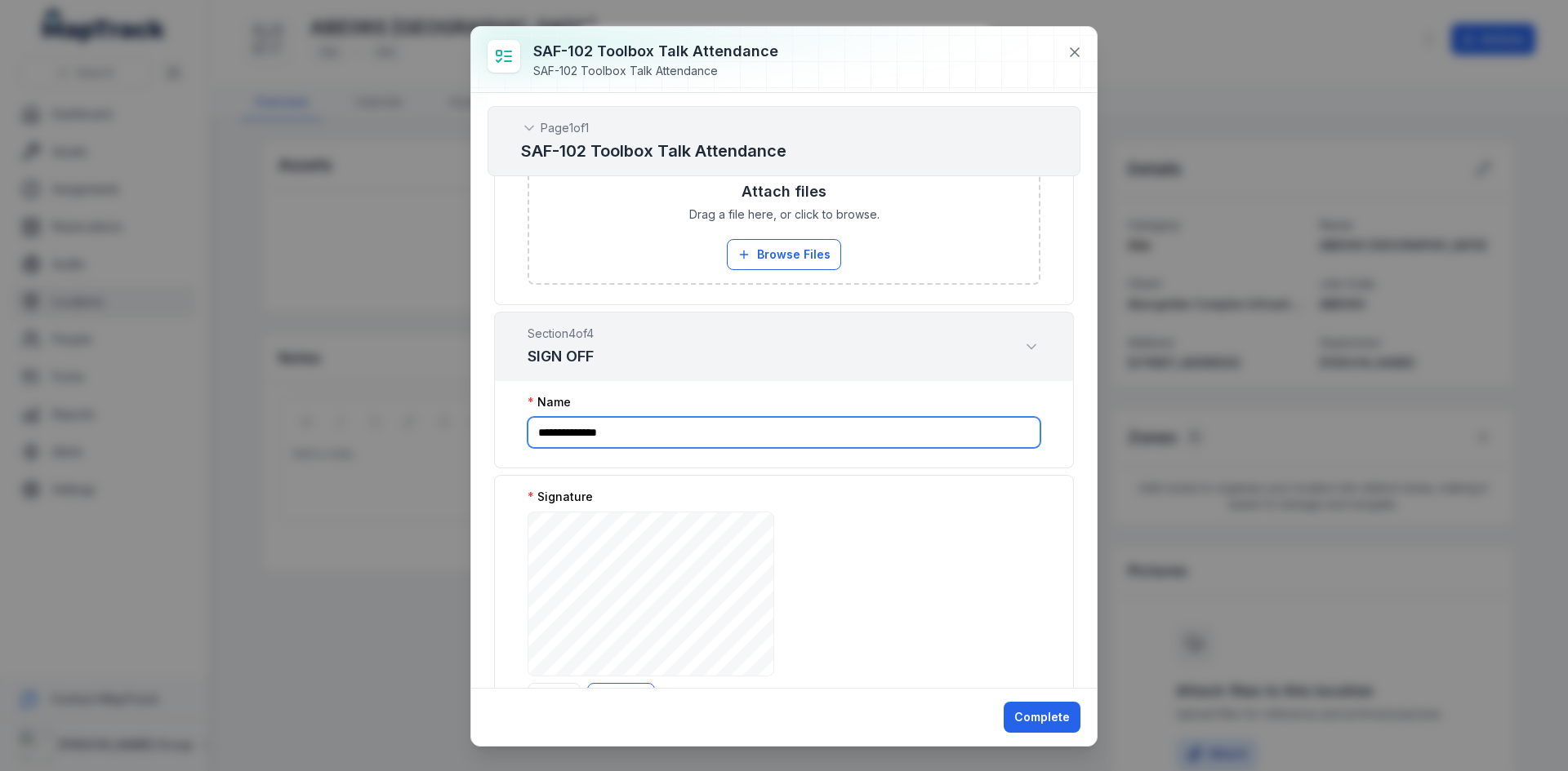
scroll to position [5638, 0]
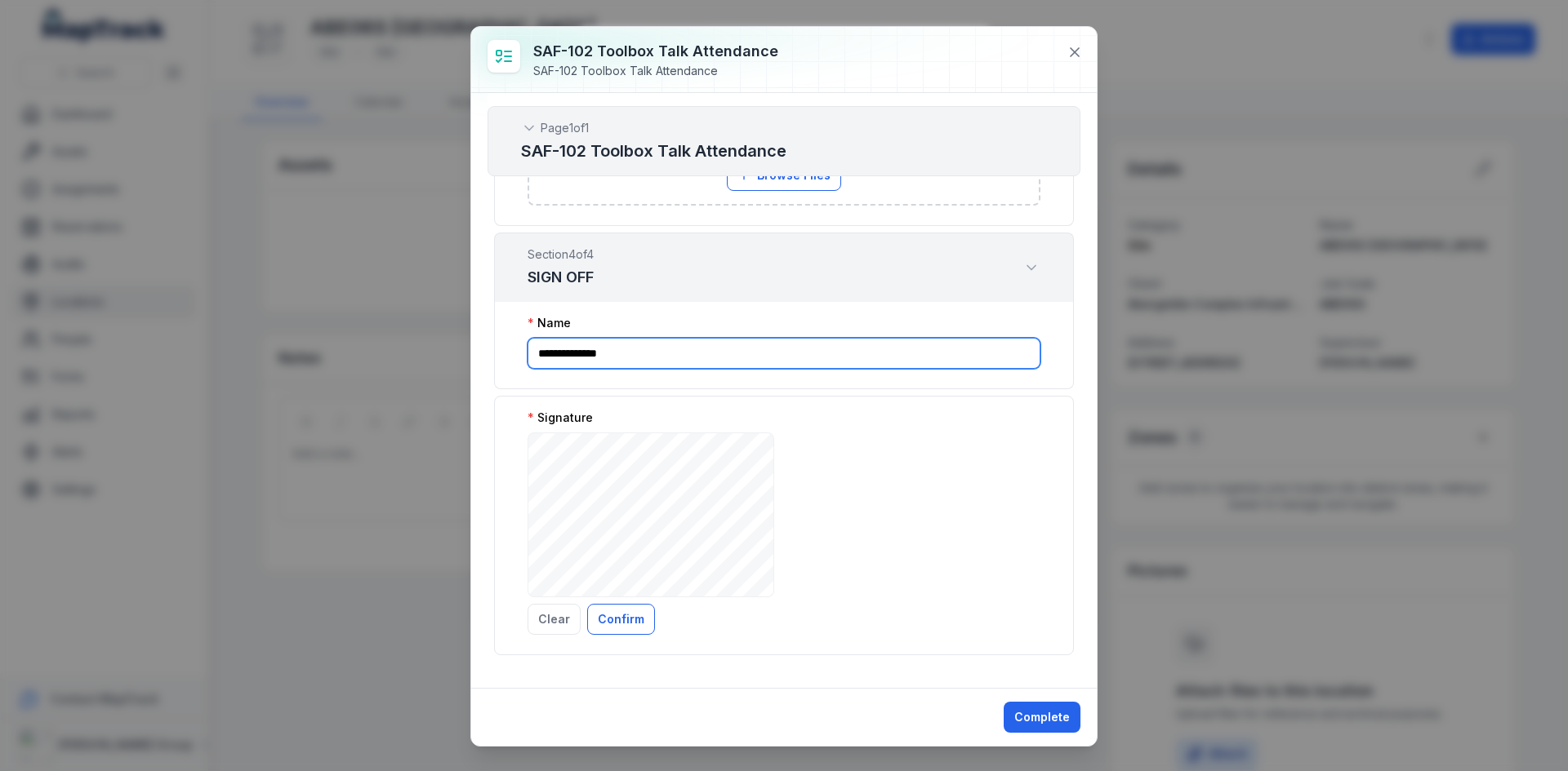
type input "**********"
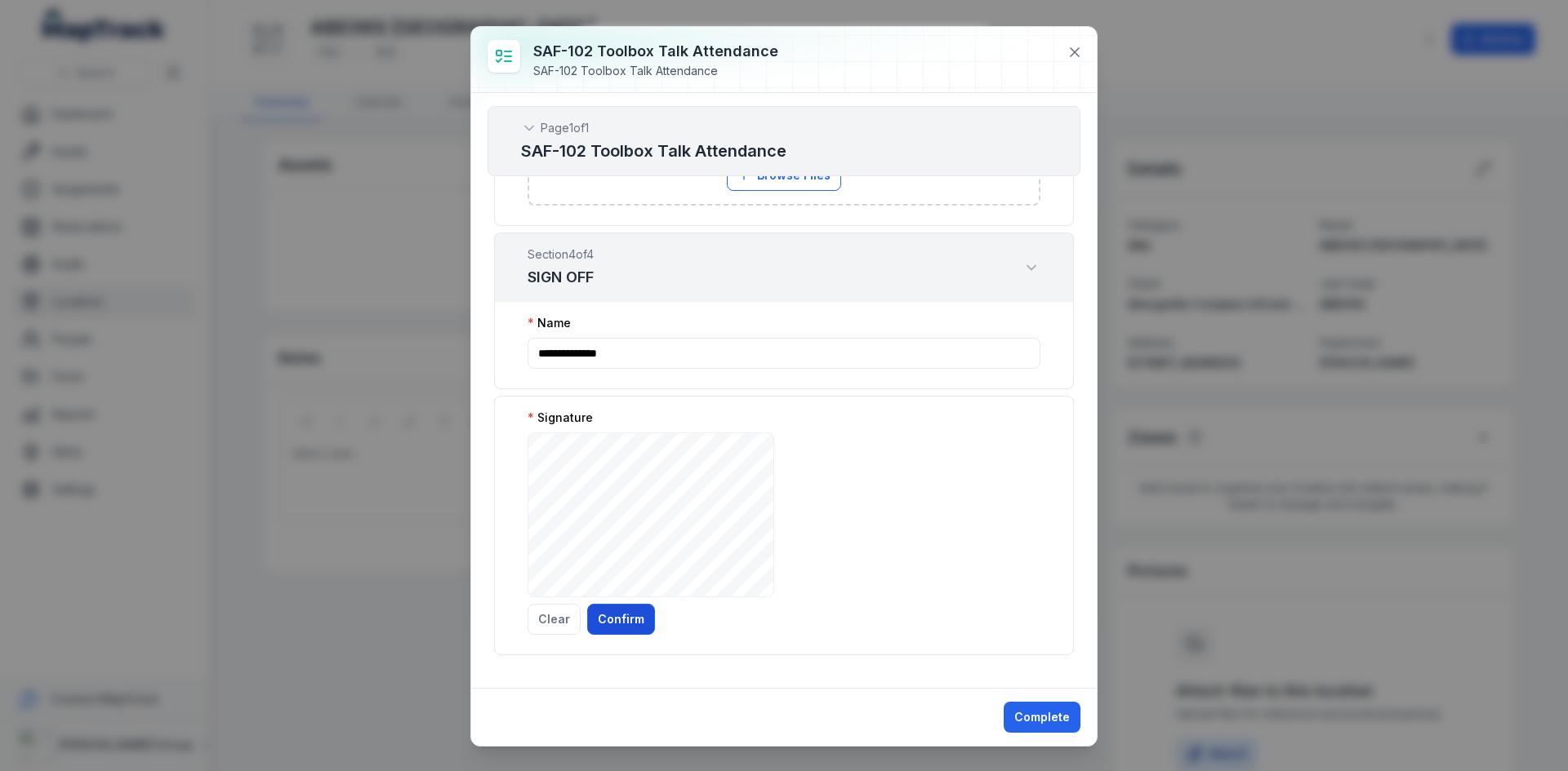
click at [625, 626] on button "Confirm" at bounding box center [621, 619] width 68 height 31
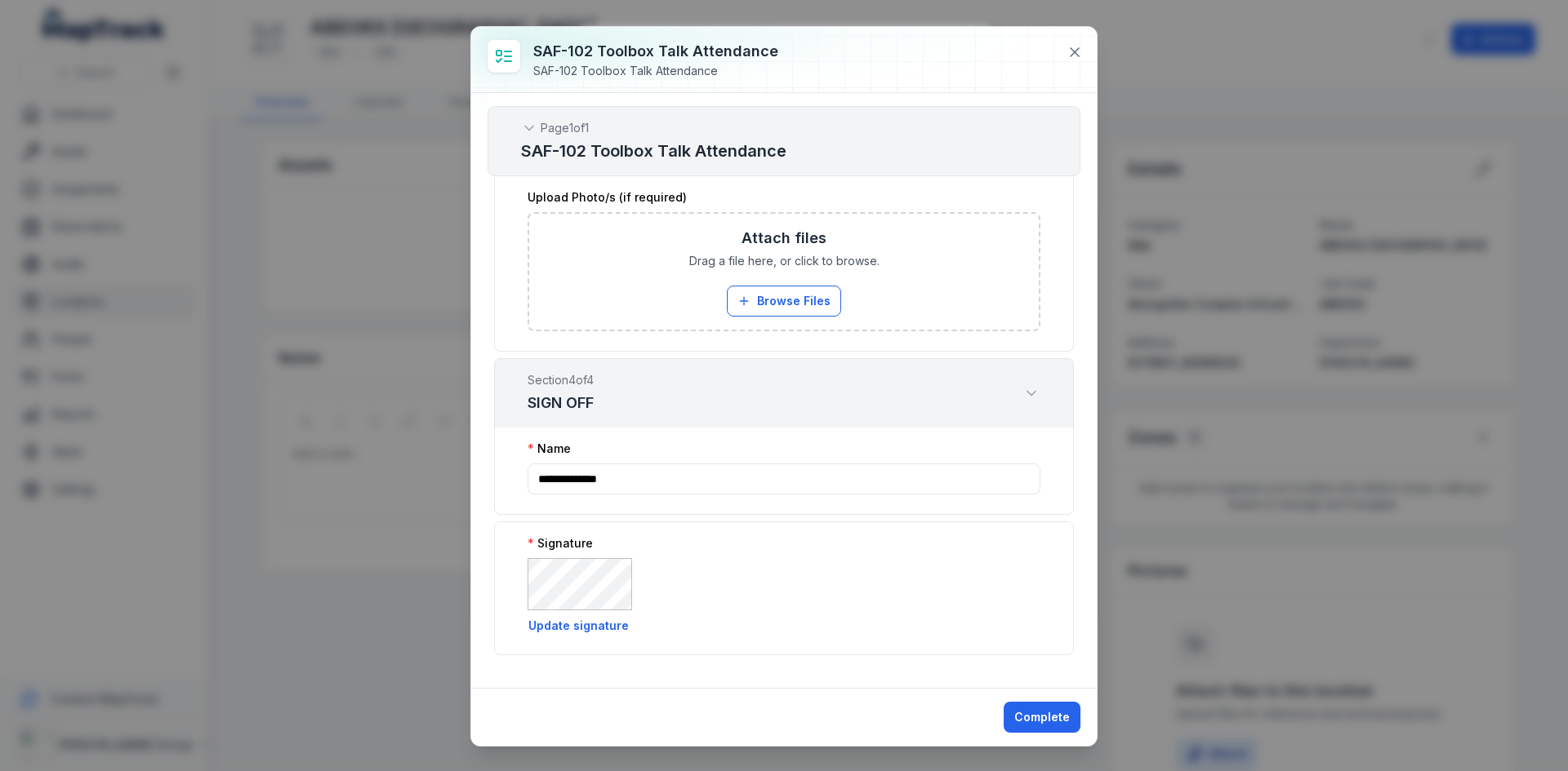
scroll to position [5513, 0]
click at [1035, 723] on button "Complete" at bounding box center [1042, 718] width 77 height 31
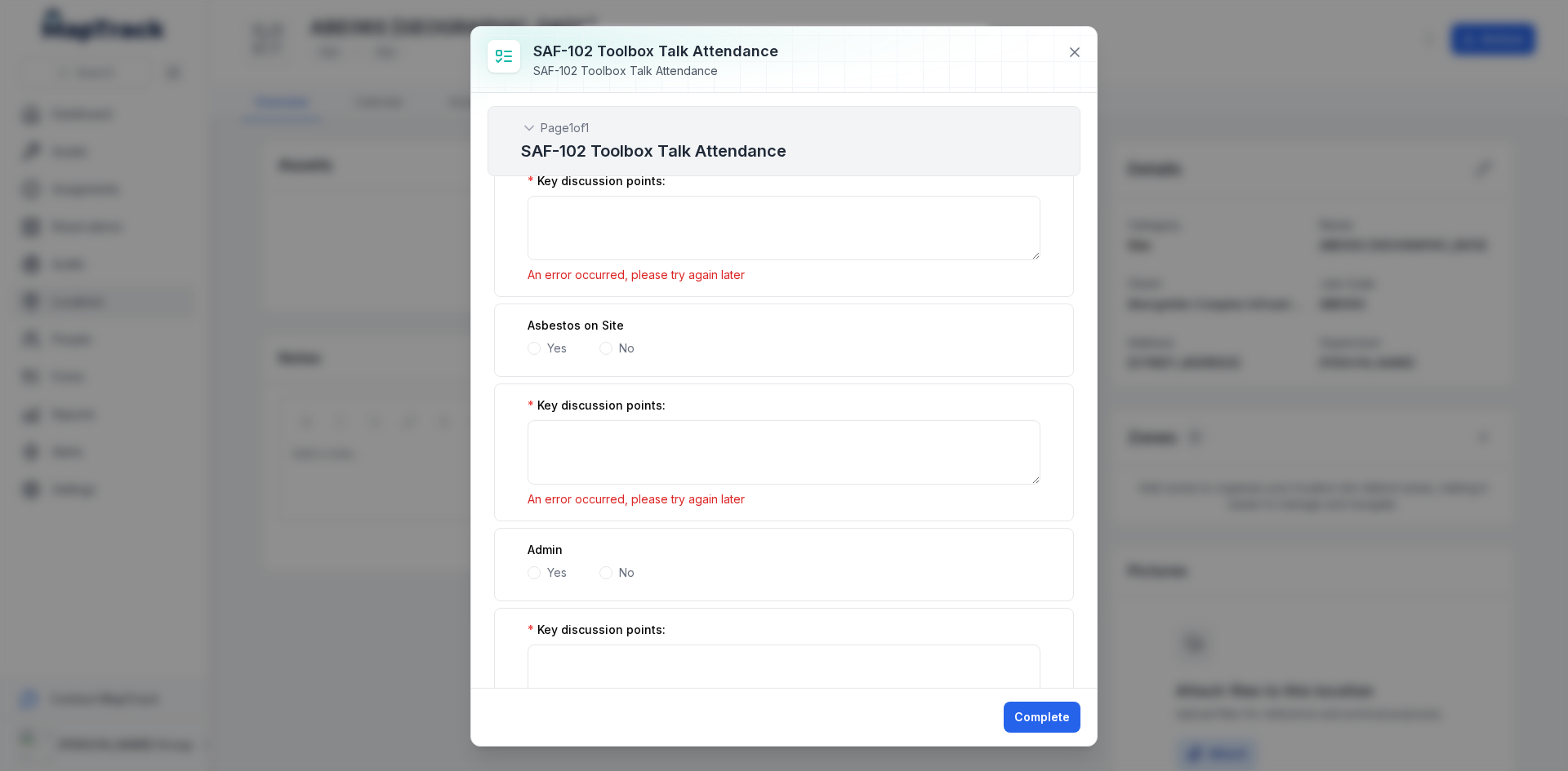
scroll to position [4941, 0]
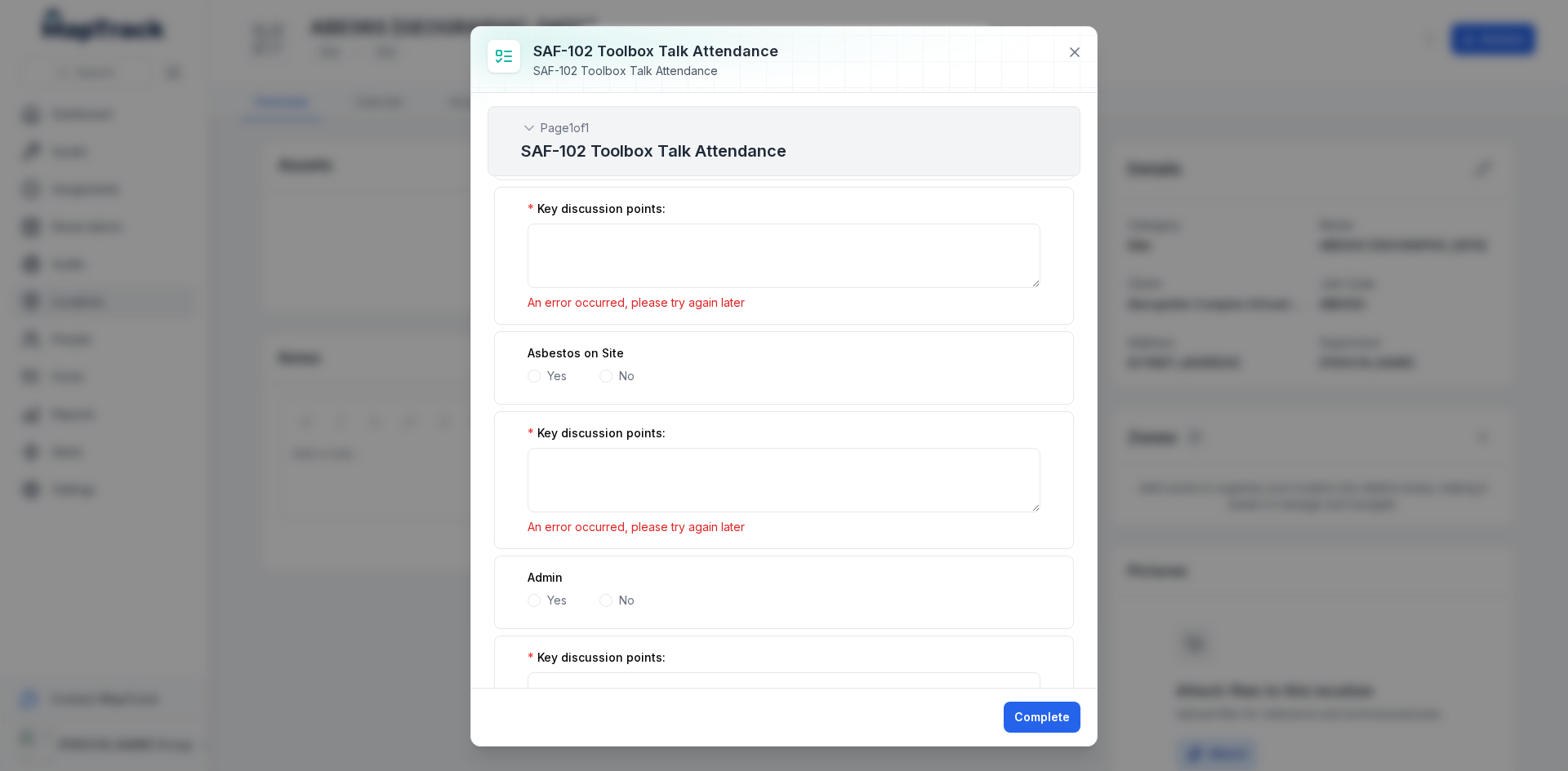
click at [540, 375] on span at bounding box center [533, 375] width 13 height 13
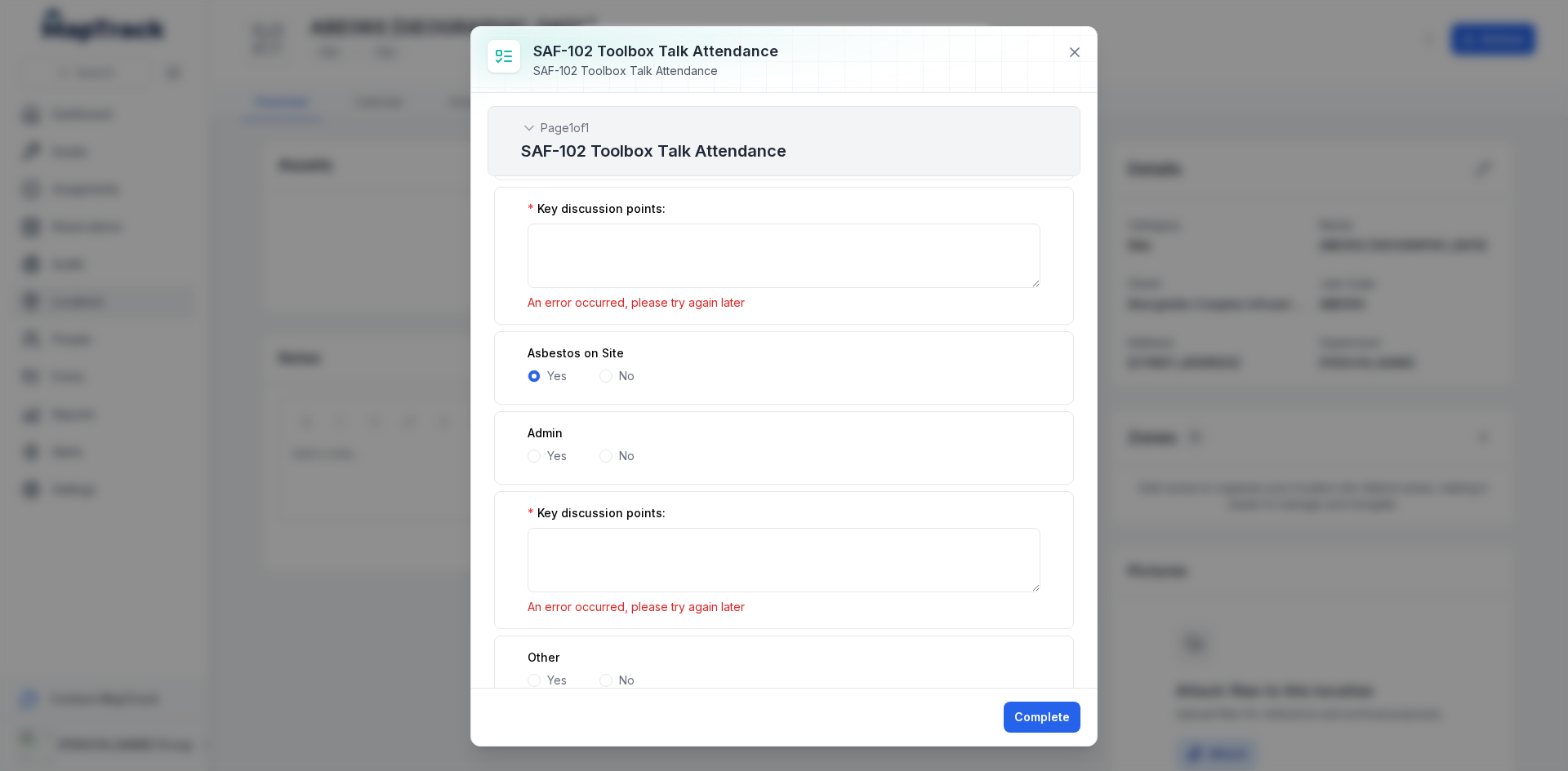
click at [611, 374] on span at bounding box center [606, 375] width 13 height 13
click at [606, 459] on span at bounding box center [606, 456] width 13 height 13
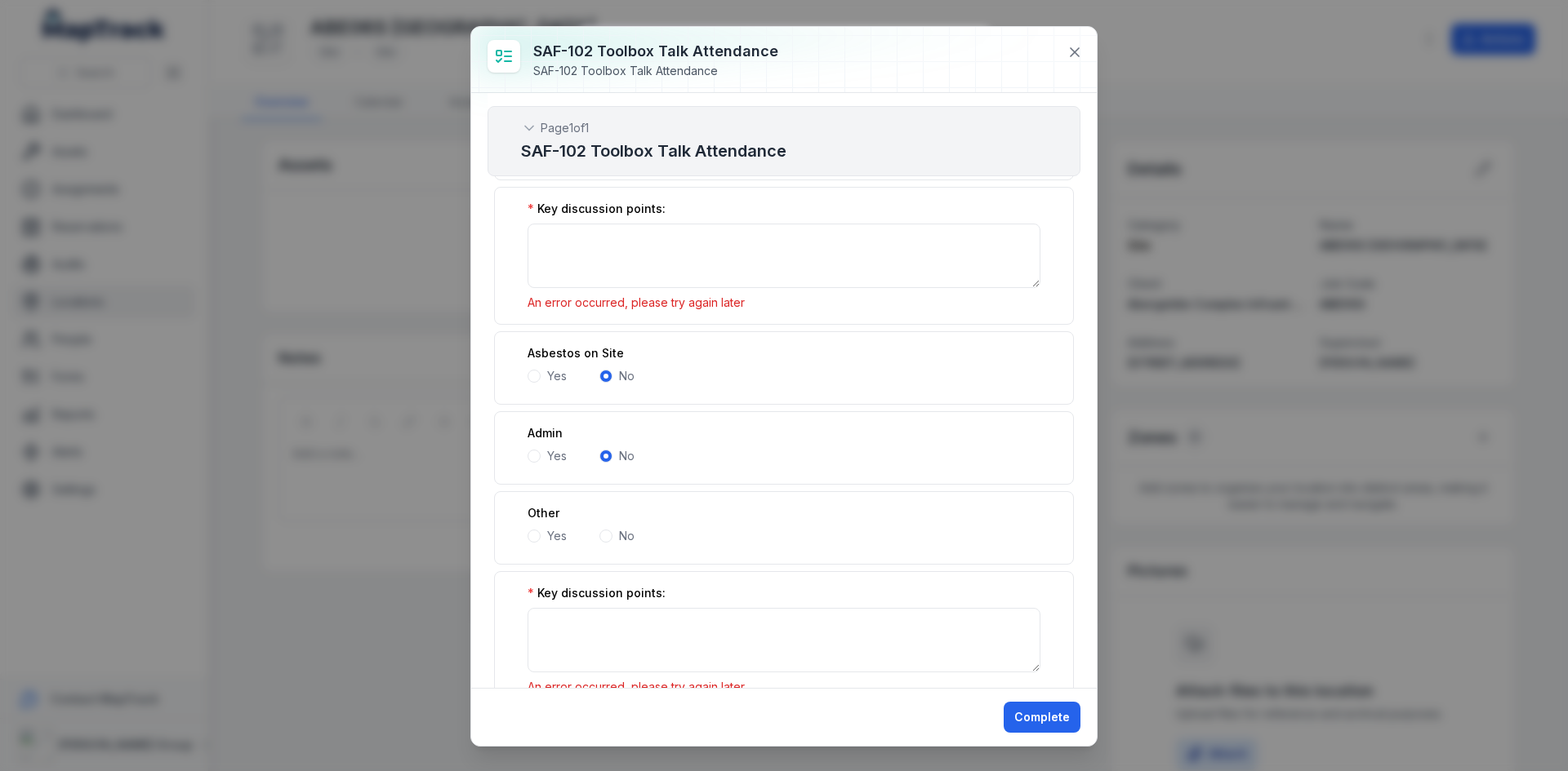
click at [612, 534] on span at bounding box center [606, 536] width 13 height 13
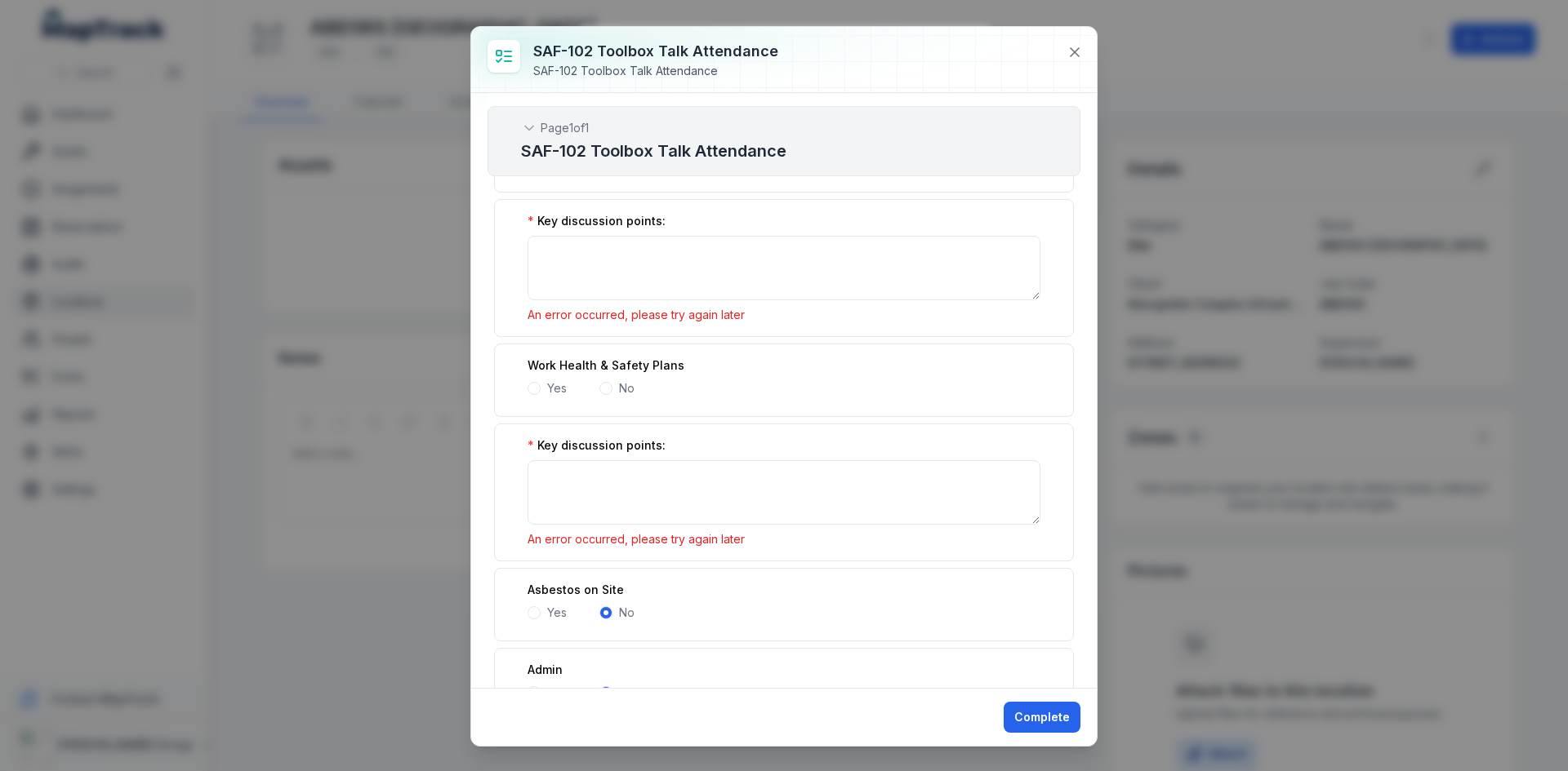
scroll to position [4697, 0]
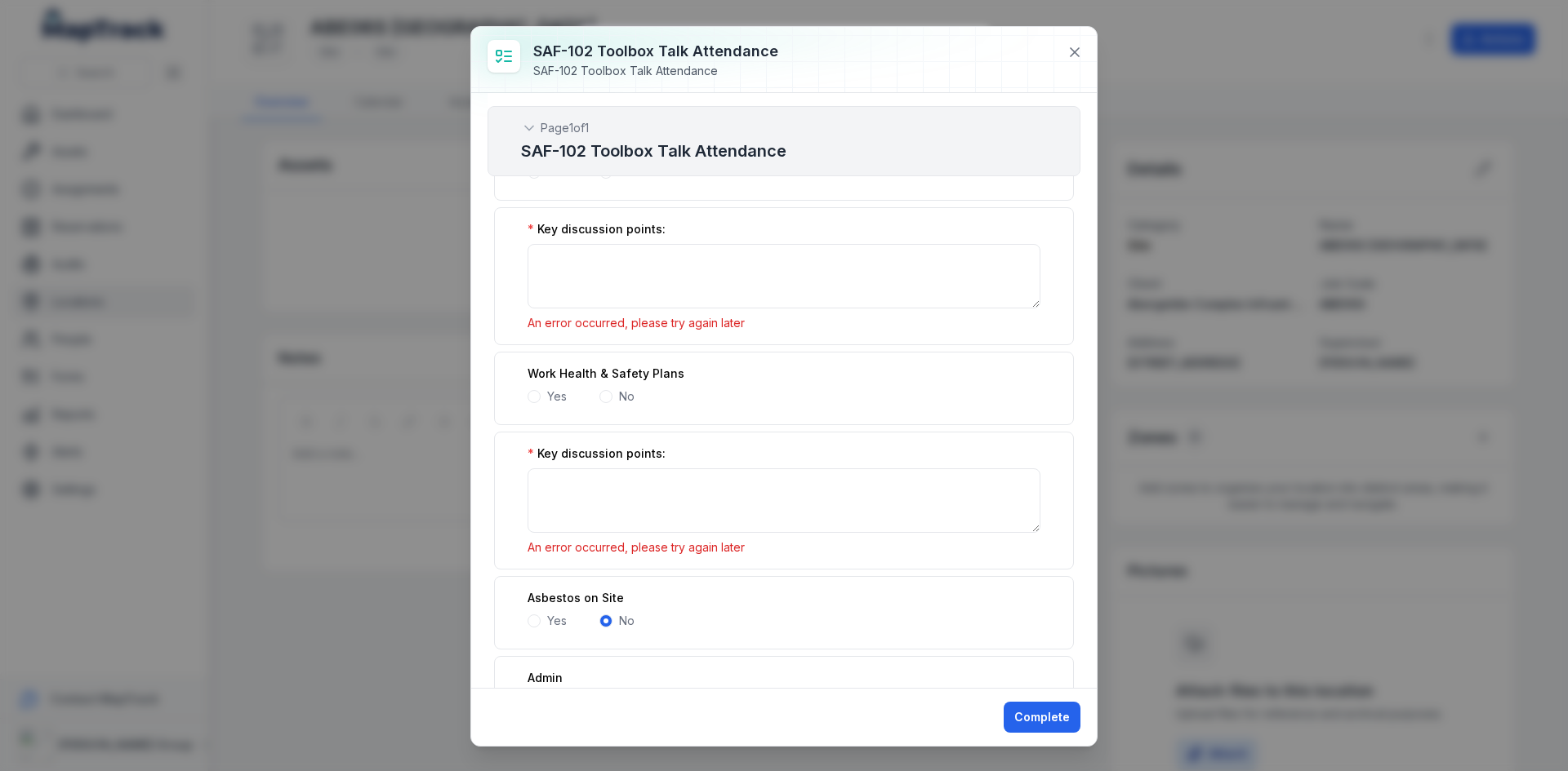
click at [534, 400] on span at bounding box center [533, 396] width 13 height 13
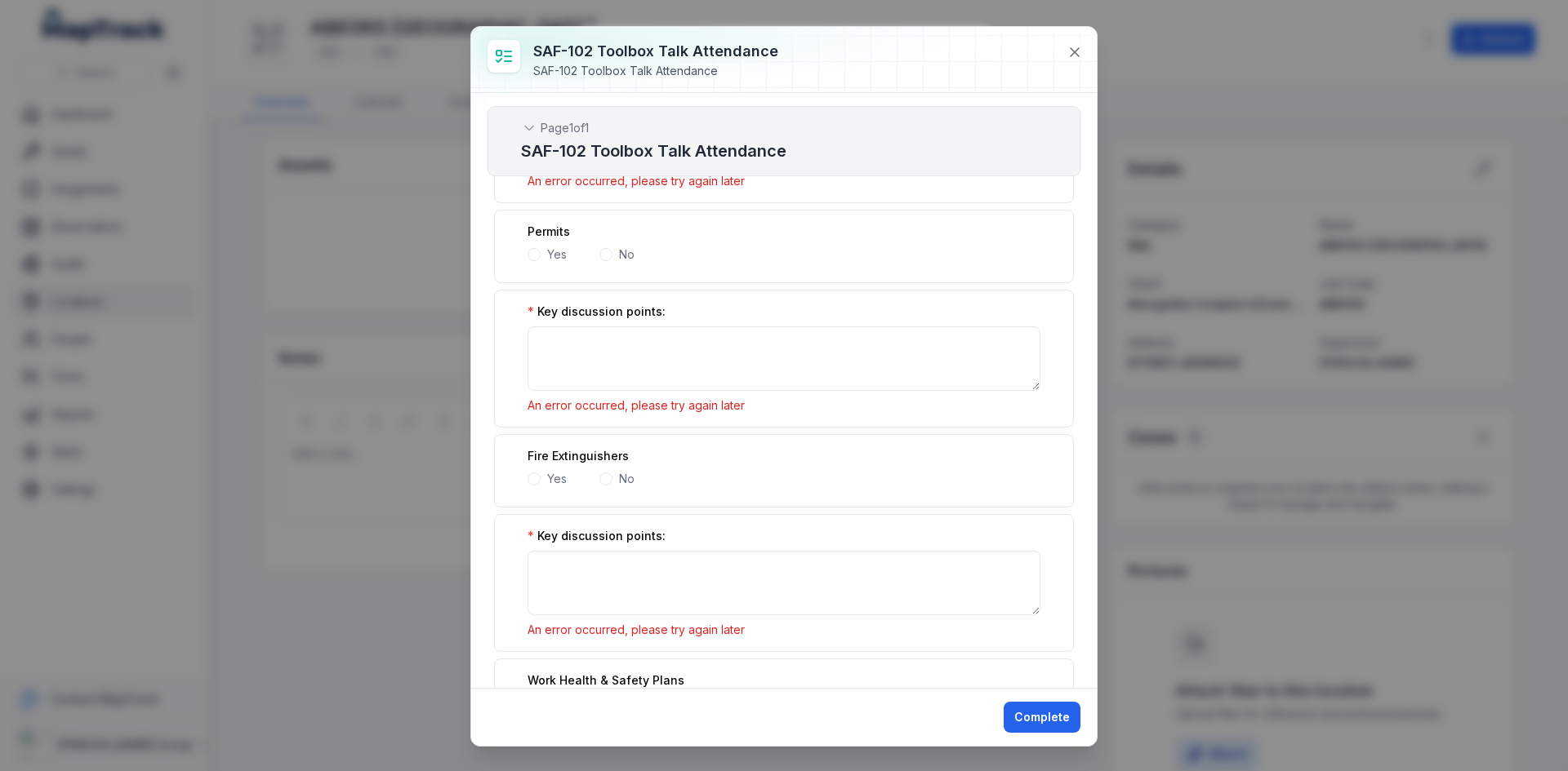
scroll to position [4370, 0]
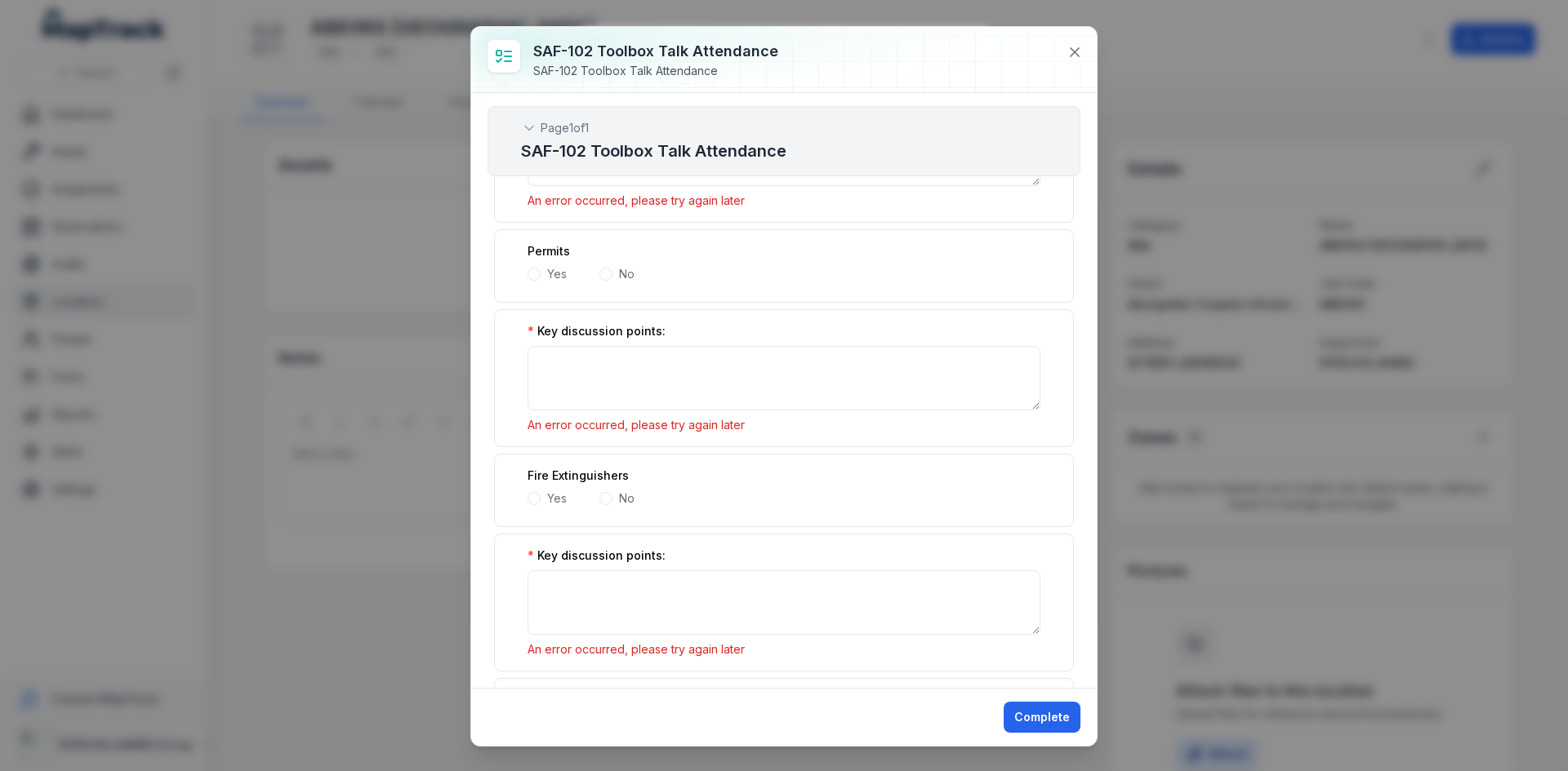
click at [610, 498] on span at bounding box center [606, 498] width 13 height 13
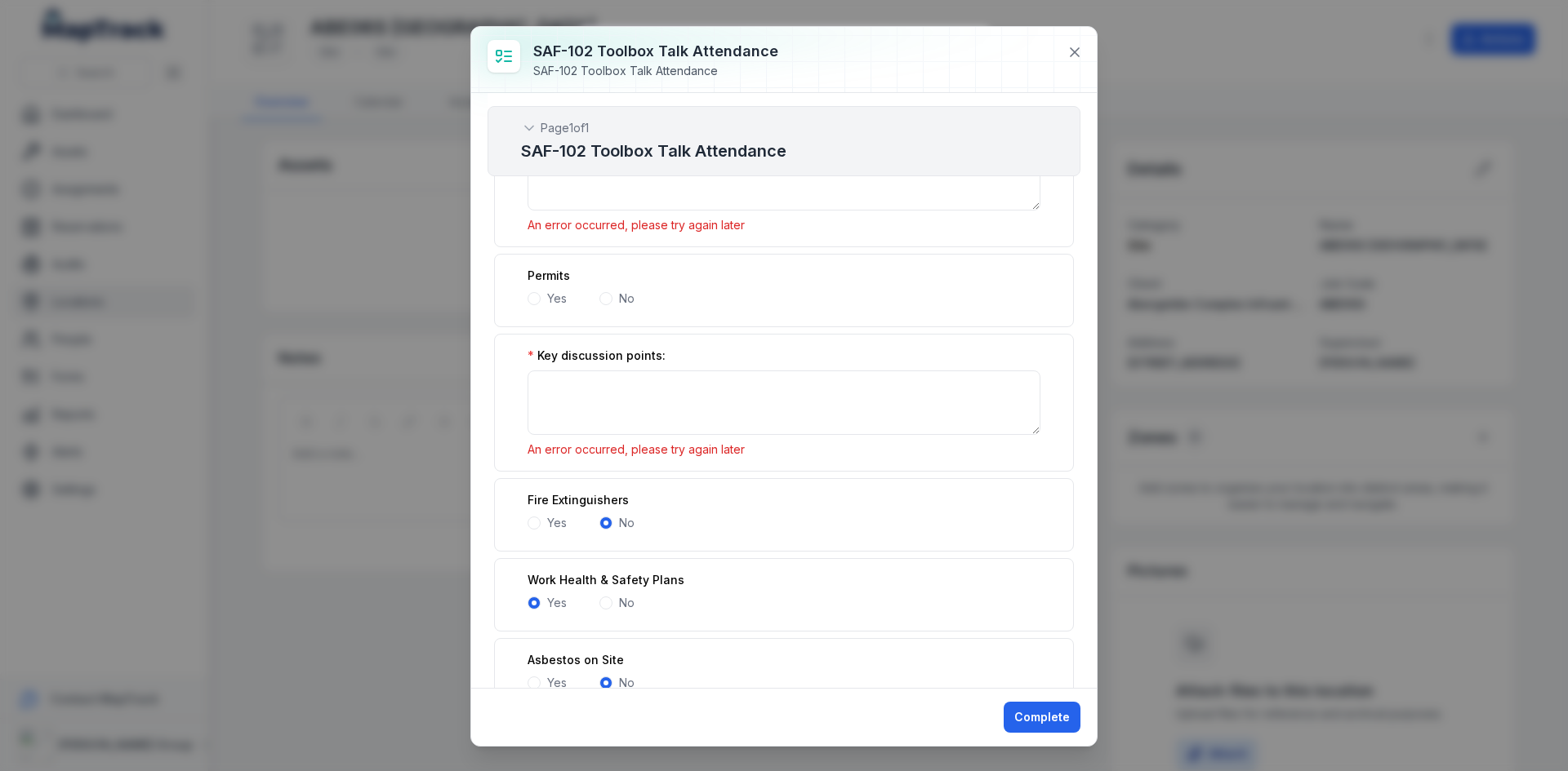
scroll to position [4288, 0]
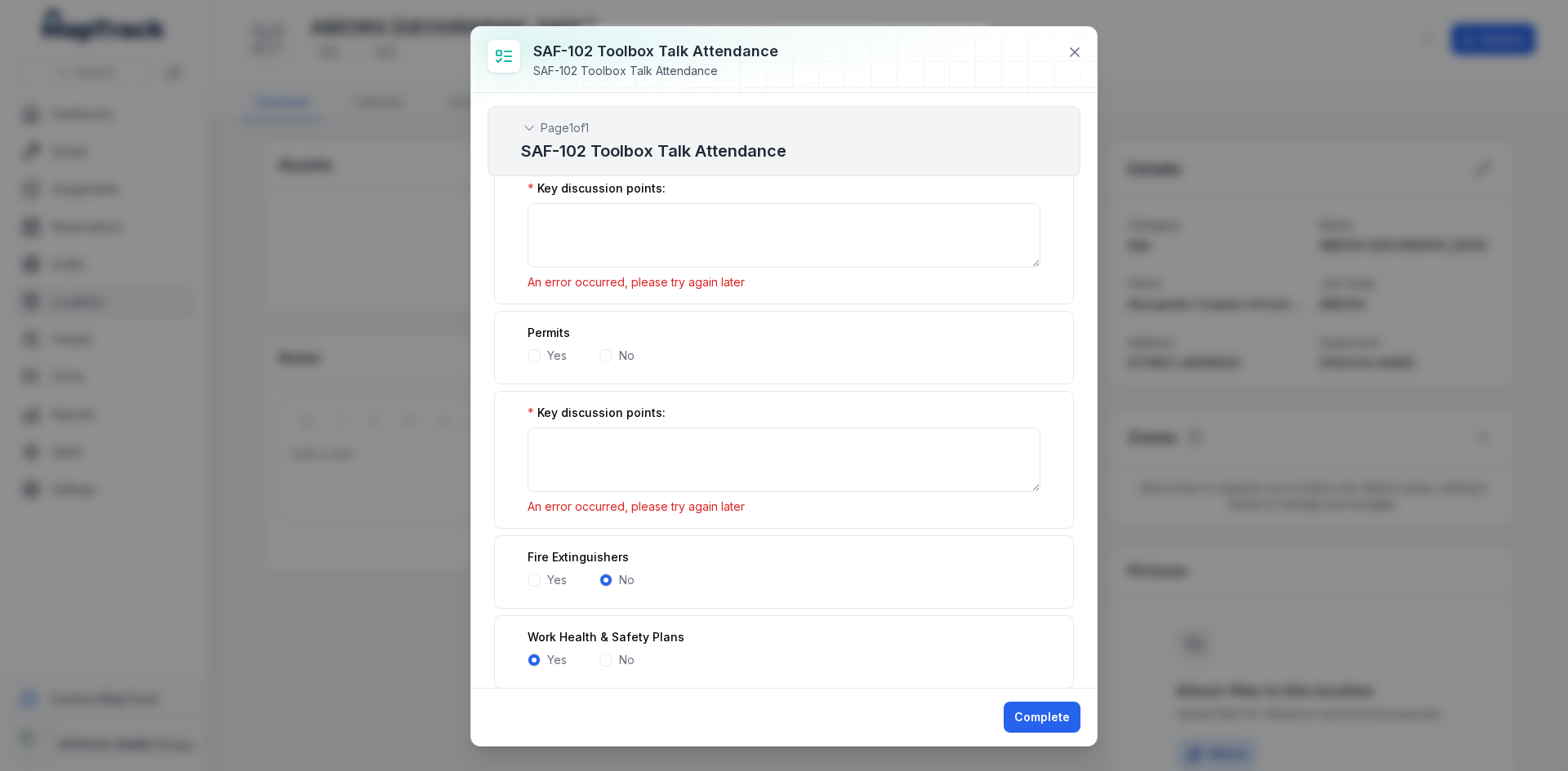
click at [609, 357] on span at bounding box center [606, 355] width 13 height 13
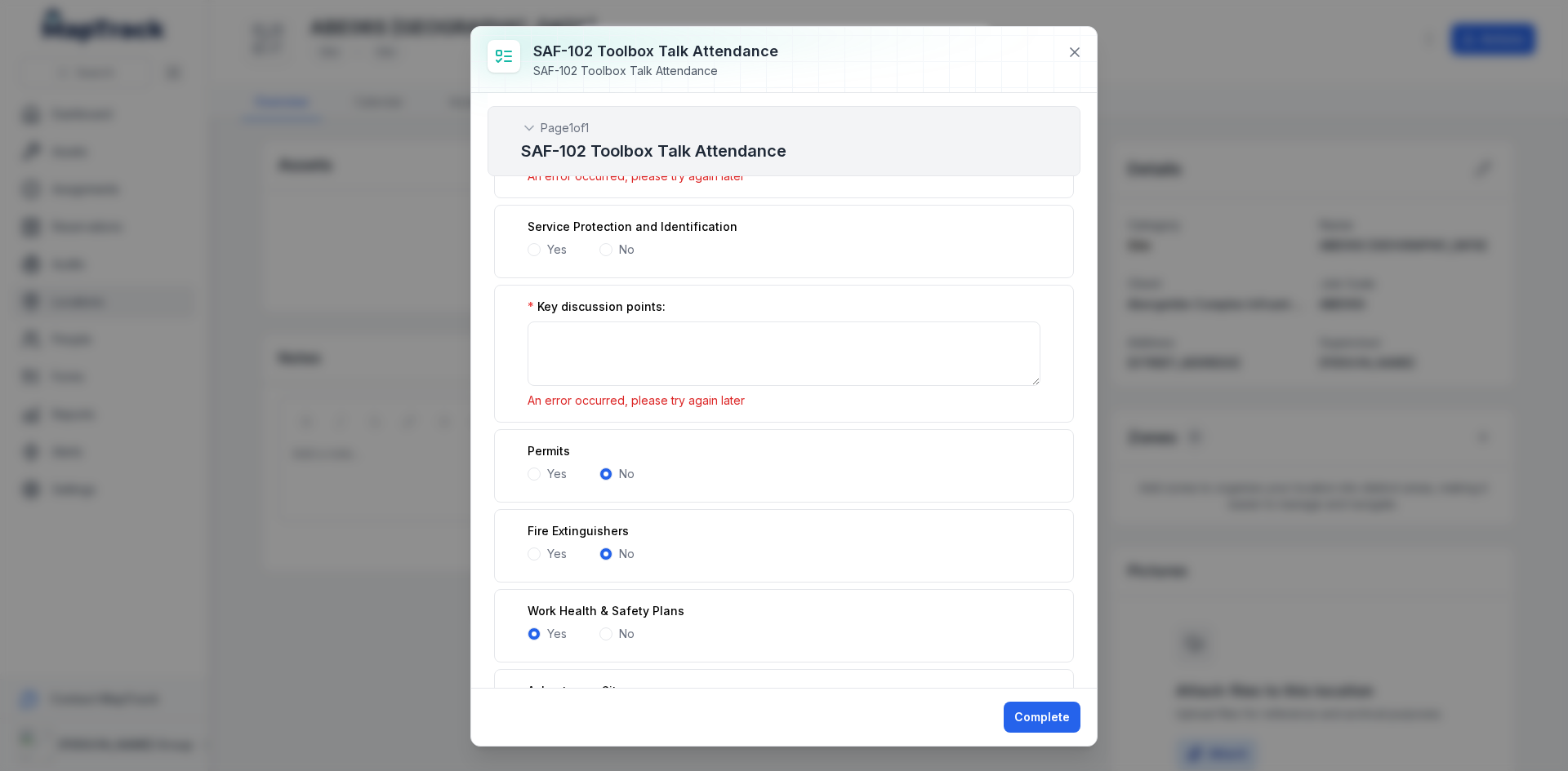
scroll to position [4043, 0]
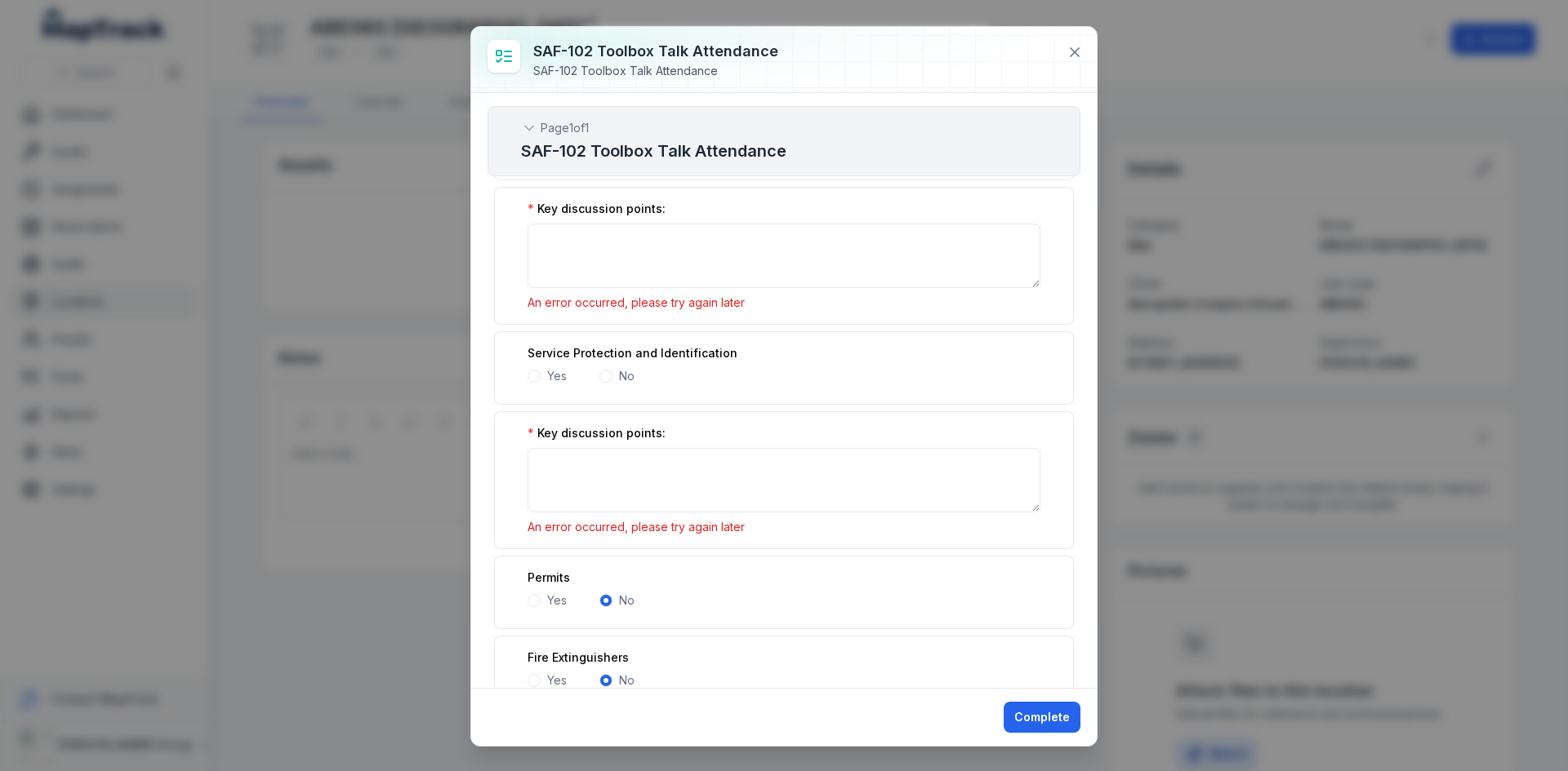
click at [612, 372] on div "No" at bounding box center [617, 376] width 35 height 17
click at [610, 374] on span at bounding box center [606, 375] width 13 height 13
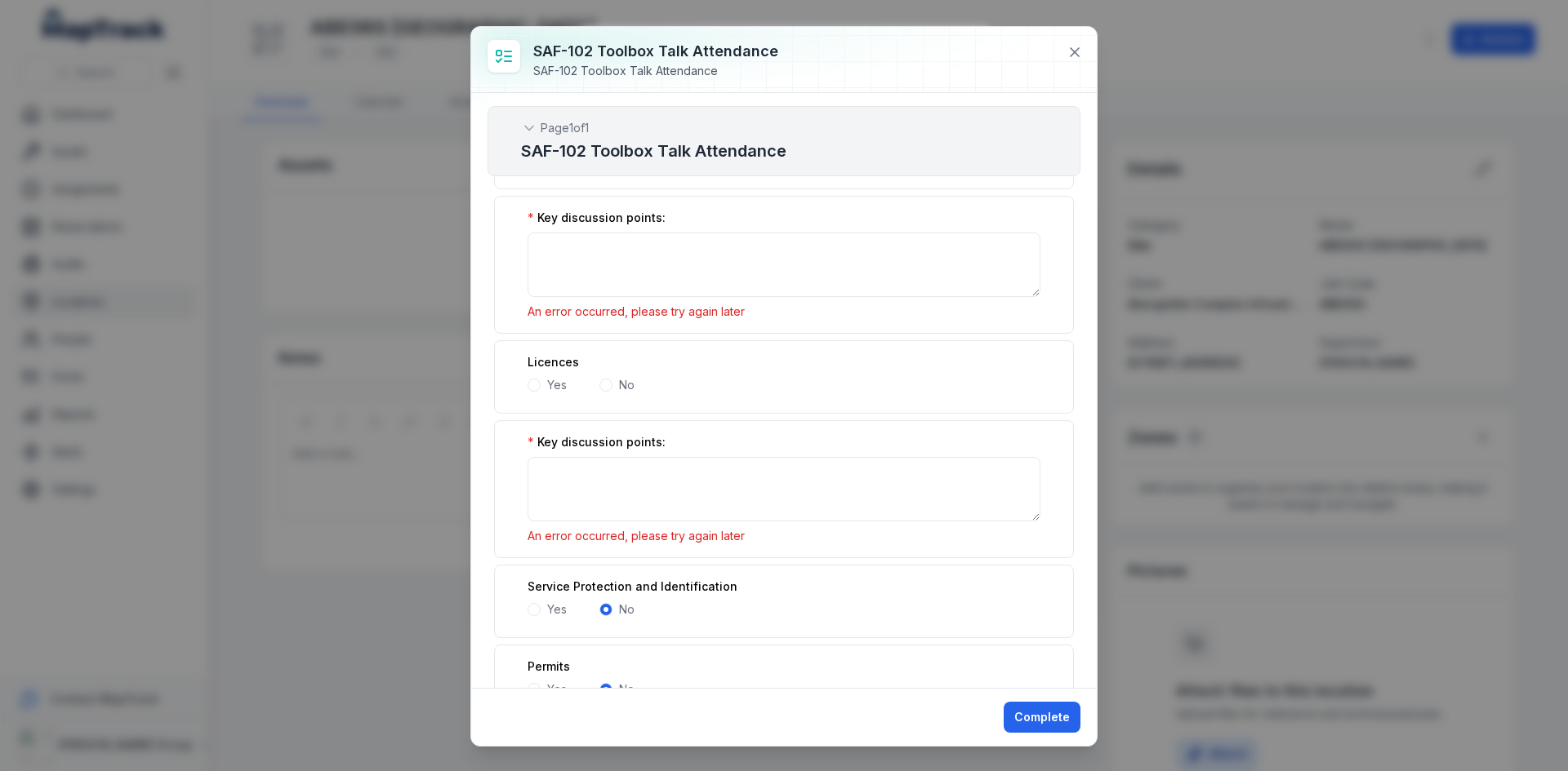
scroll to position [3798, 0]
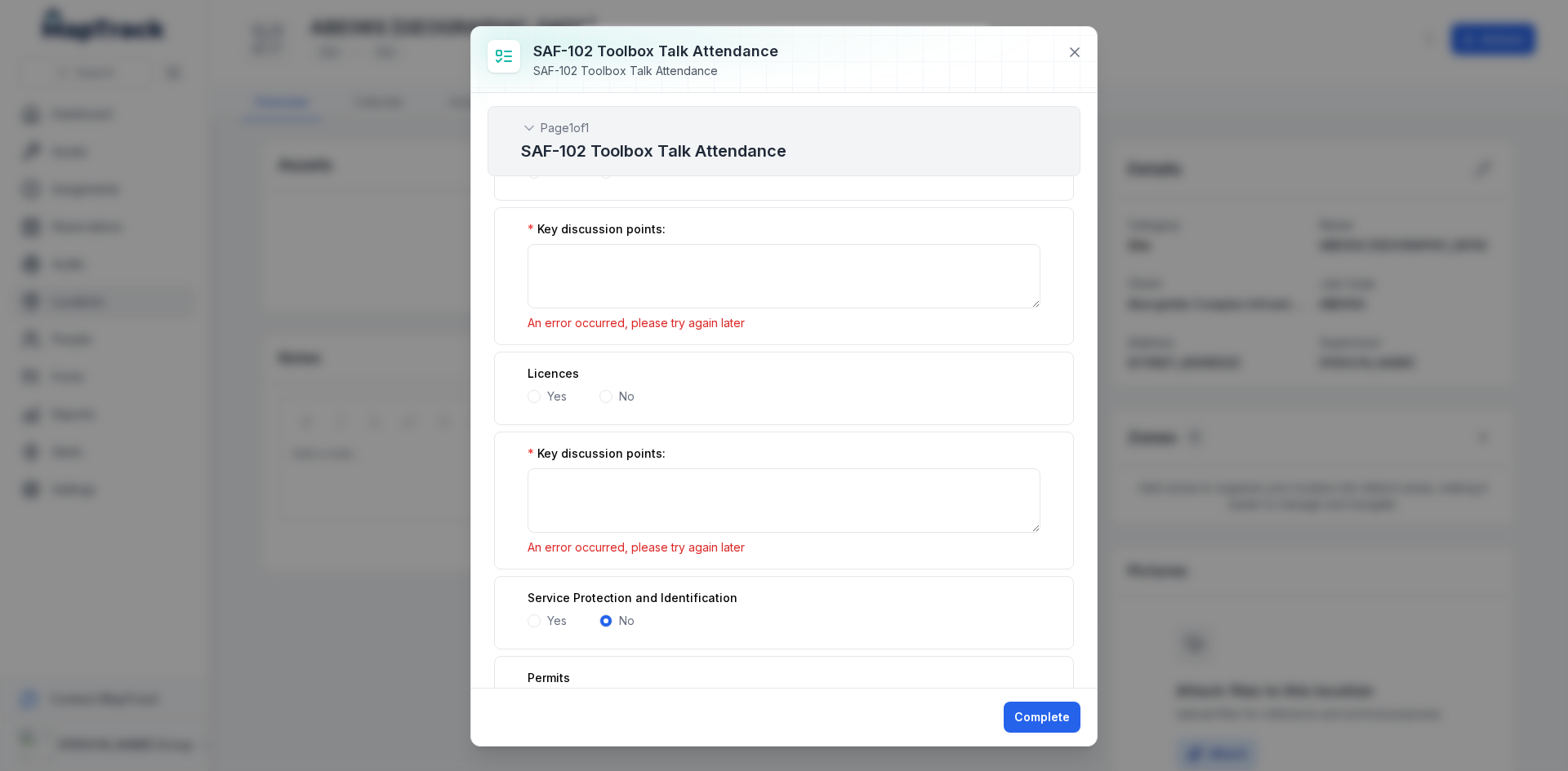
click at [605, 402] on span at bounding box center [606, 396] width 13 height 13
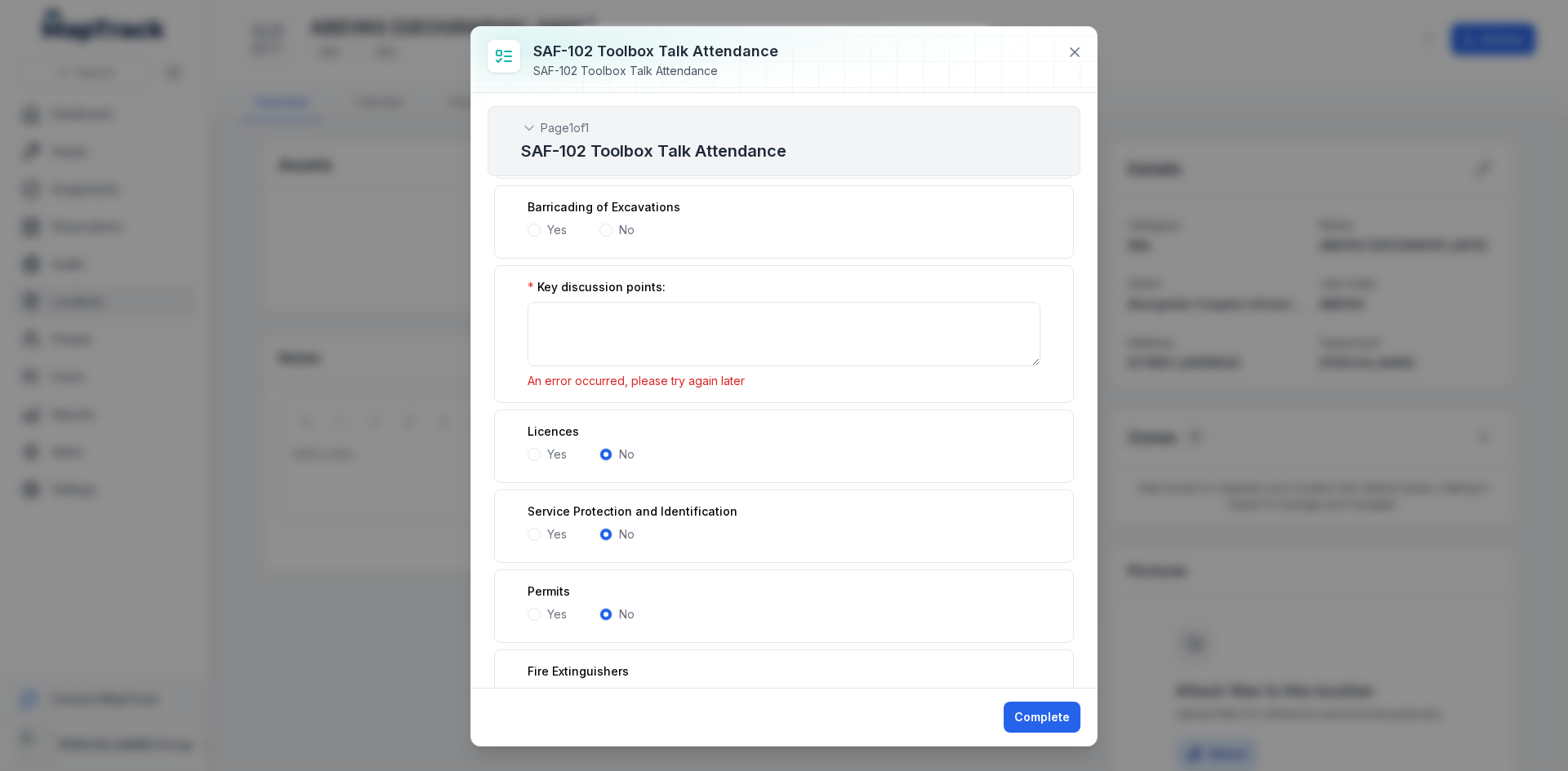
scroll to position [3635, 0]
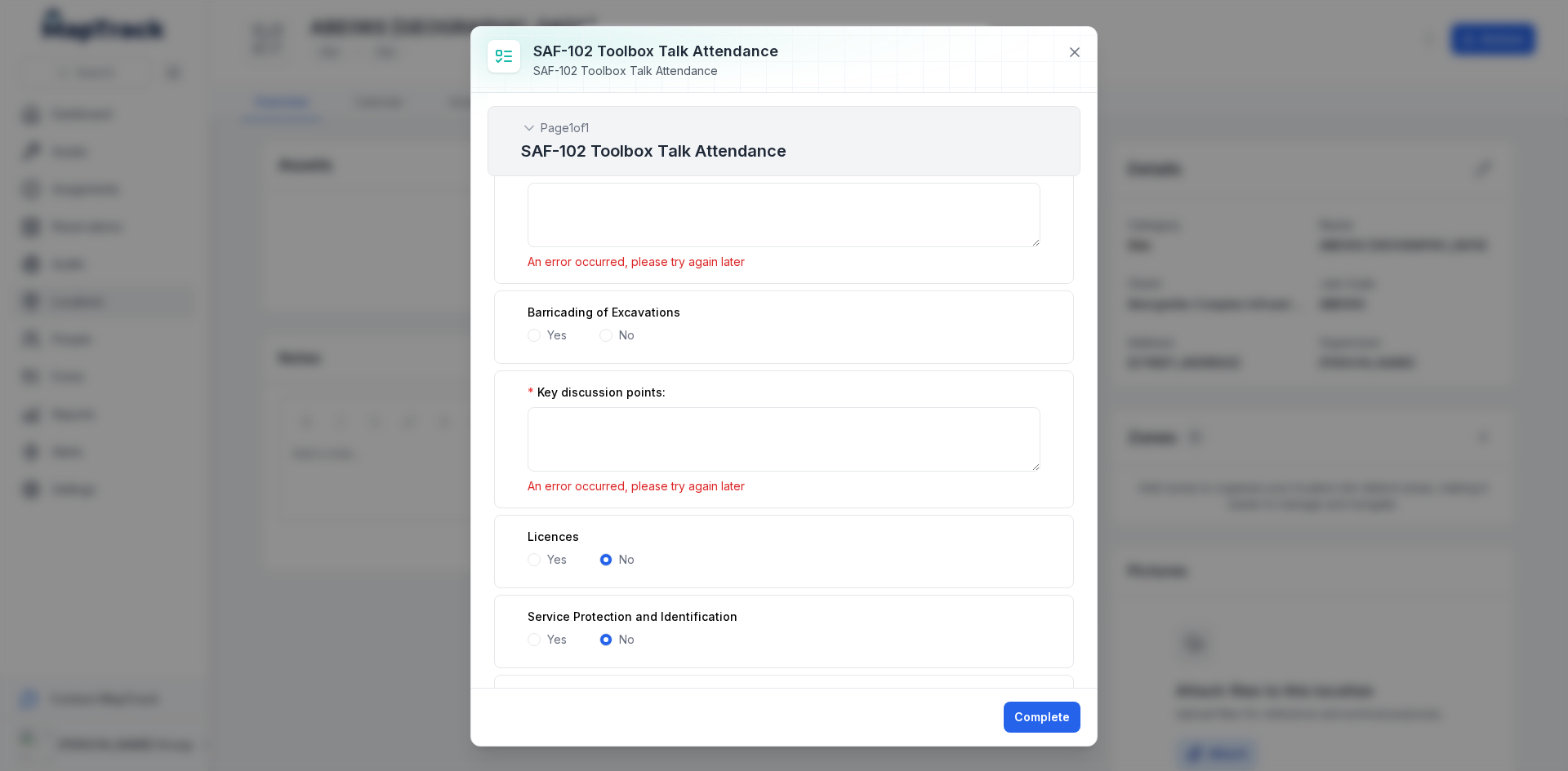
click at [607, 336] on span at bounding box center [606, 335] width 13 height 13
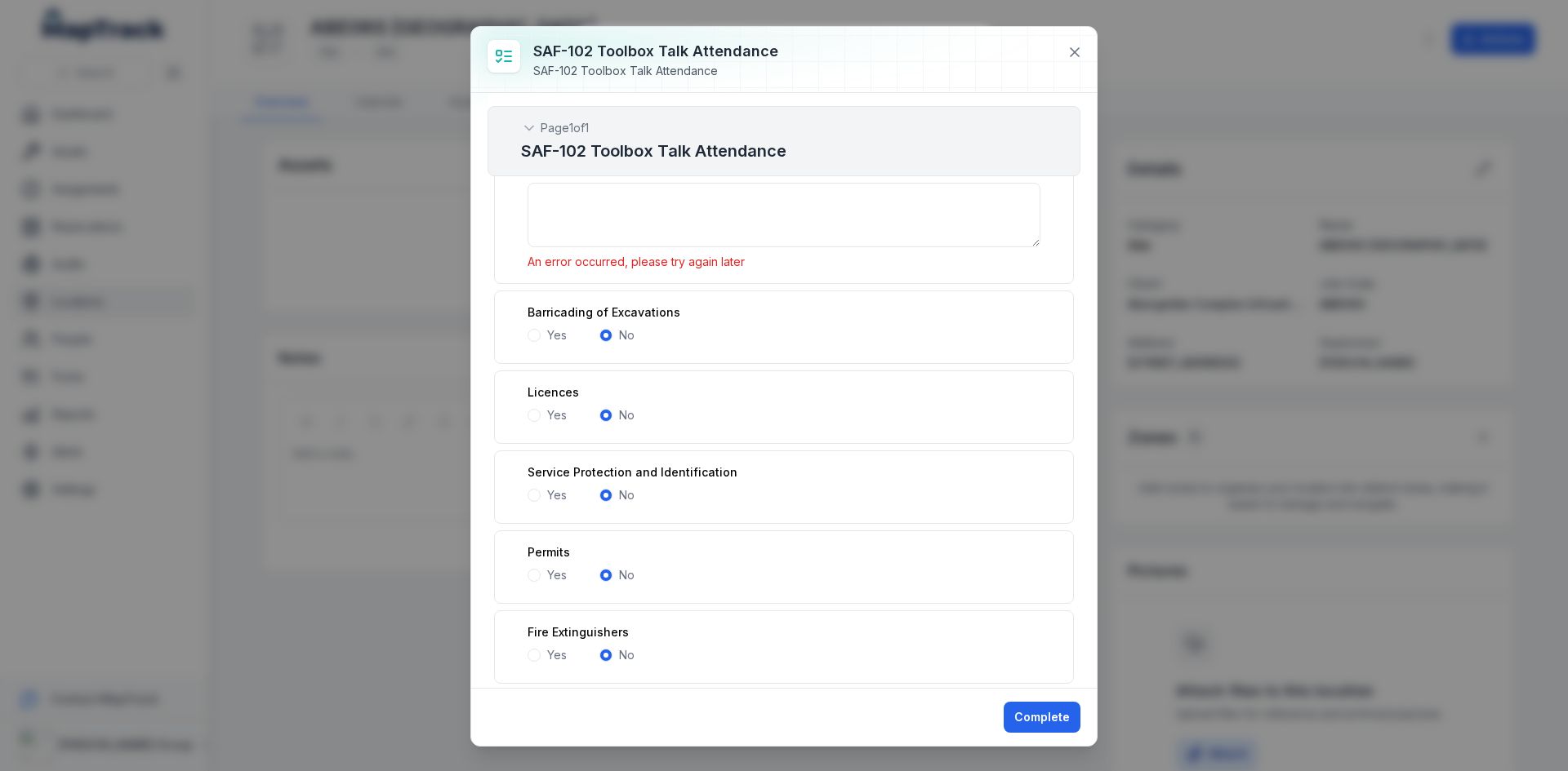
scroll to position [3391, 0]
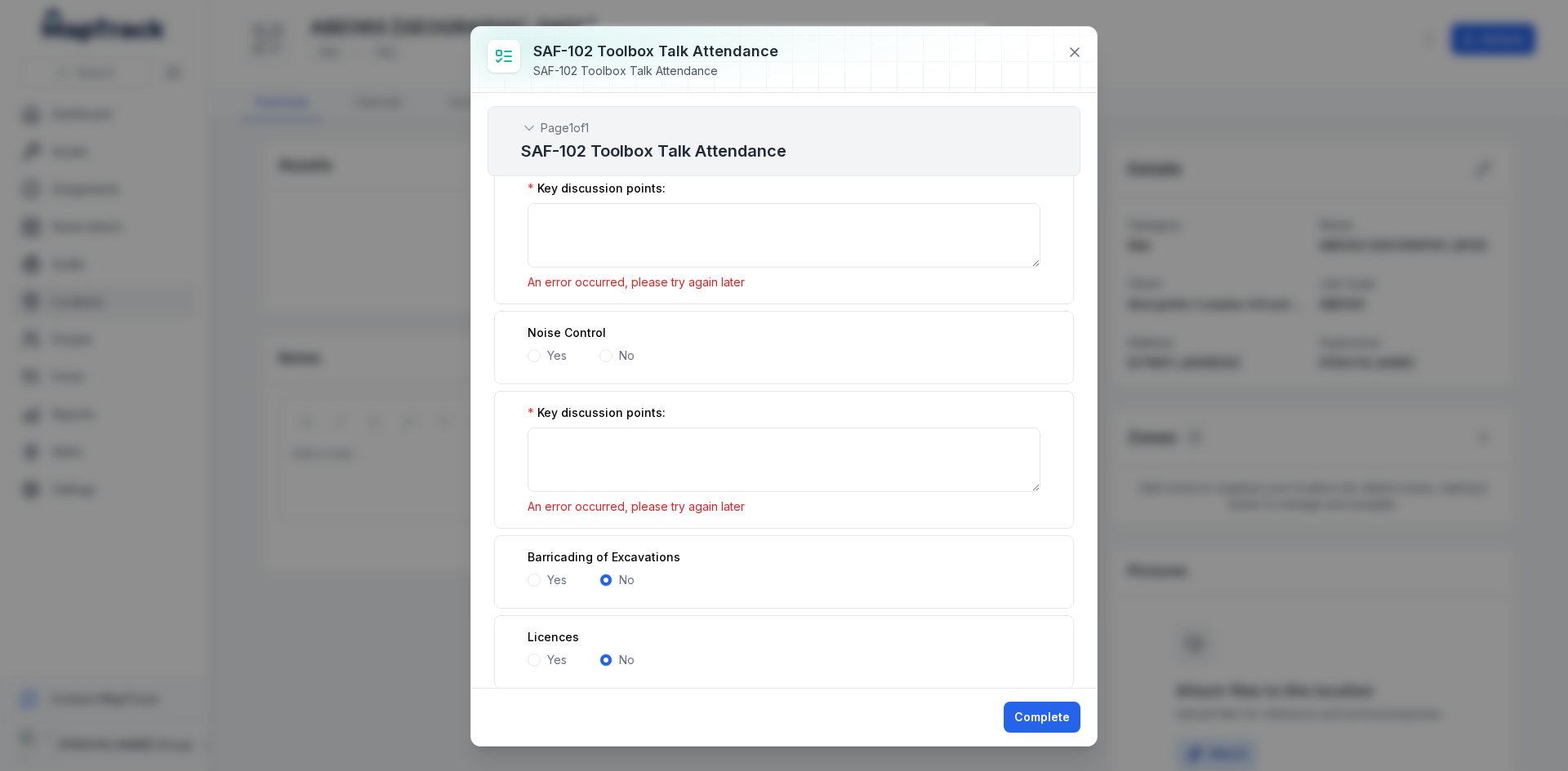
click at [608, 350] on span at bounding box center [606, 355] width 13 height 13
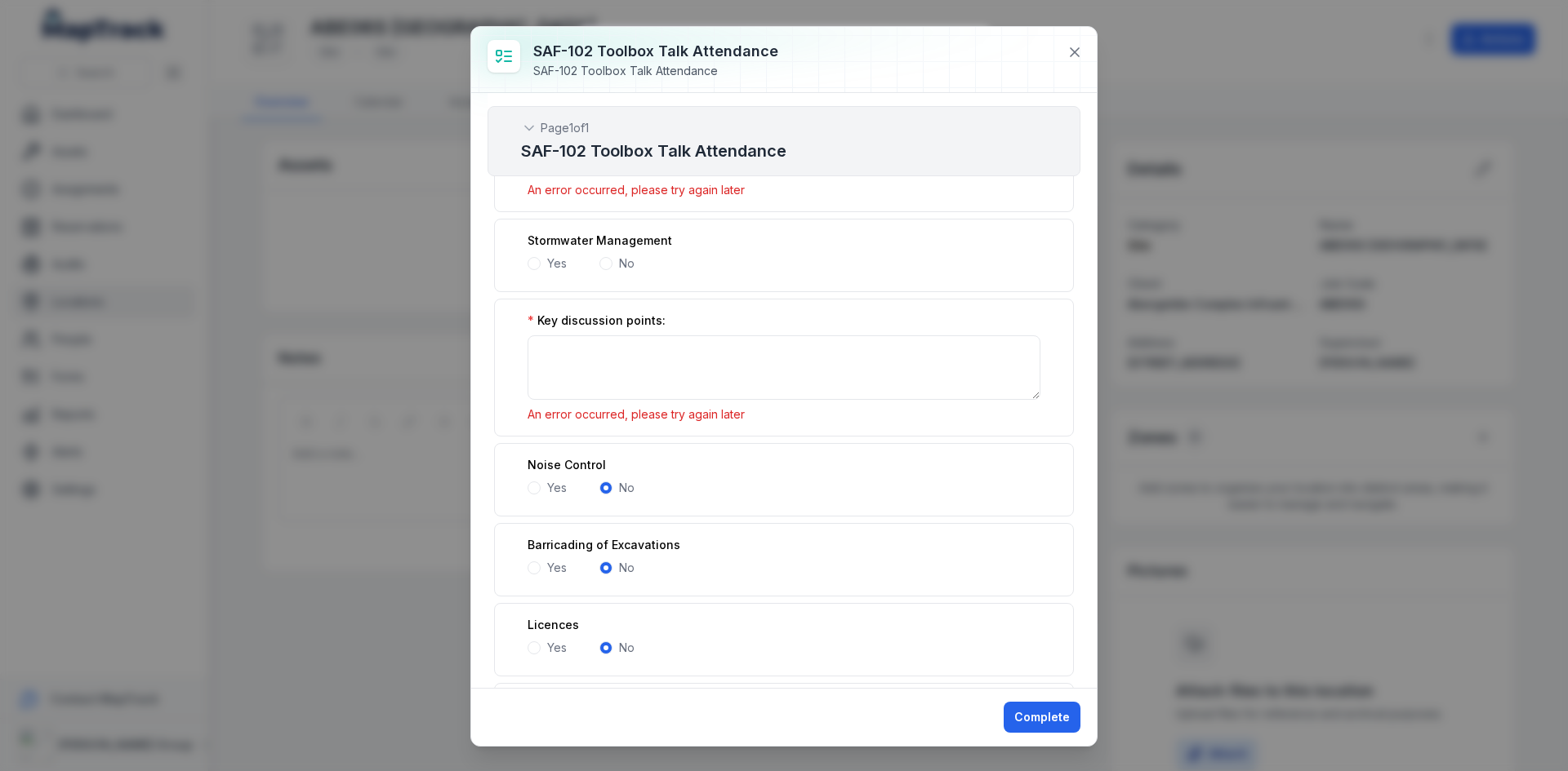
scroll to position [3064, 0]
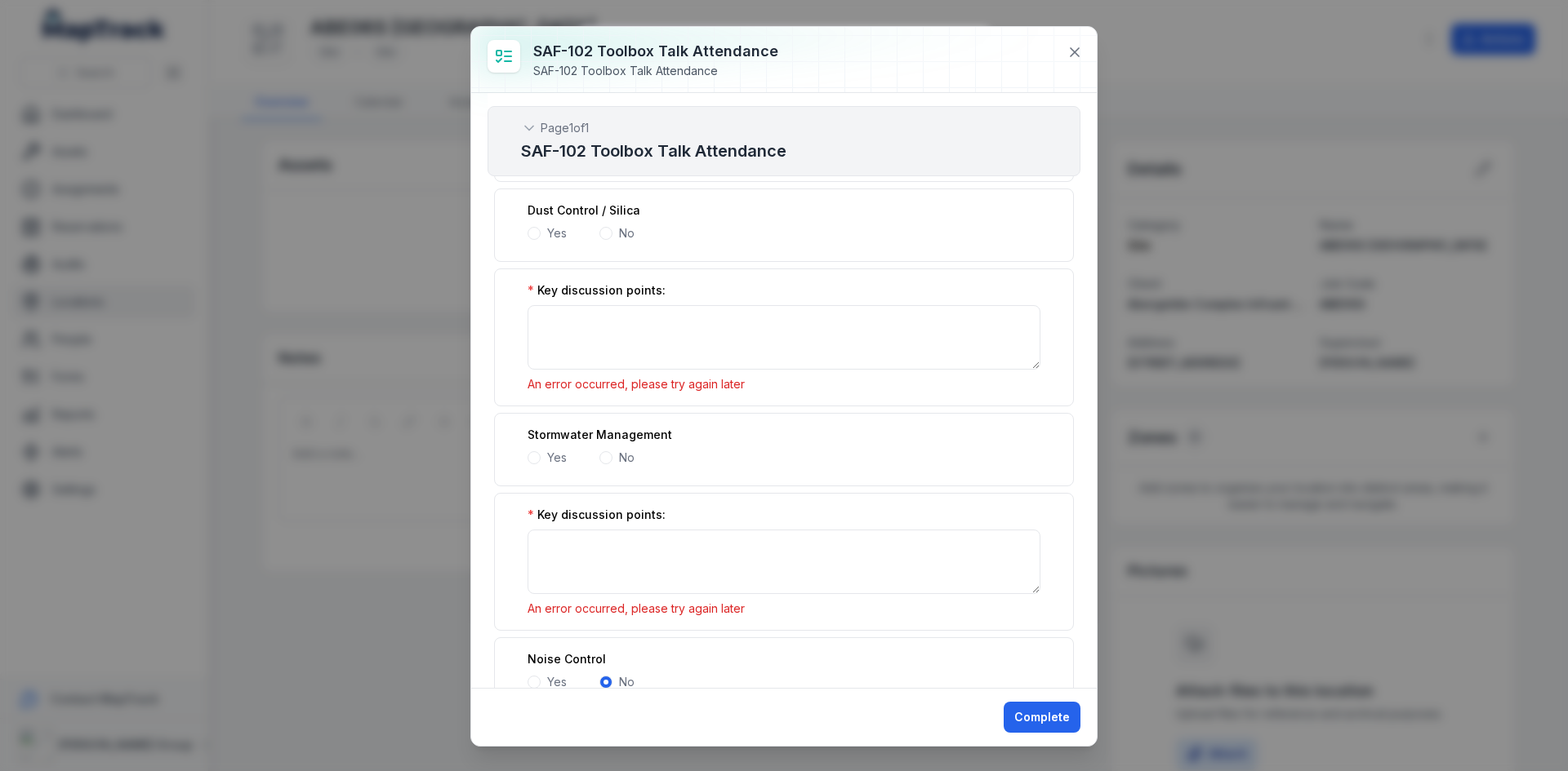
click at [608, 460] on span at bounding box center [606, 457] width 13 height 13
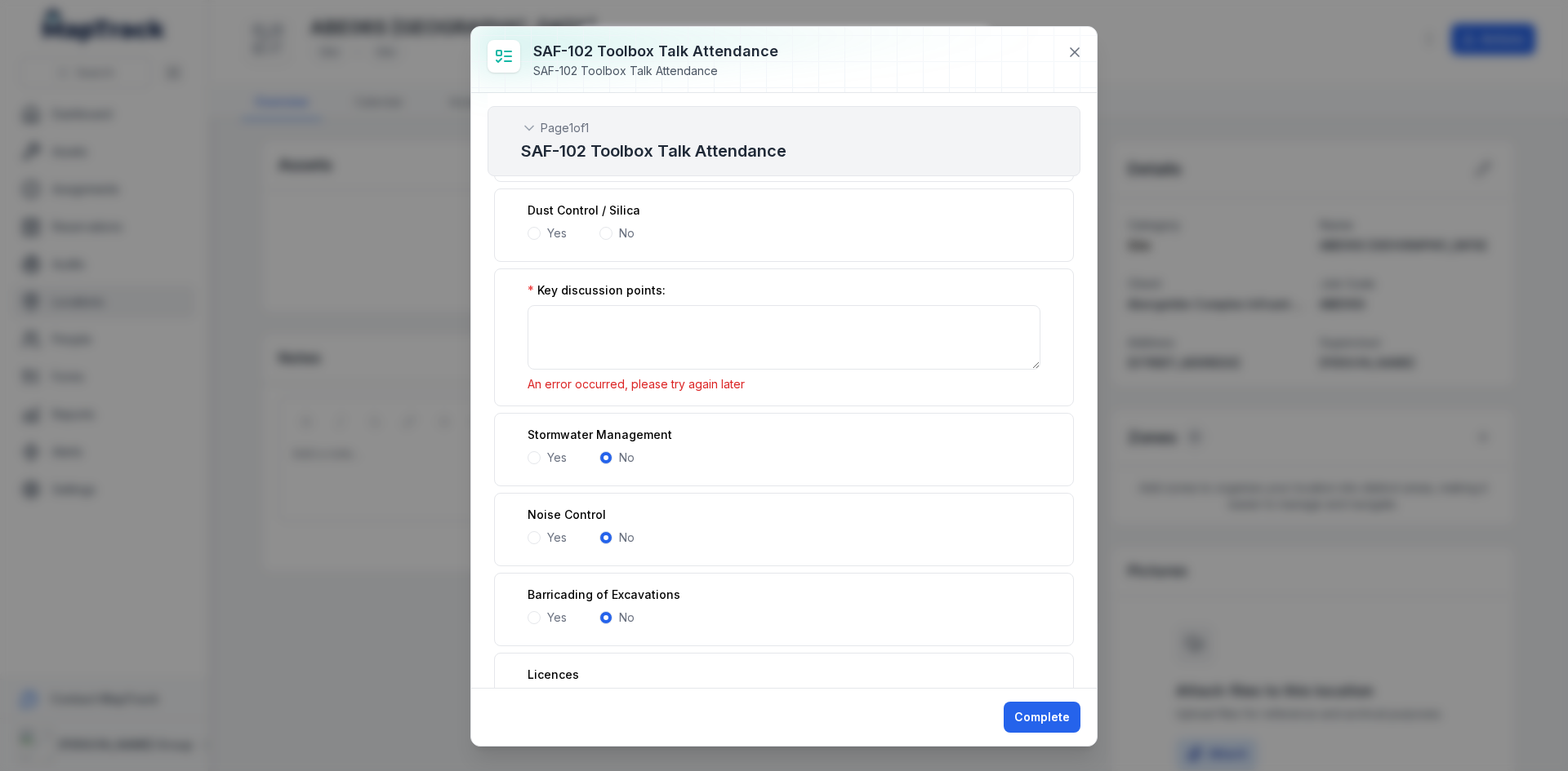
click at [608, 237] on span at bounding box center [606, 233] width 13 height 13
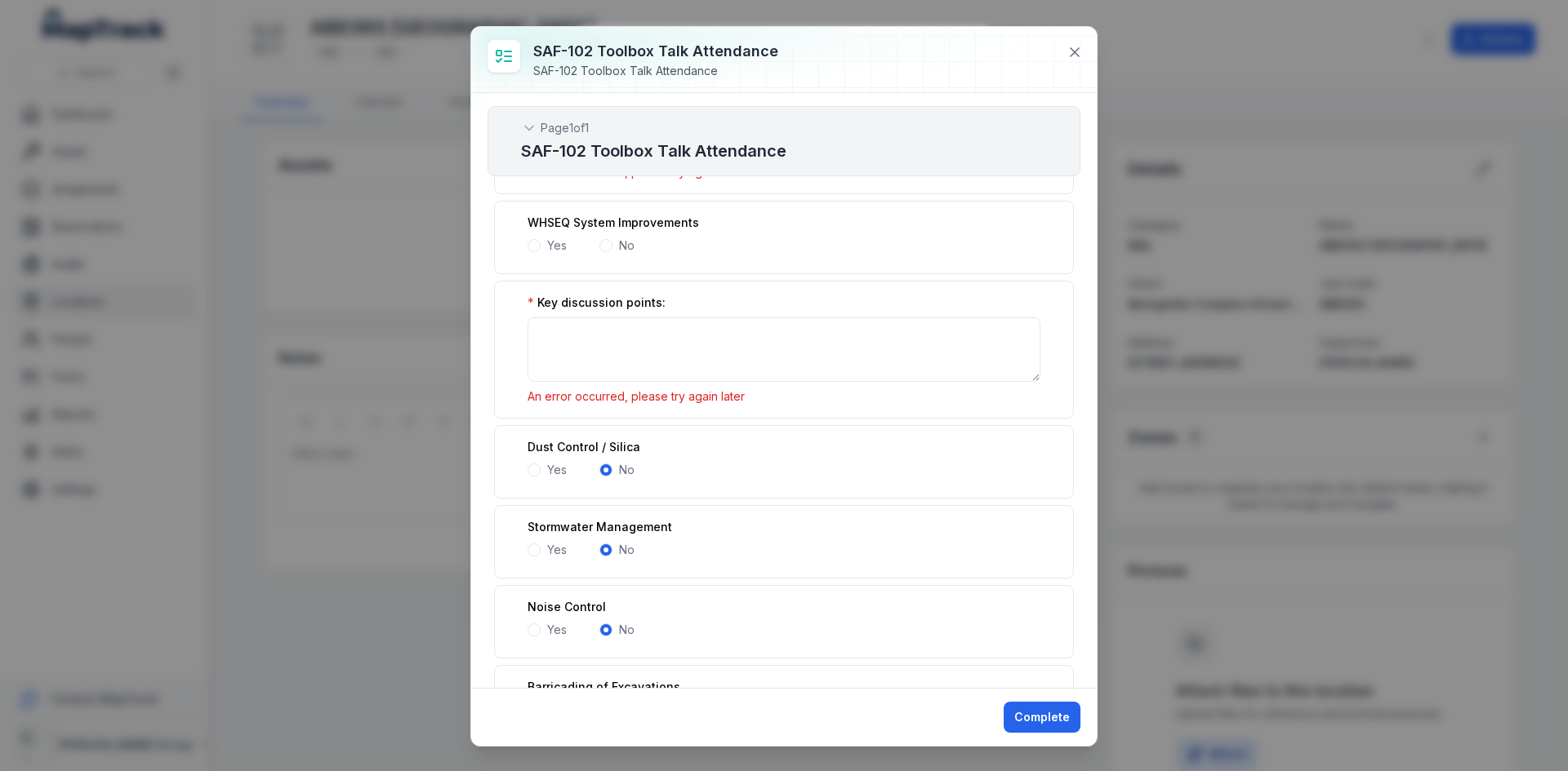
scroll to position [2819, 0]
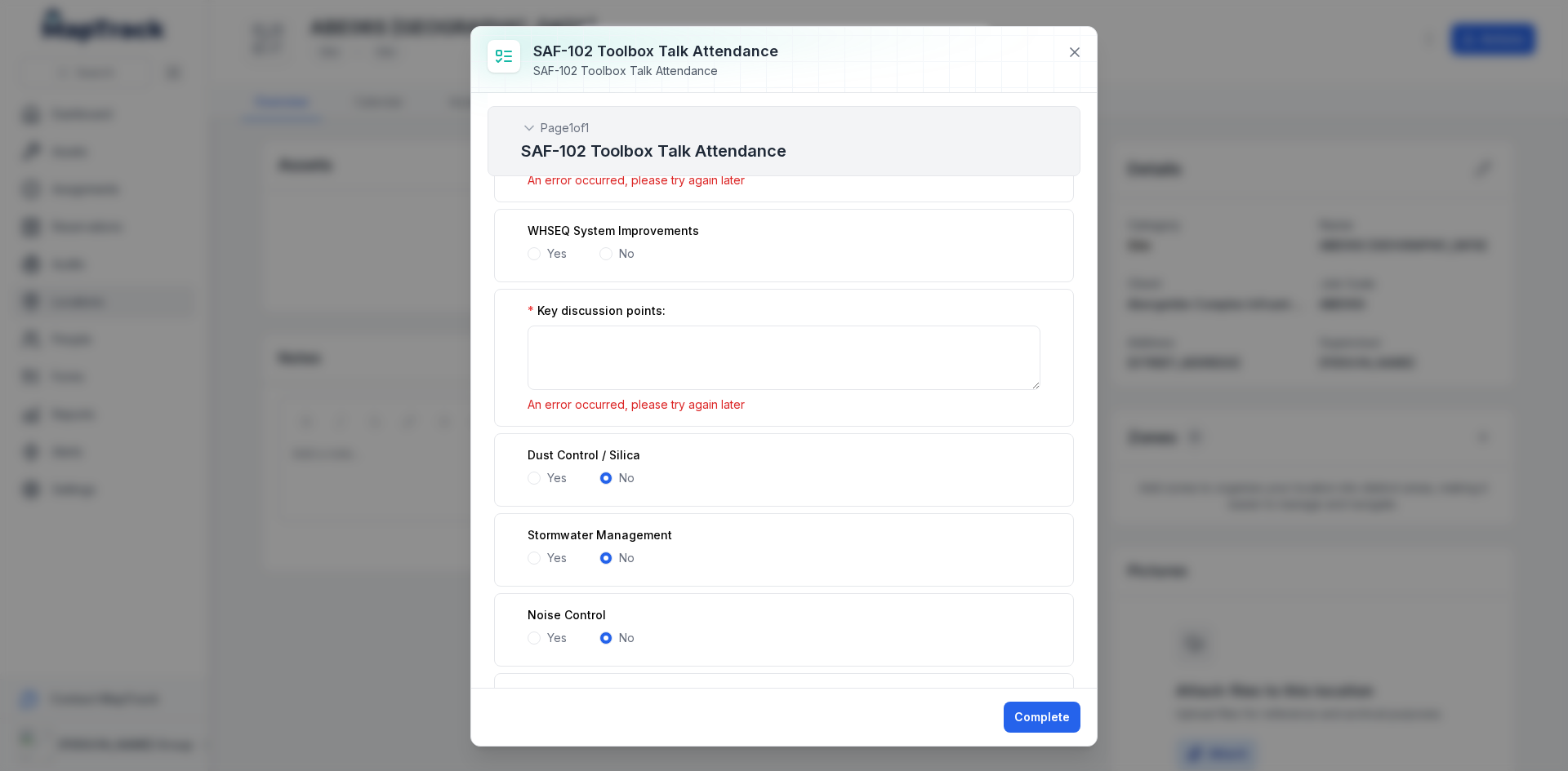
click at [605, 253] on span at bounding box center [606, 254] width 13 height 13
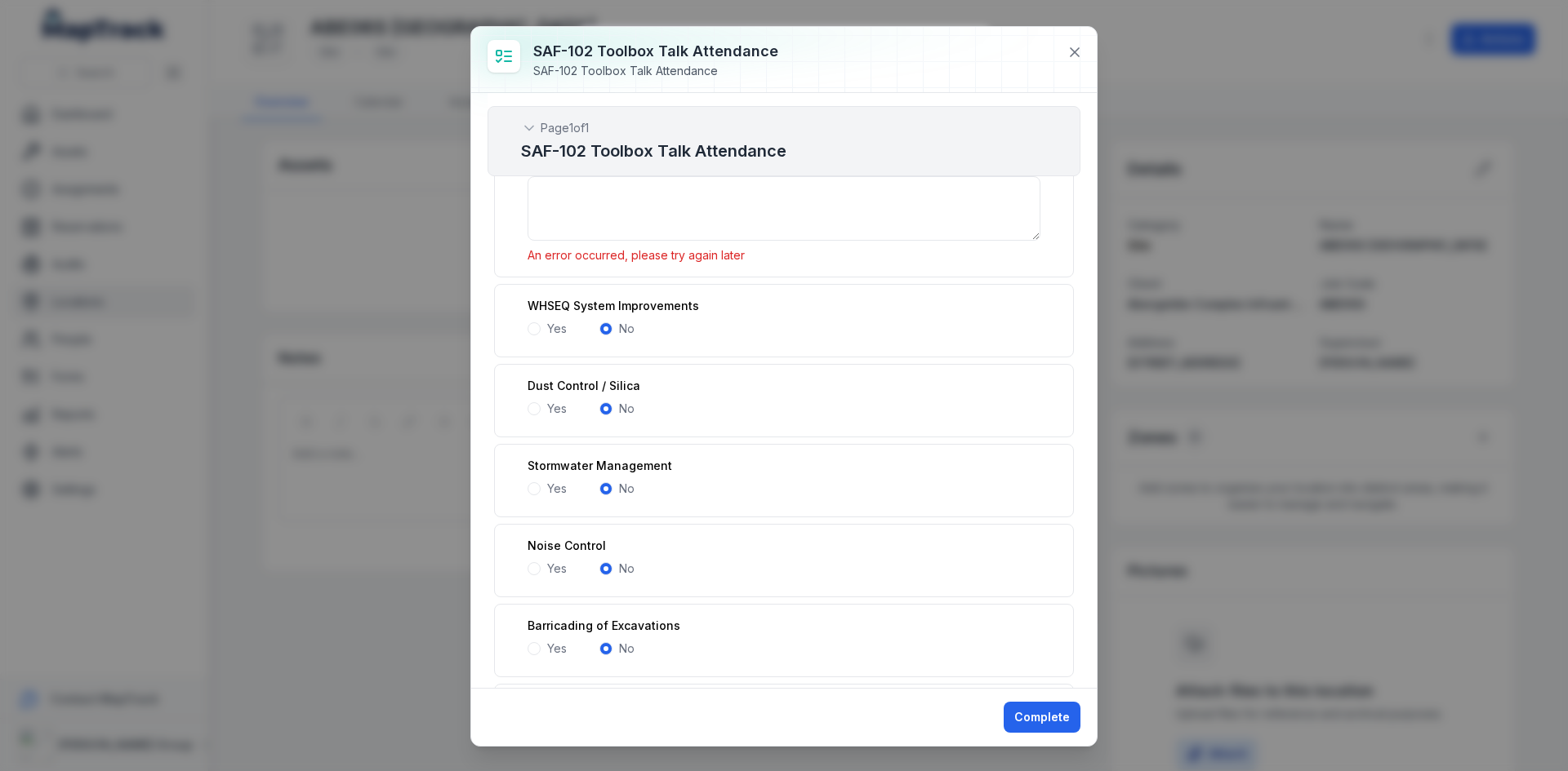
scroll to position [2574, 0]
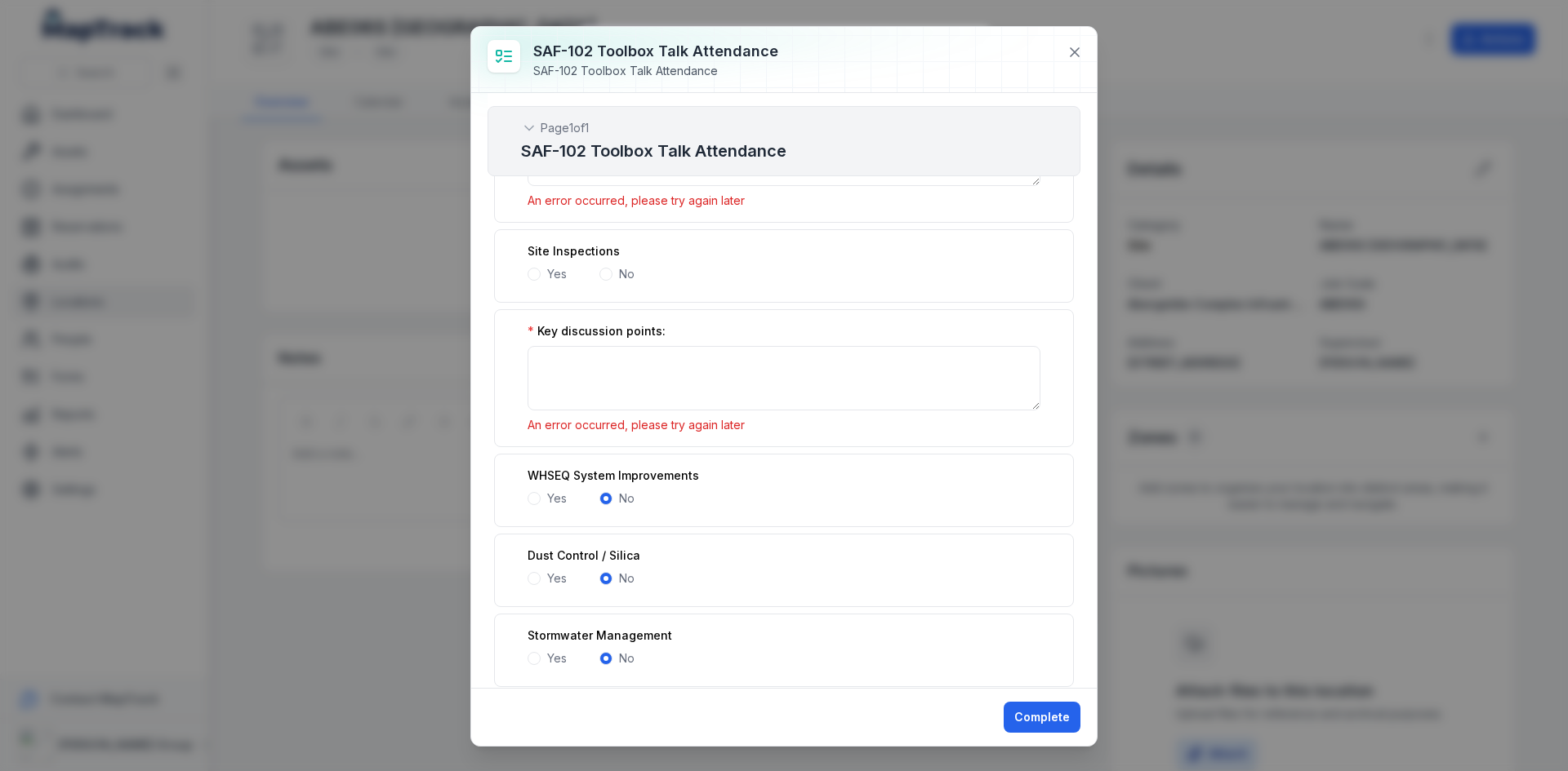
click at [608, 274] on span at bounding box center [606, 274] width 13 height 13
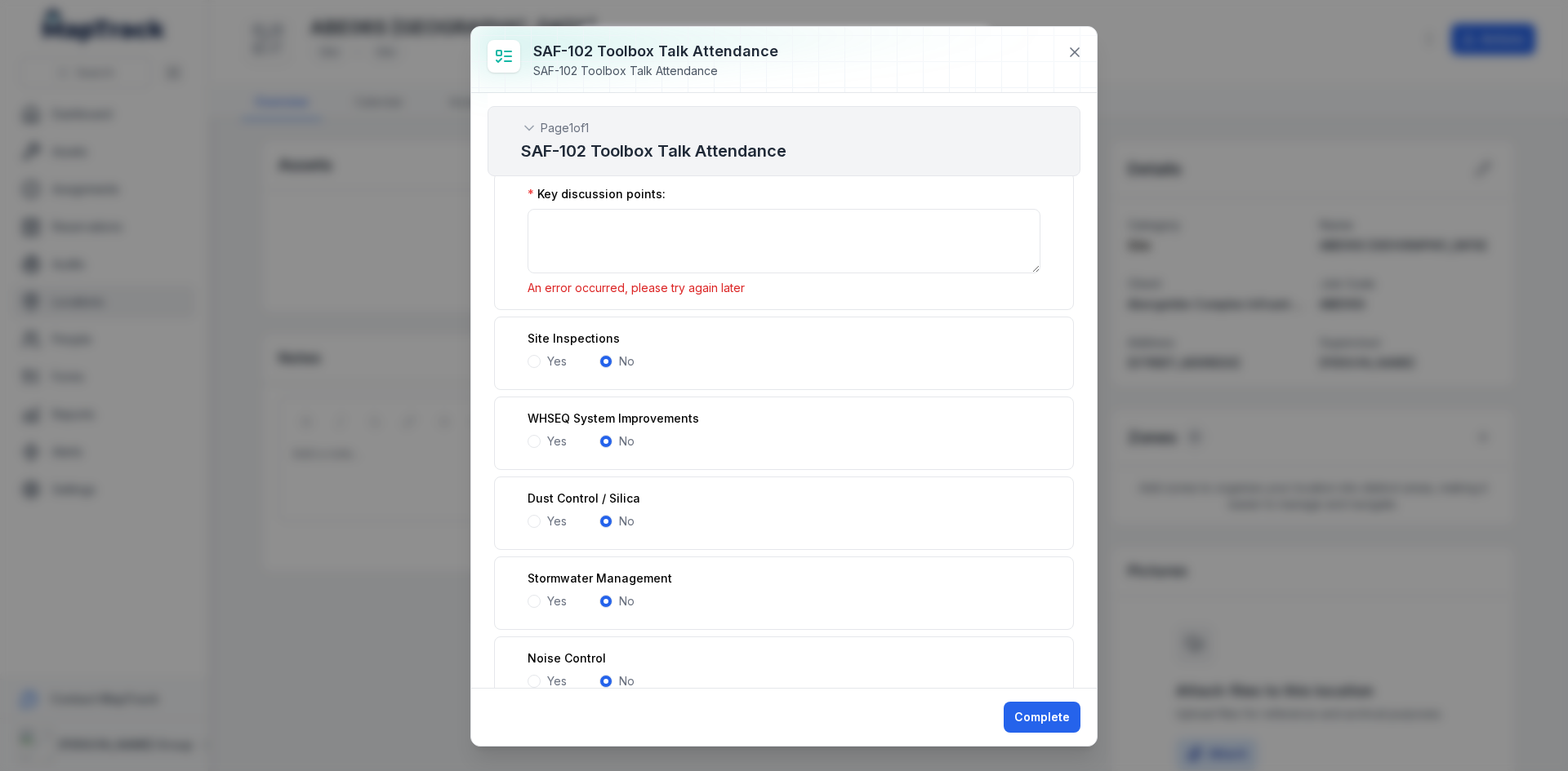
scroll to position [2330, 0]
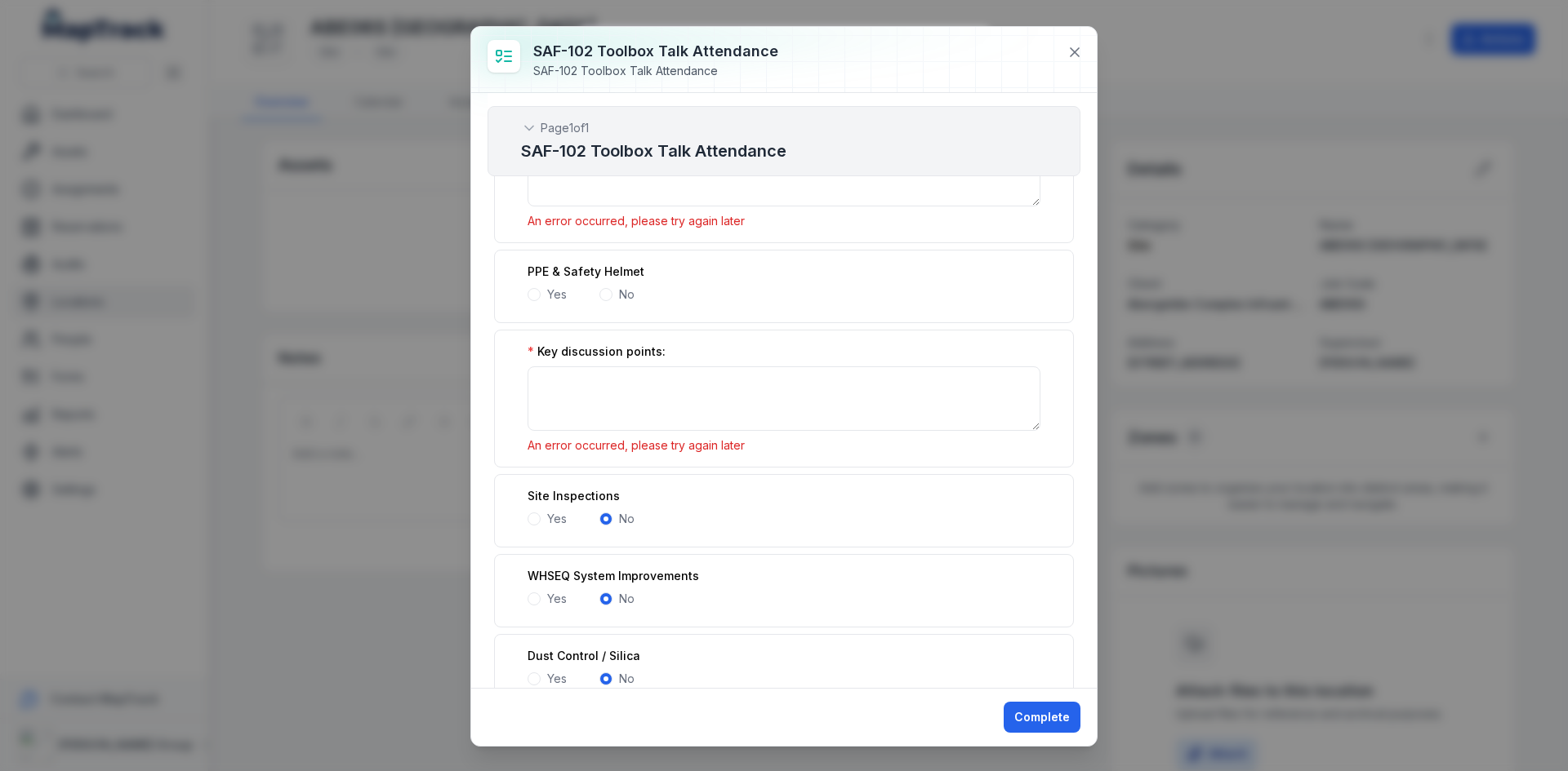
click at [608, 294] on span at bounding box center [606, 294] width 13 height 13
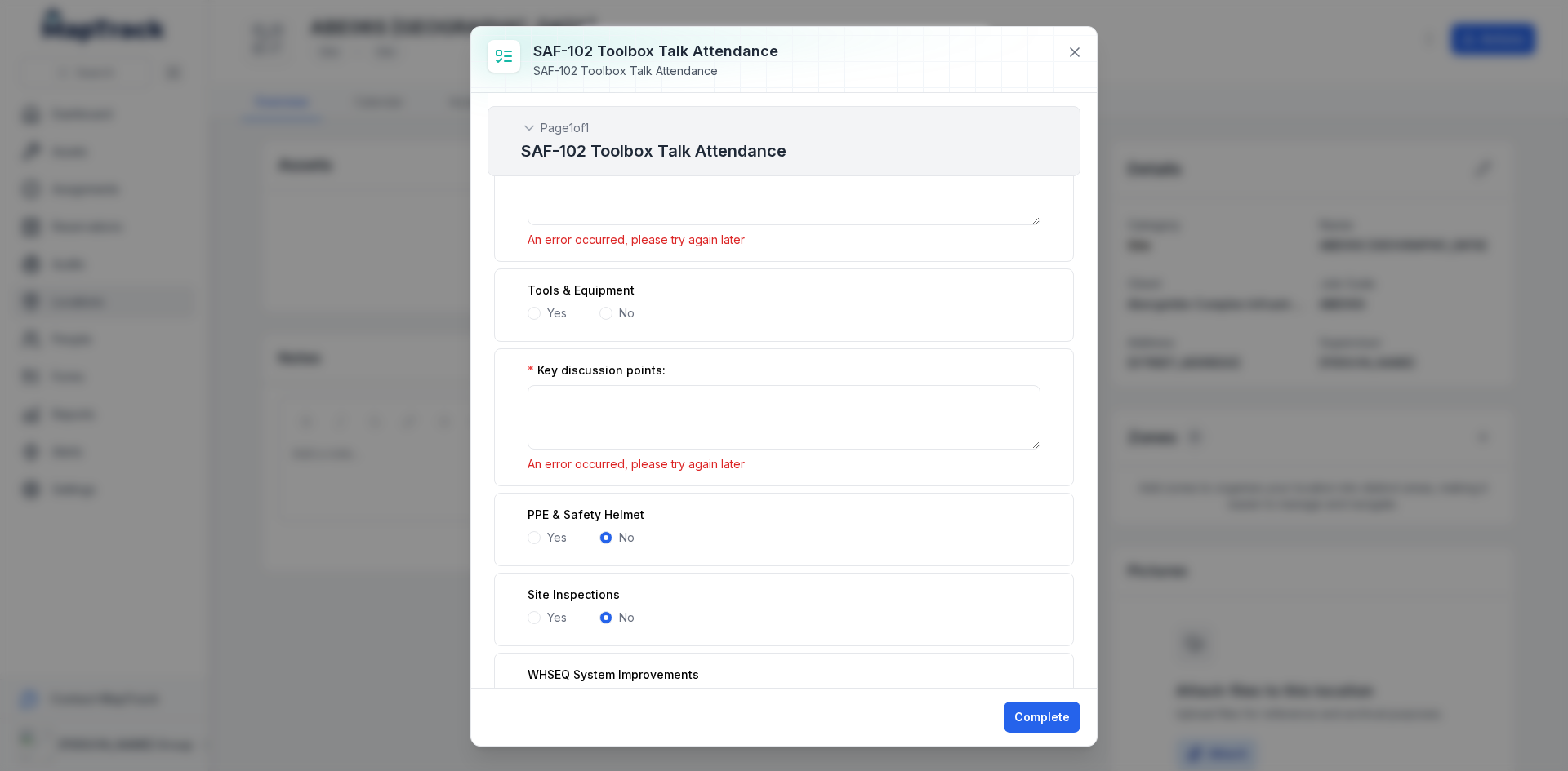
scroll to position [2085, 0]
click at [610, 311] on span at bounding box center [606, 314] width 13 height 13
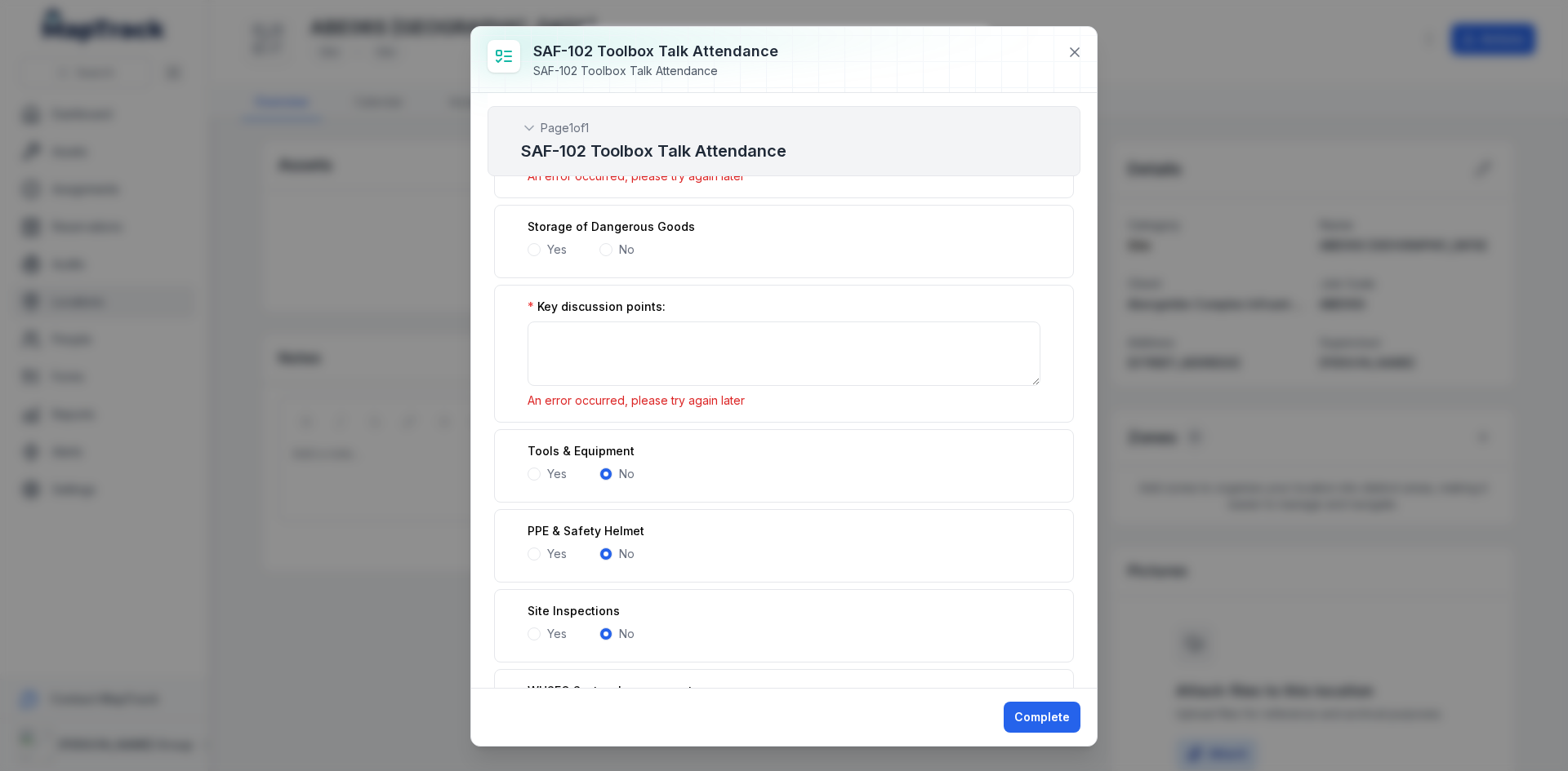
scroll to position [1758, 0]
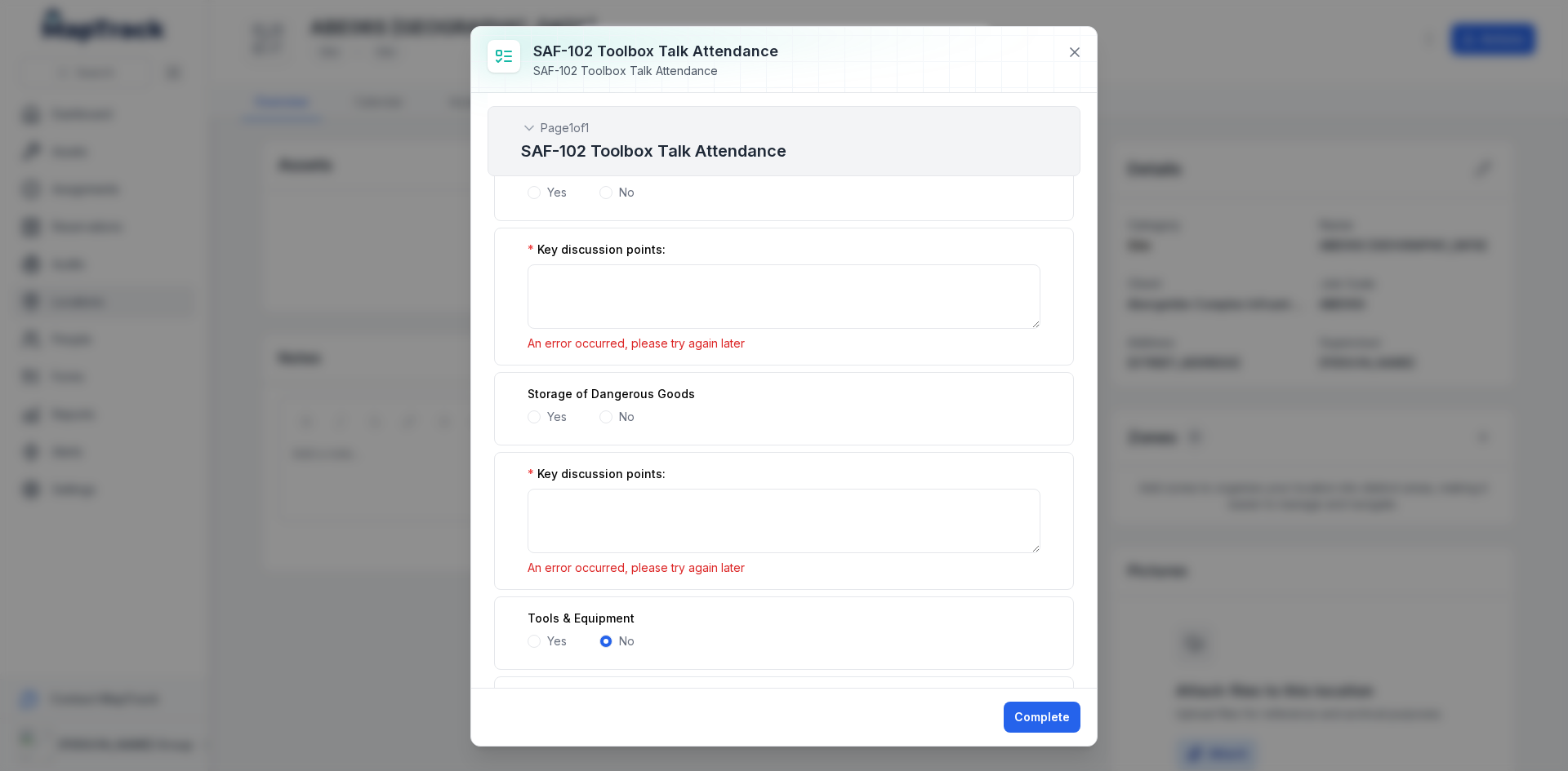
click at [611, 416] on span at bounding box center [606, 416] width 13 height 13
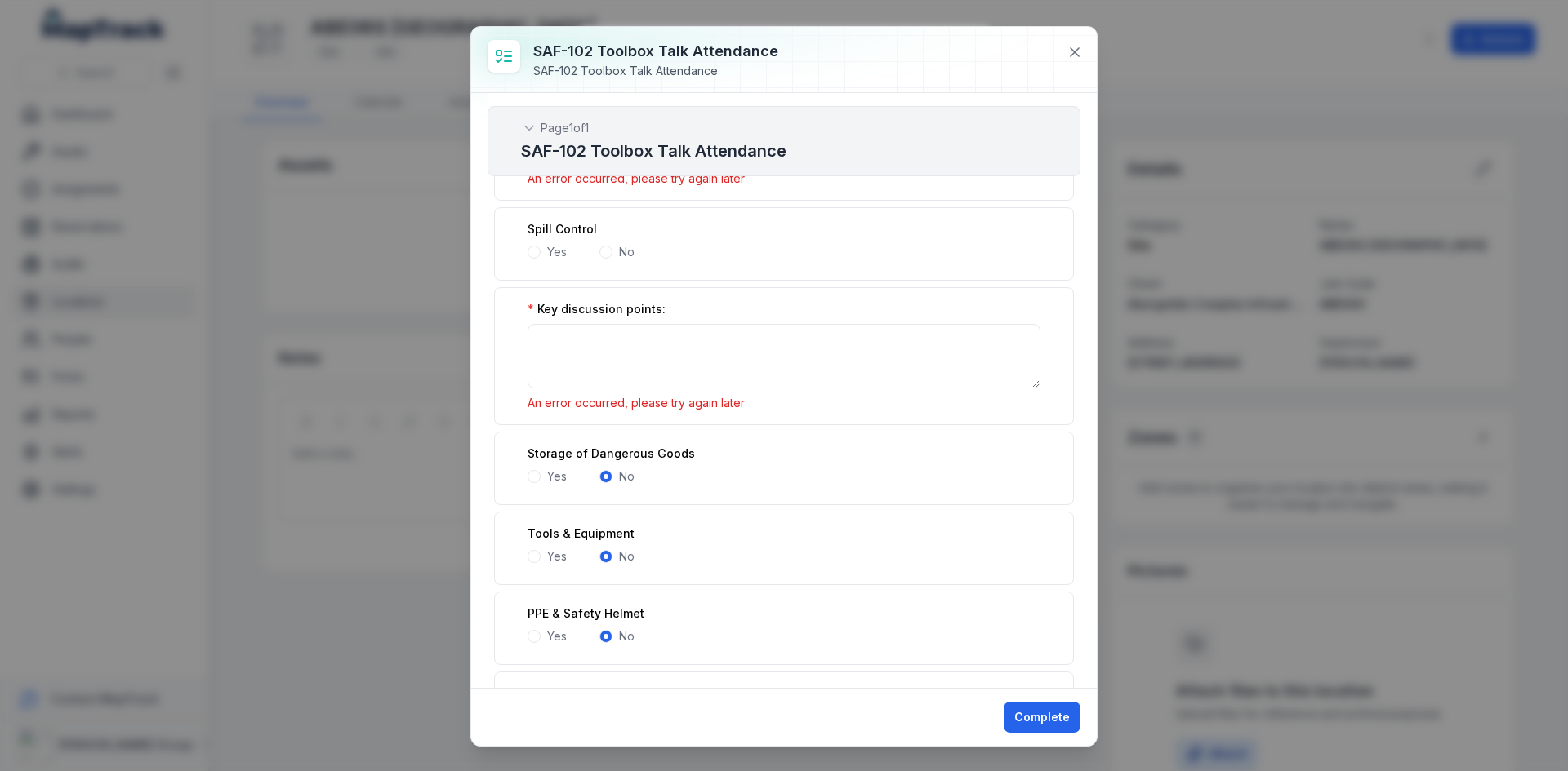
scroll to position [1595, 0]
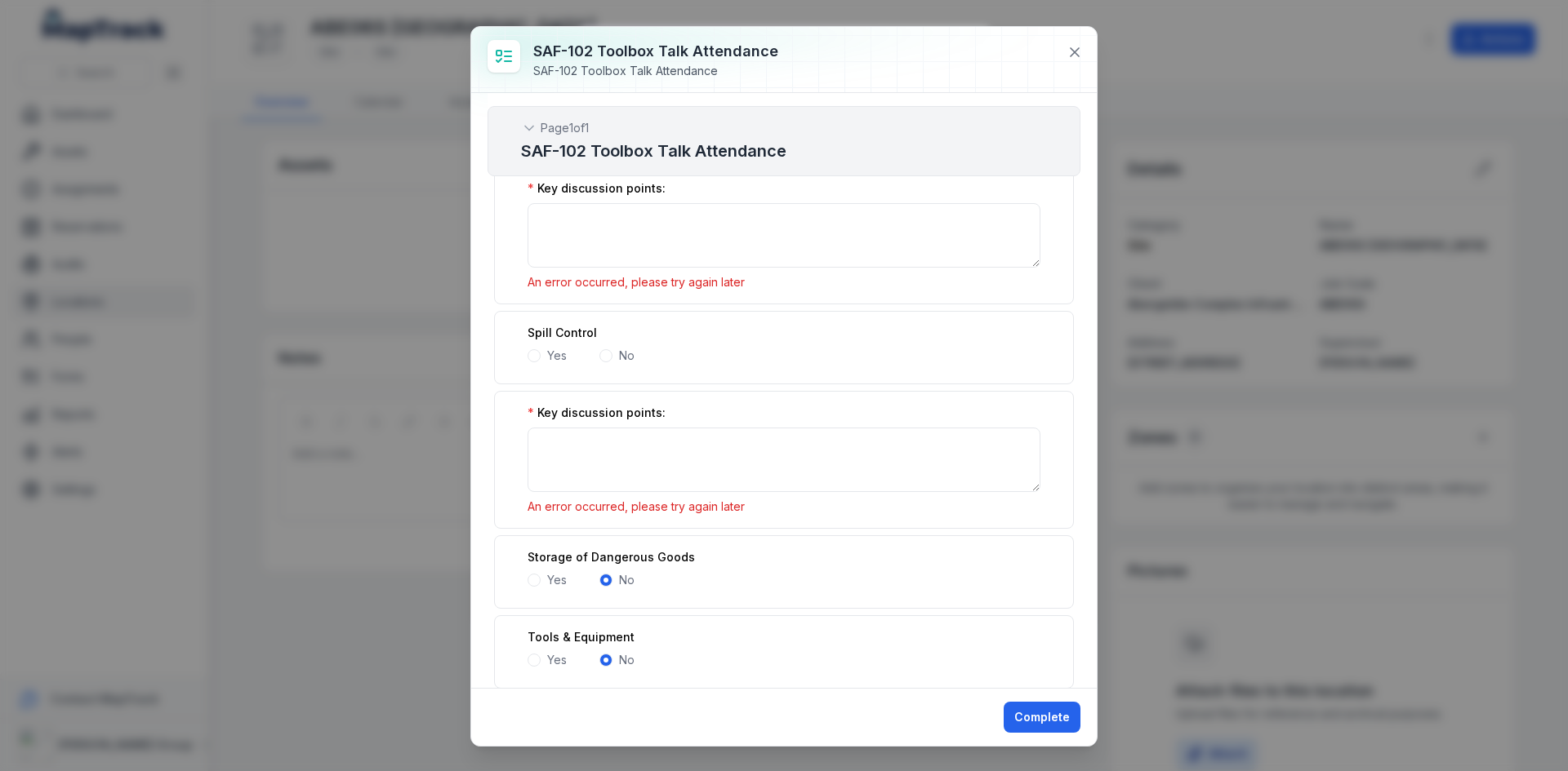
click at [606, 355] on span at bounding box center [606, 355] width 13 height 13
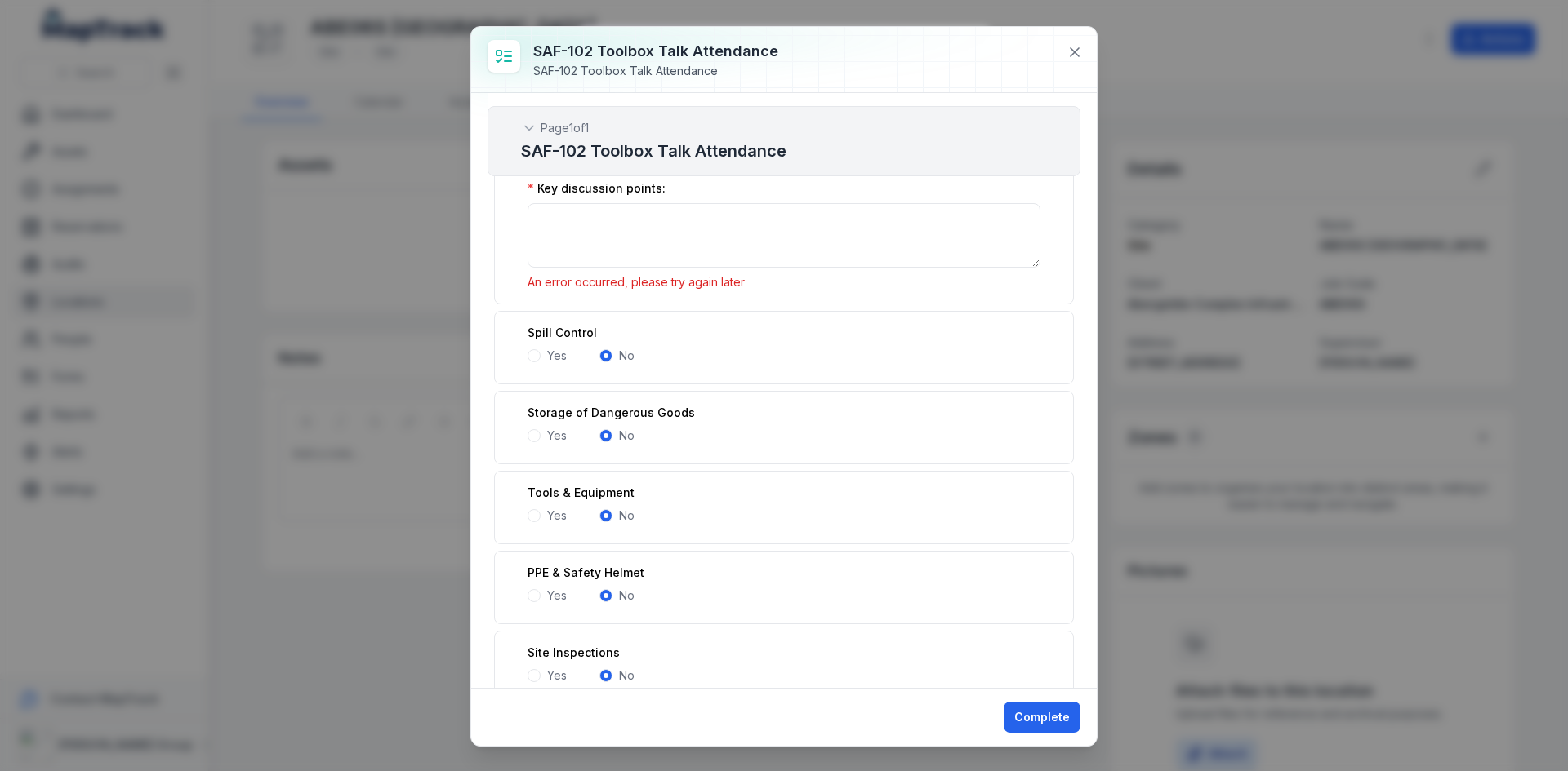
scroll to position [1431, 0]
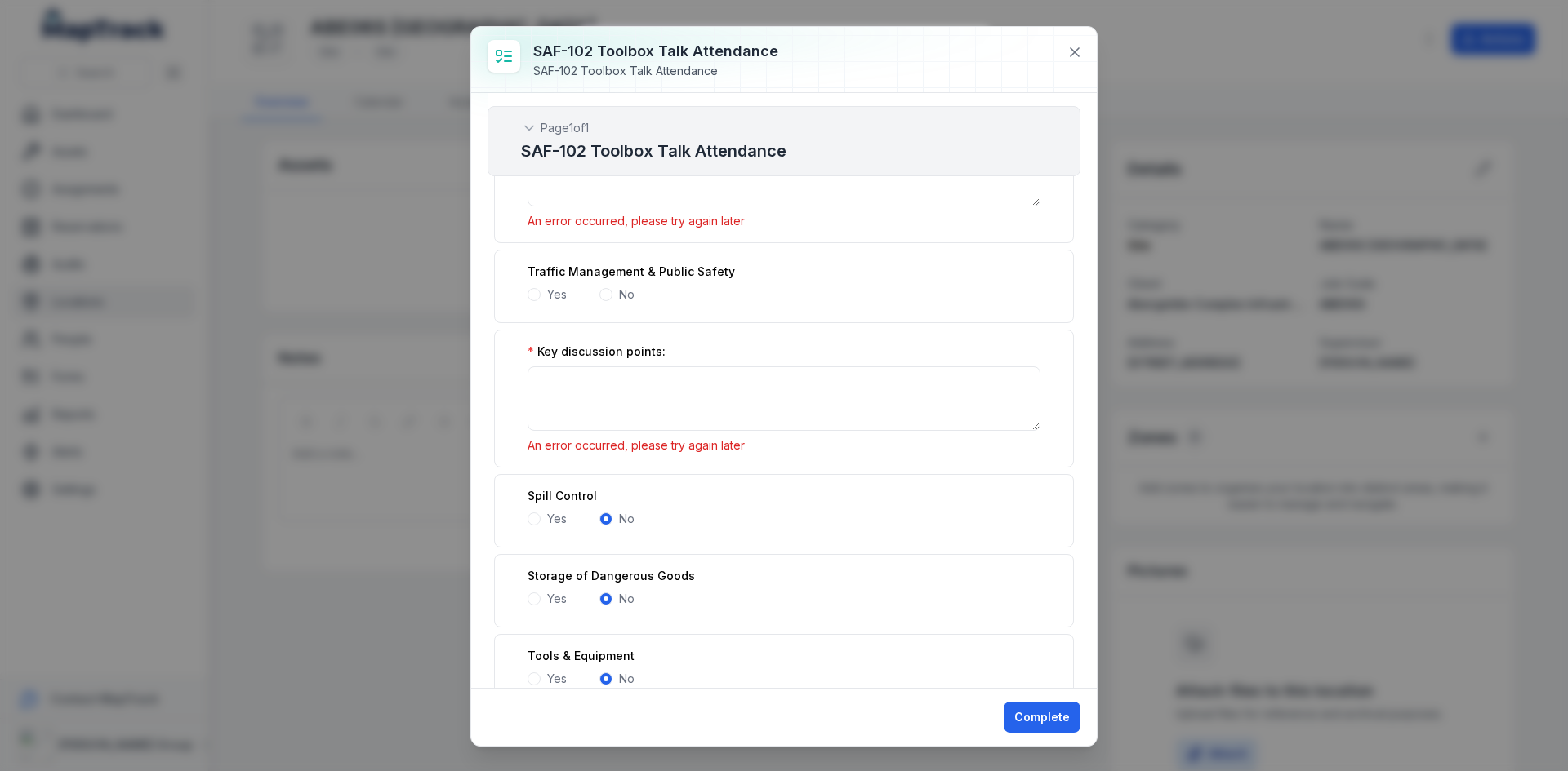
click at [535, 293] on span at bounding box center [533, 294] width 13 height 13
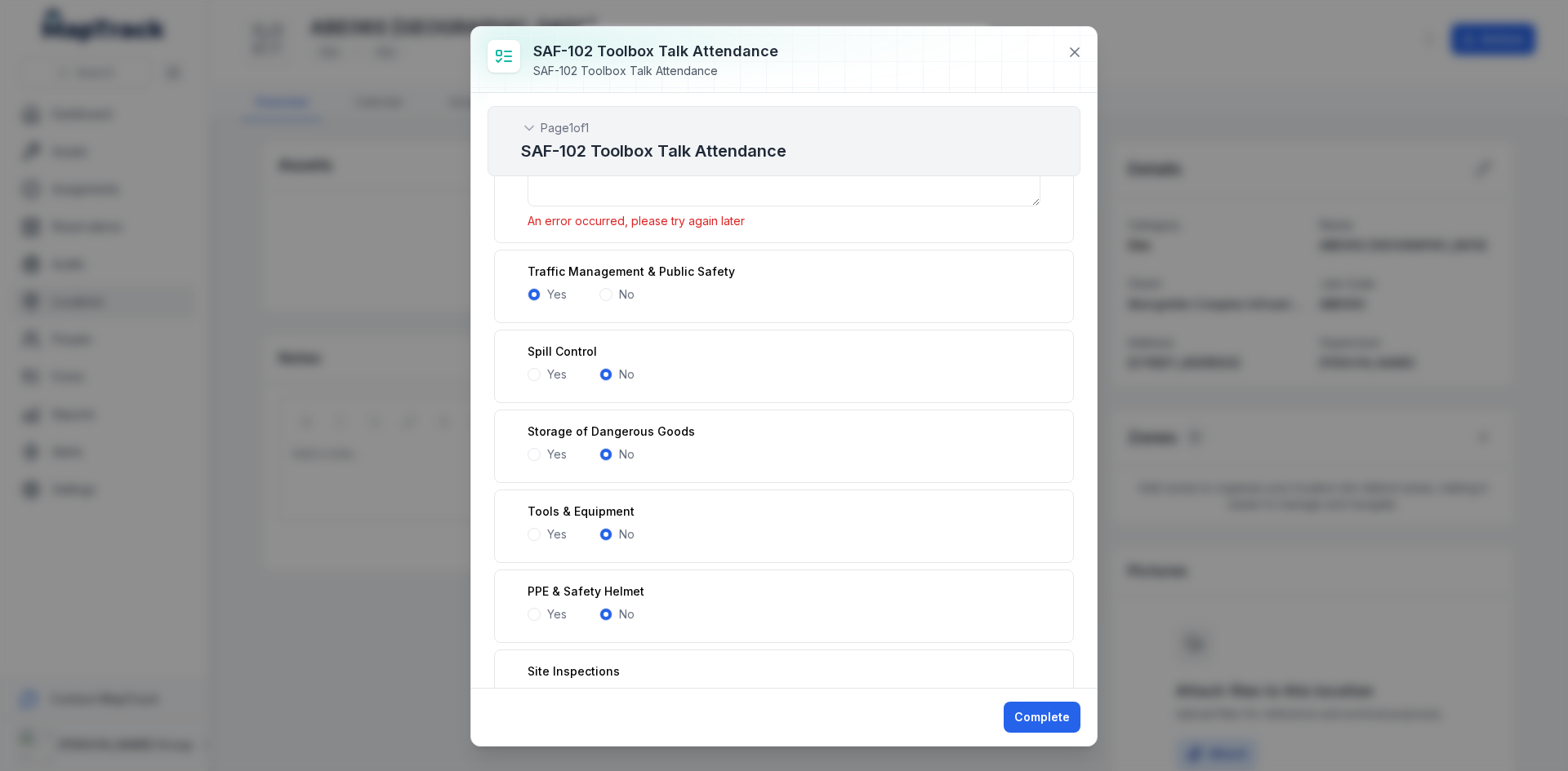
scroll to position [1268, 0]
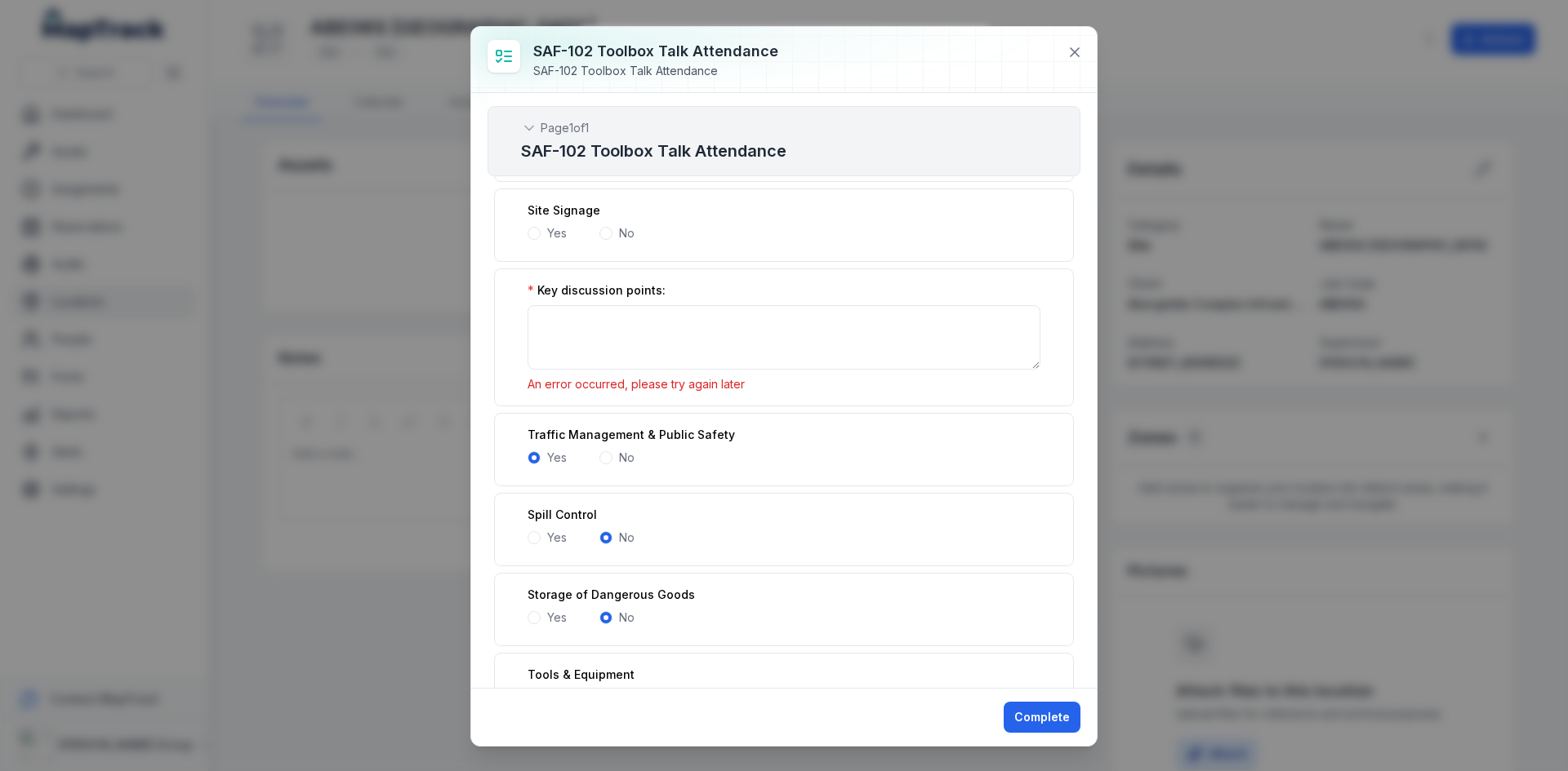
click at [608, 233] on span at bounding box center [606, 233] width 13 height 13
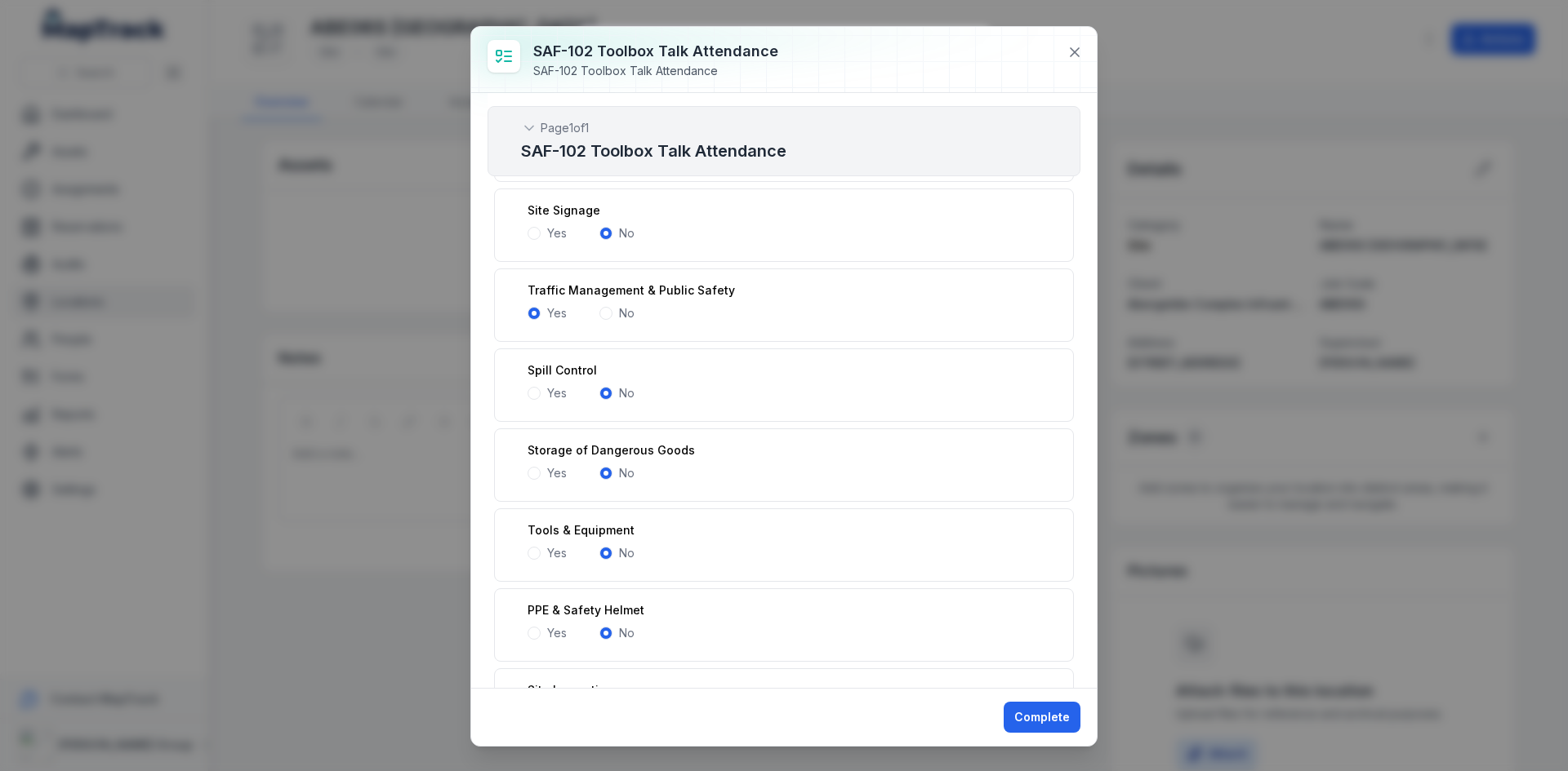
scroll to position [1024, 0]
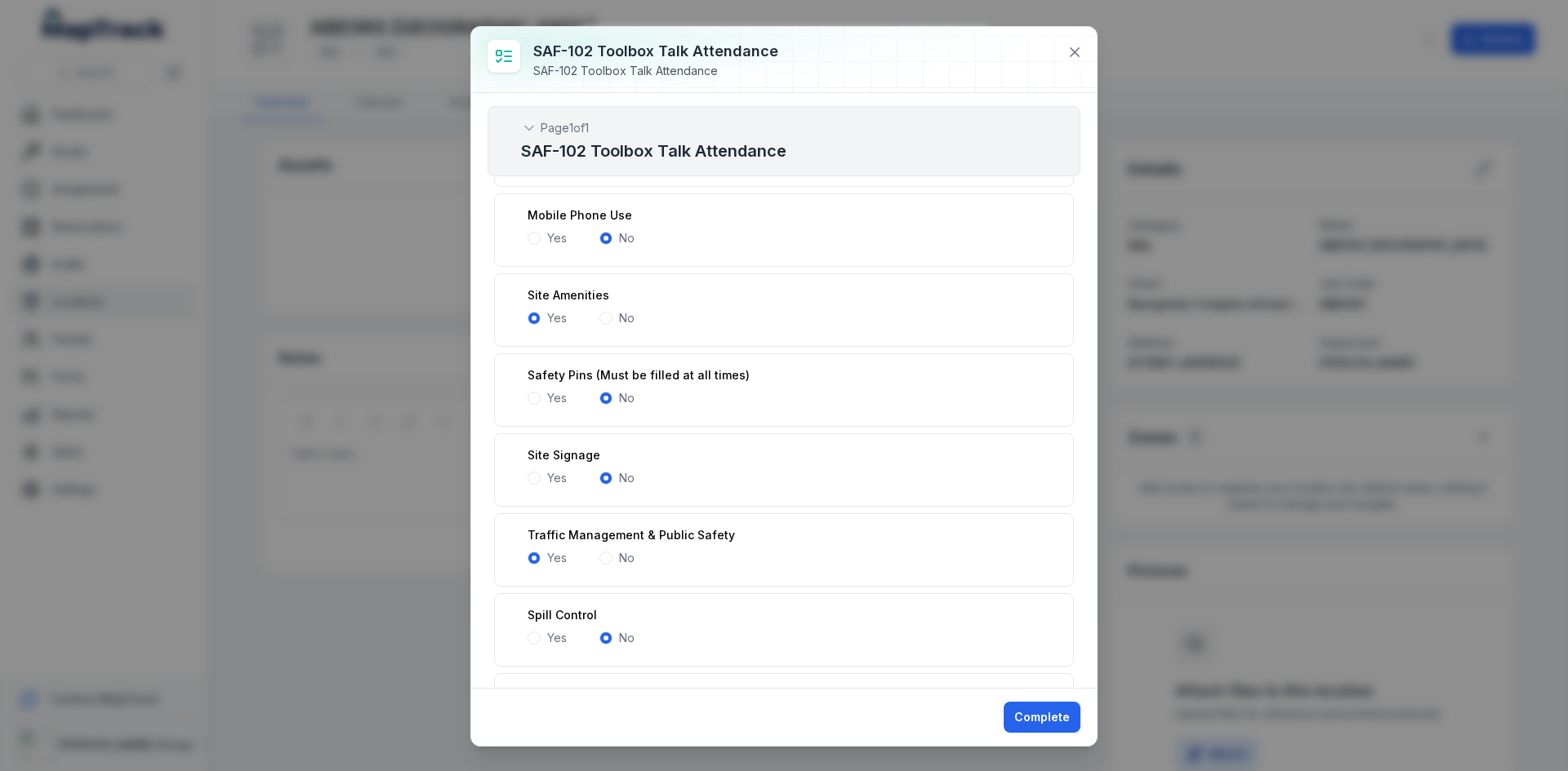
click at [602, 327] on div "Site Amenities Yes No" at bounding box center [784, 310] width 580 height 73
click at [604, 317] on span at bounding box center [606, 318] width 13 height 13
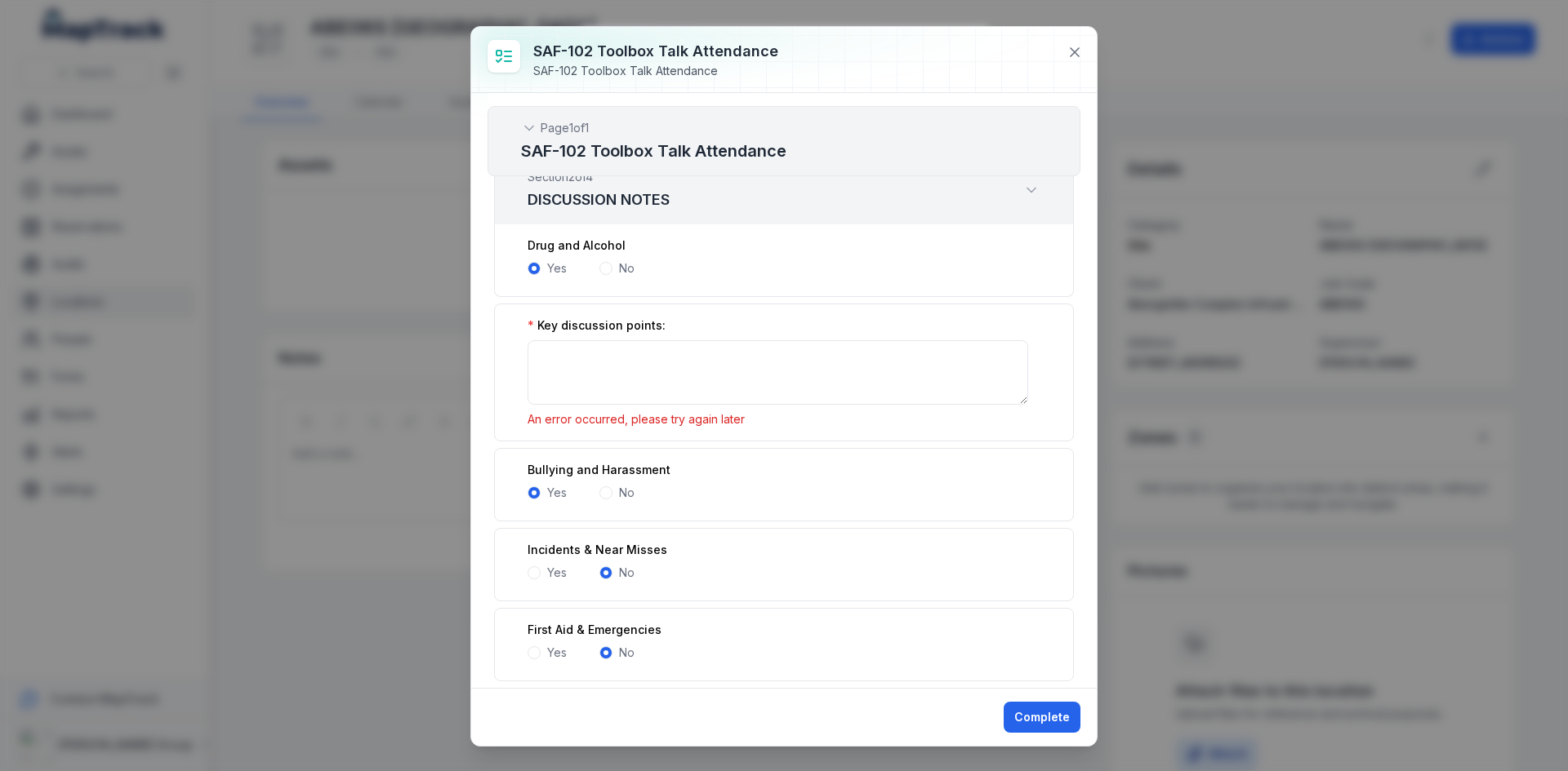
scroll to position [207, 0]
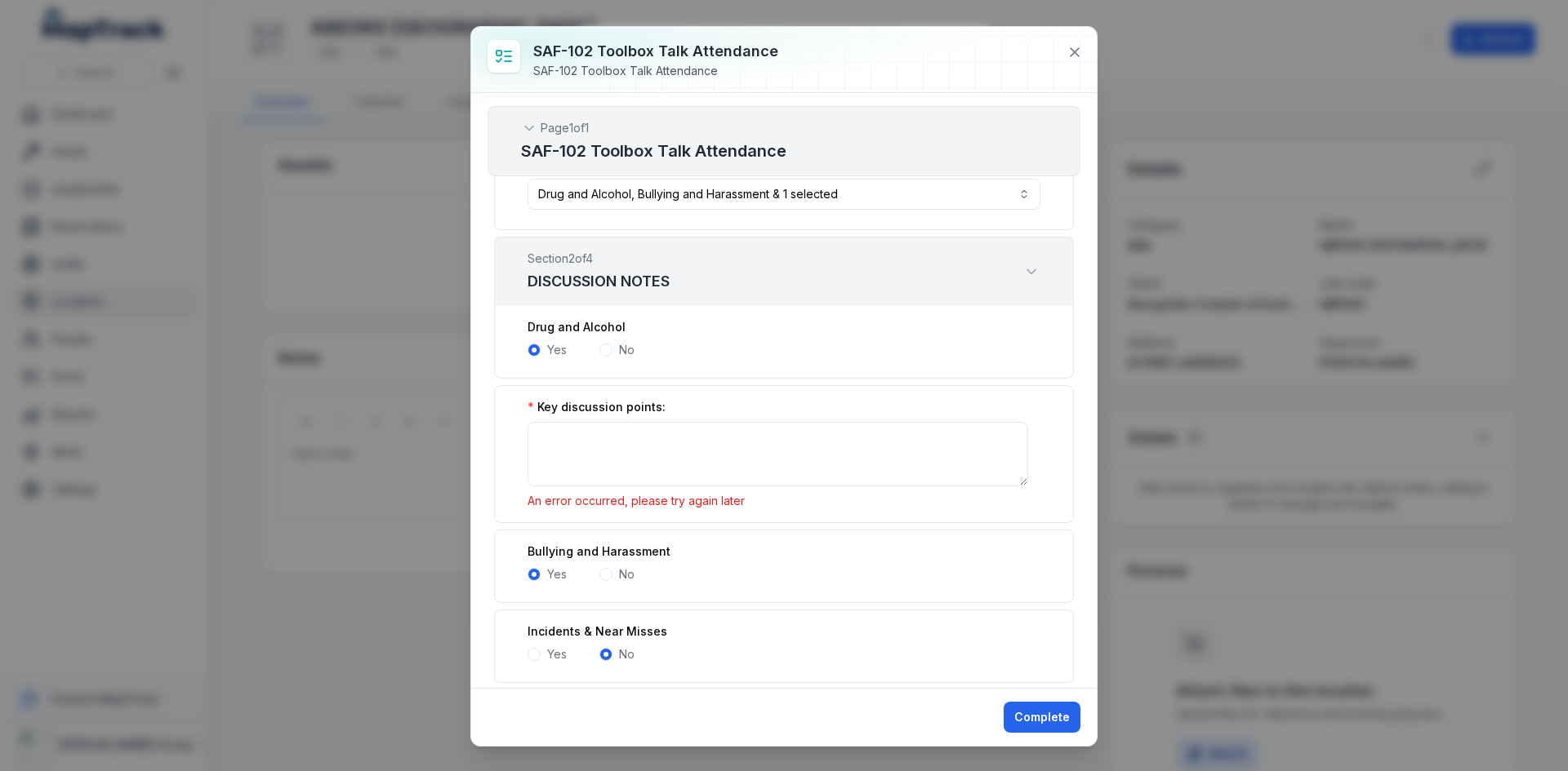
click at [604, 350] on span at bounding box center [606, 349] width 13 height 13
click at [1033, 723] on button "Complete" at bounding box center [1042, 718] width 77 height 31
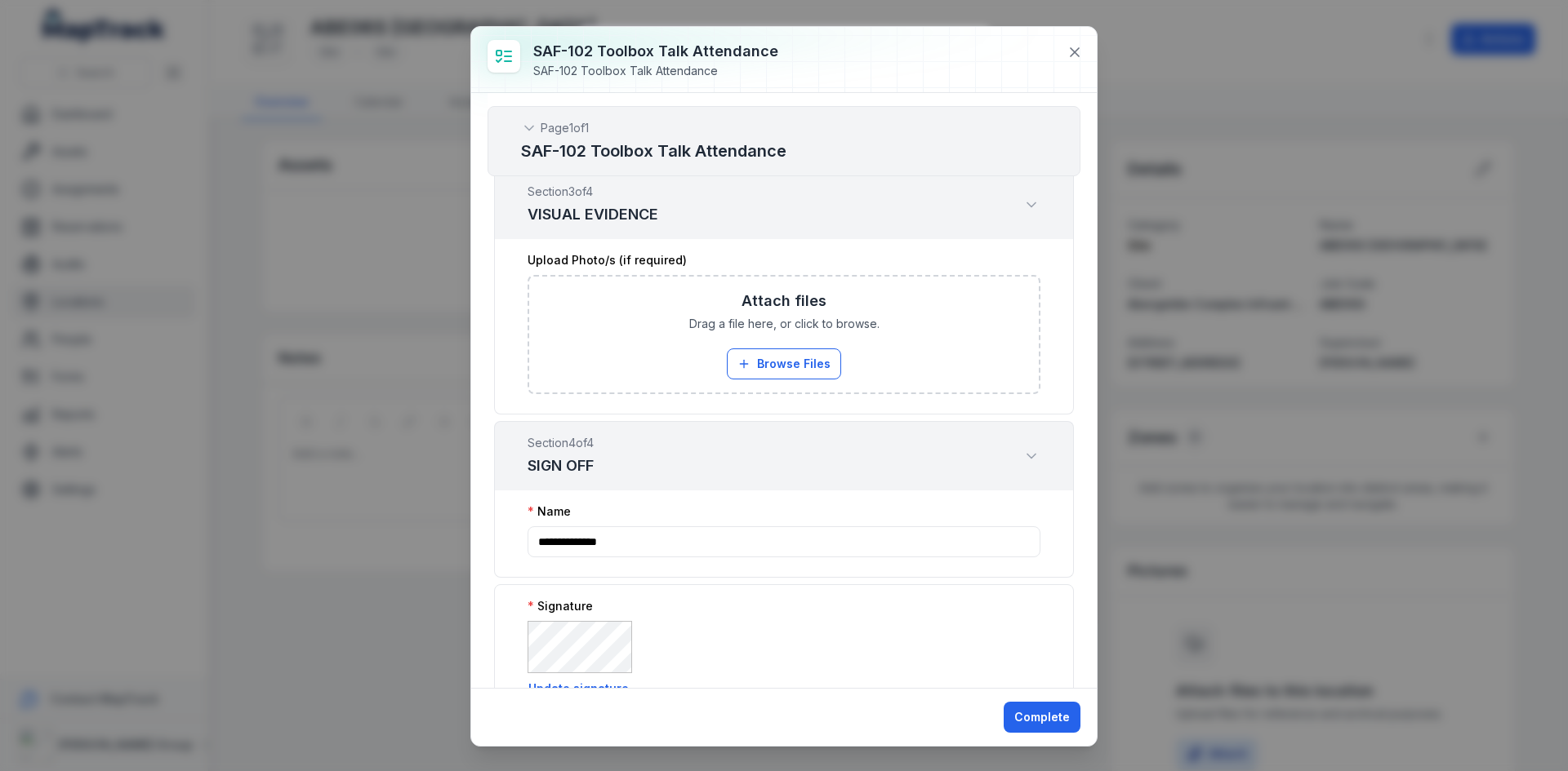
scroll to position [2950, 0]
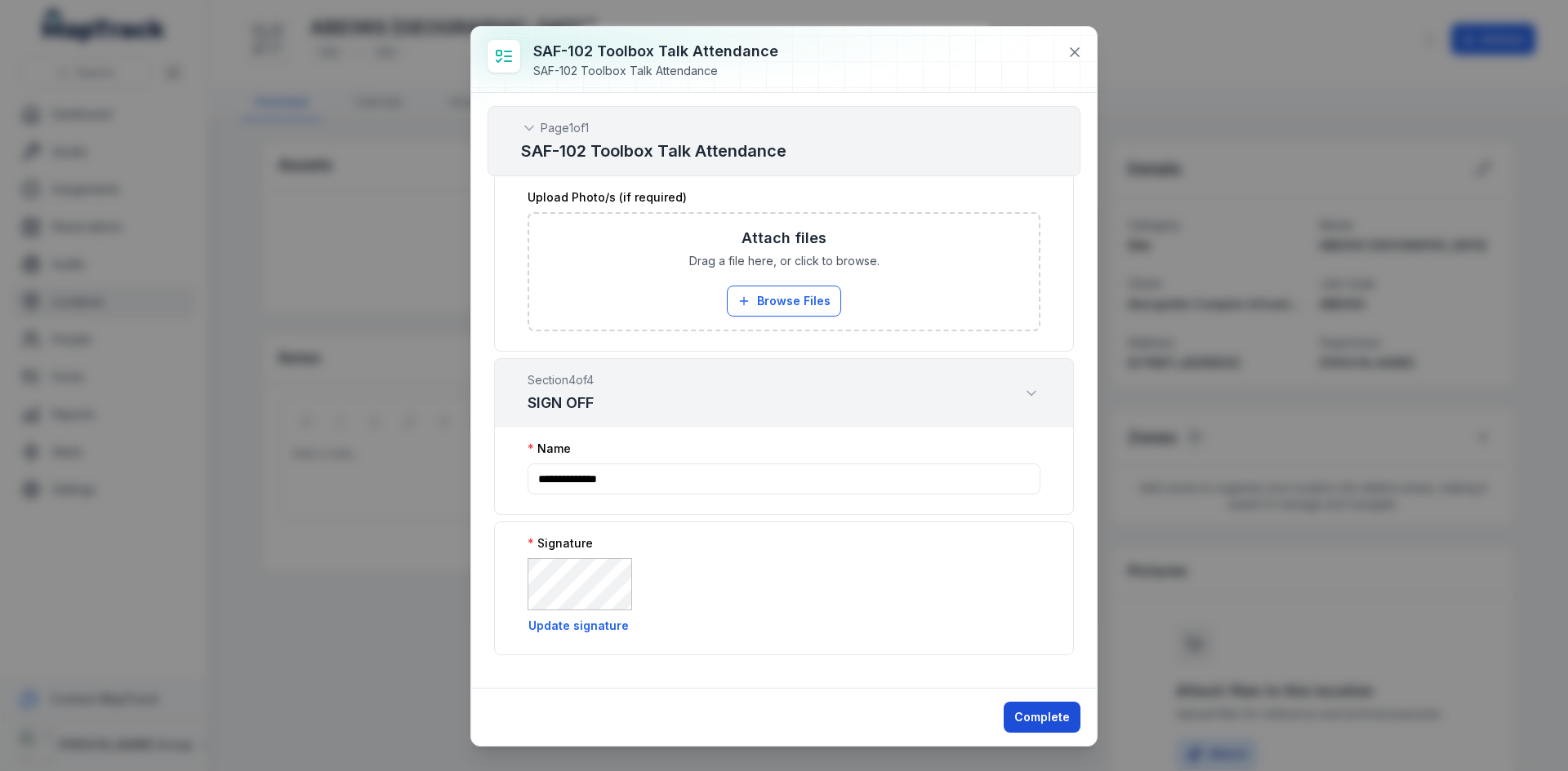
click at [1038, 712] on button "Complete" at bounding box center [1042, 718] width 77 height 31
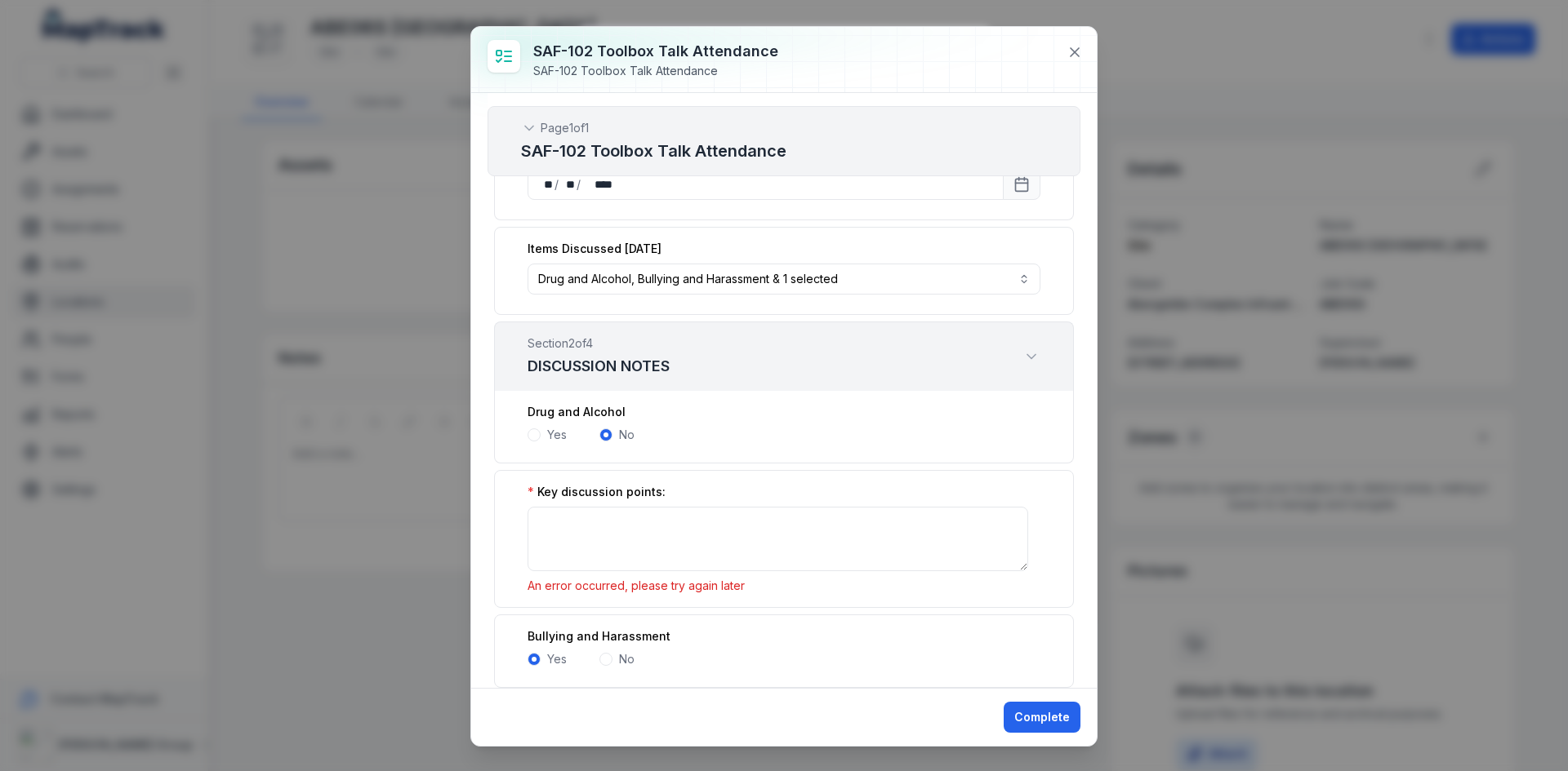
scroll to position [327, 0]
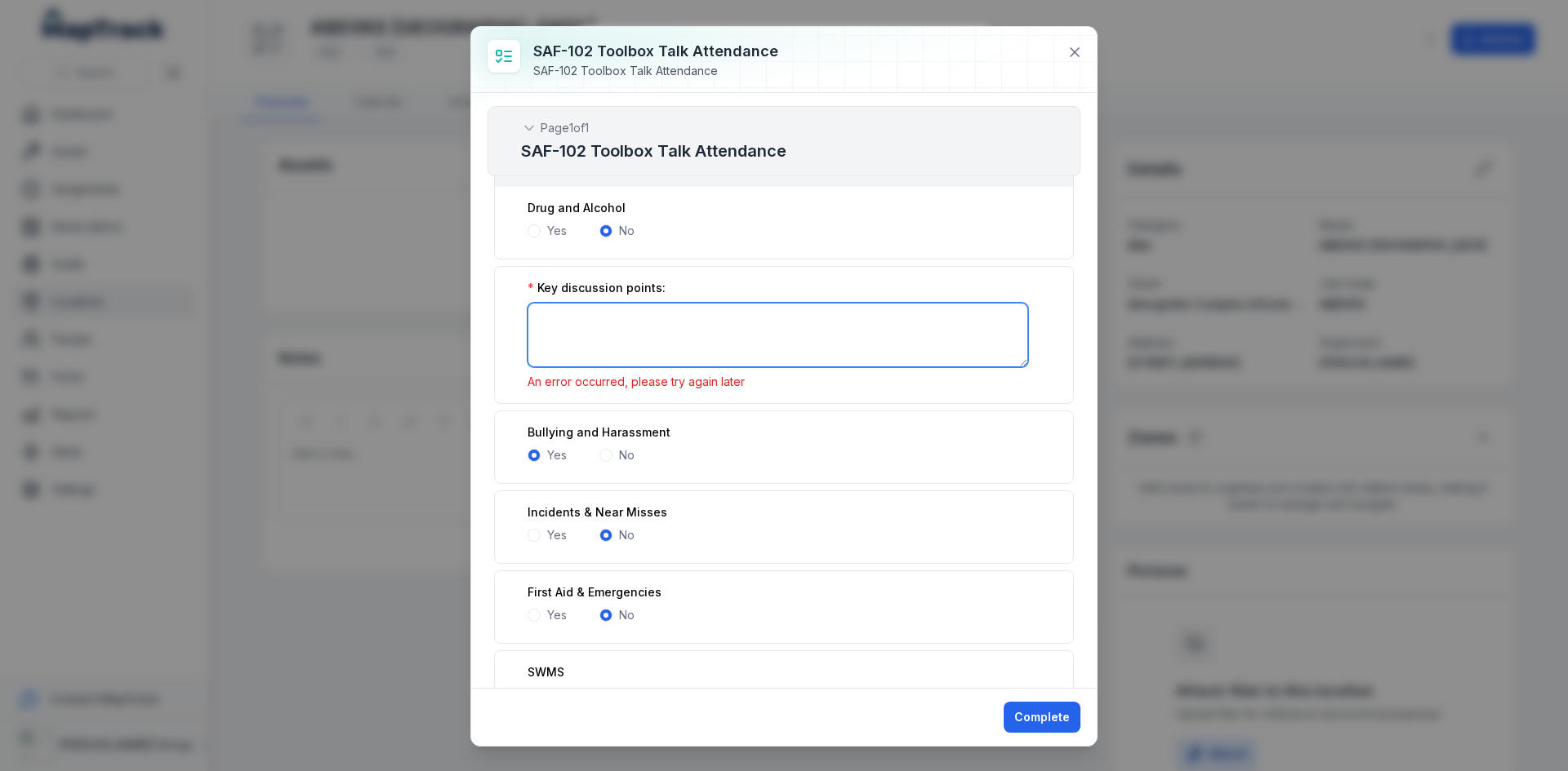
click at [620, 334] on textarea ":r446:-form-item-label" at bounding box center [777, 335] width 500 height 64
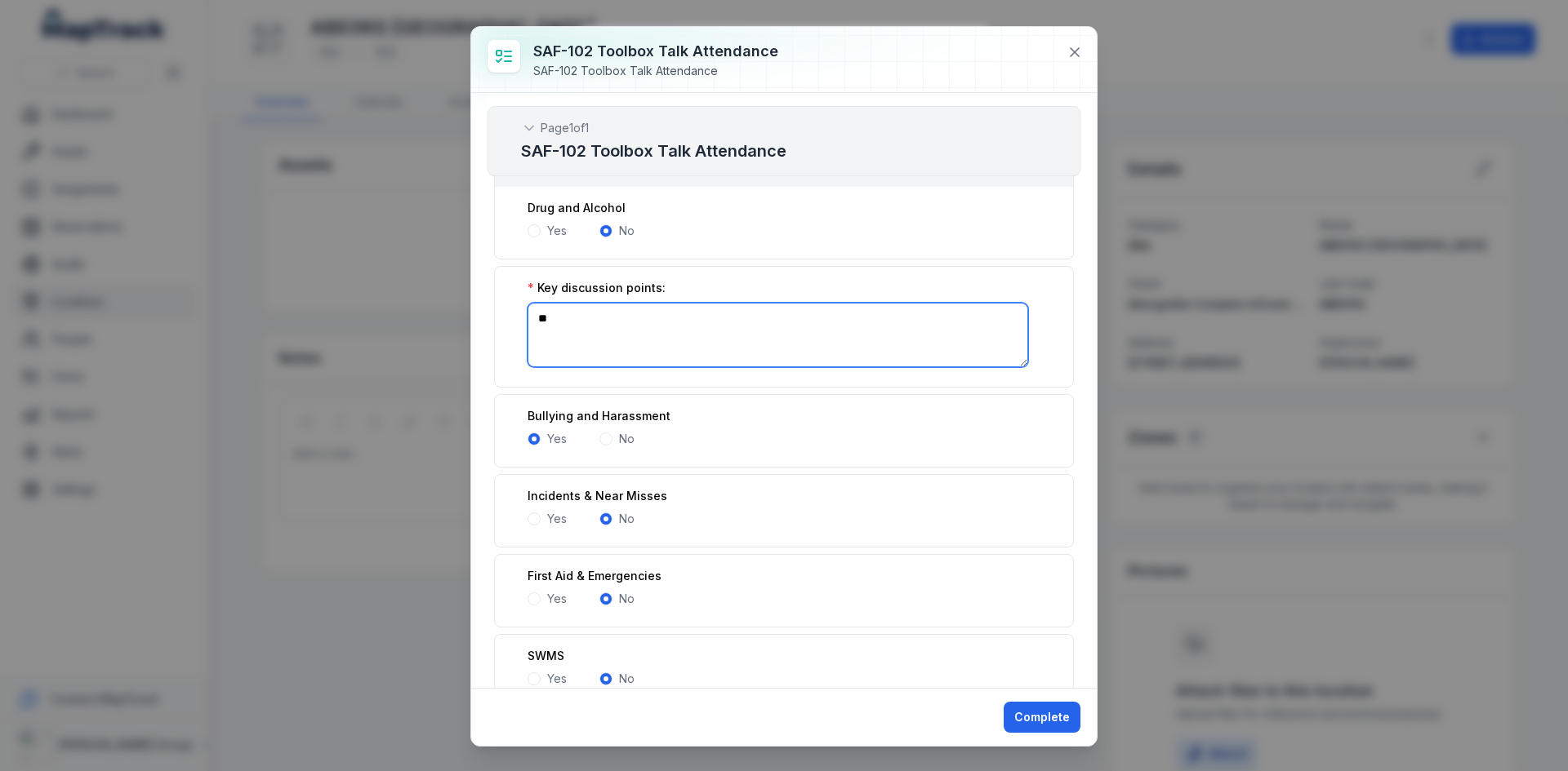
type textarea "**"
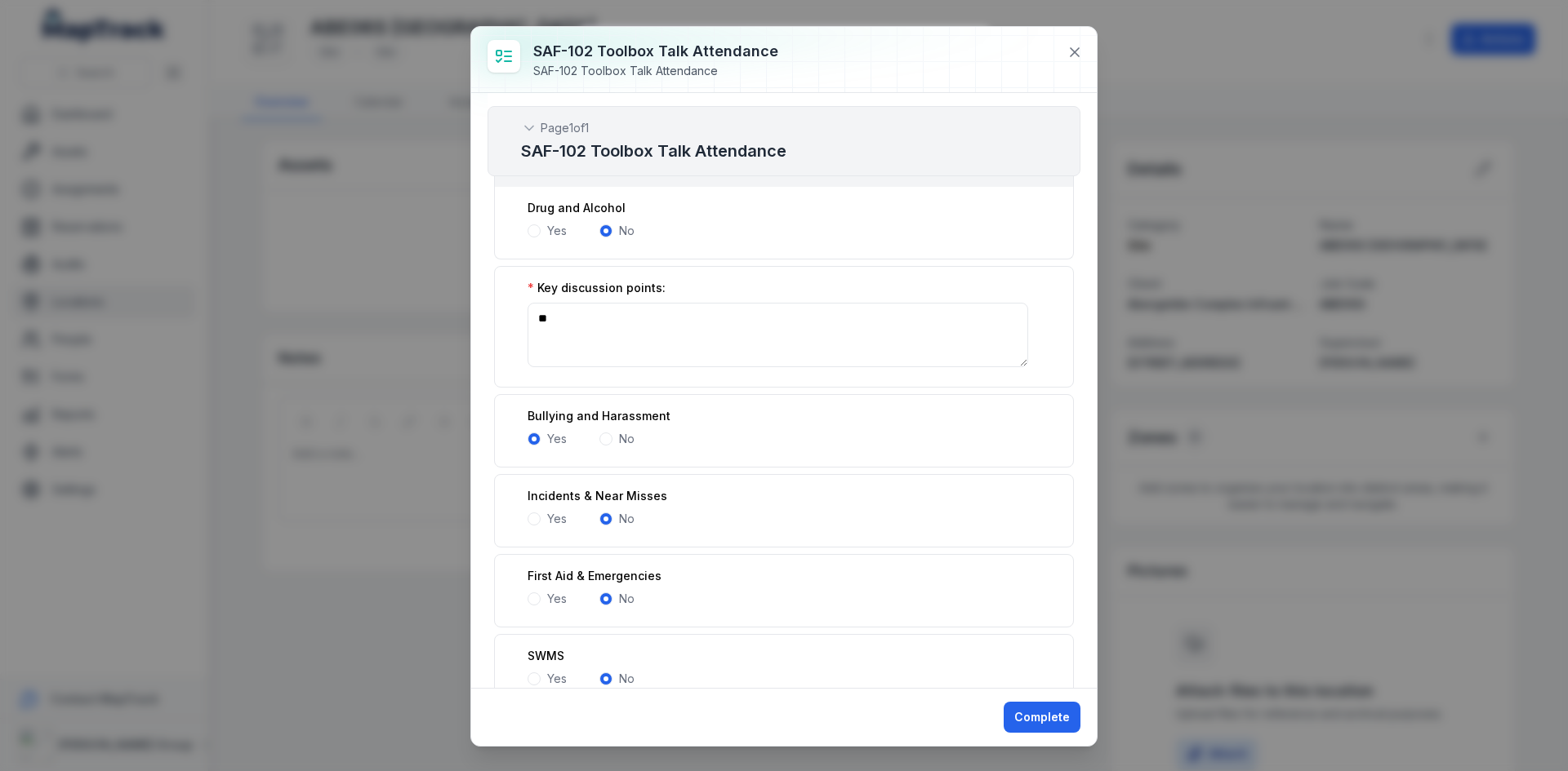
click at [852, 286] on div "Key discussion points:" at bounding box center [784, 287] width 512 height 17
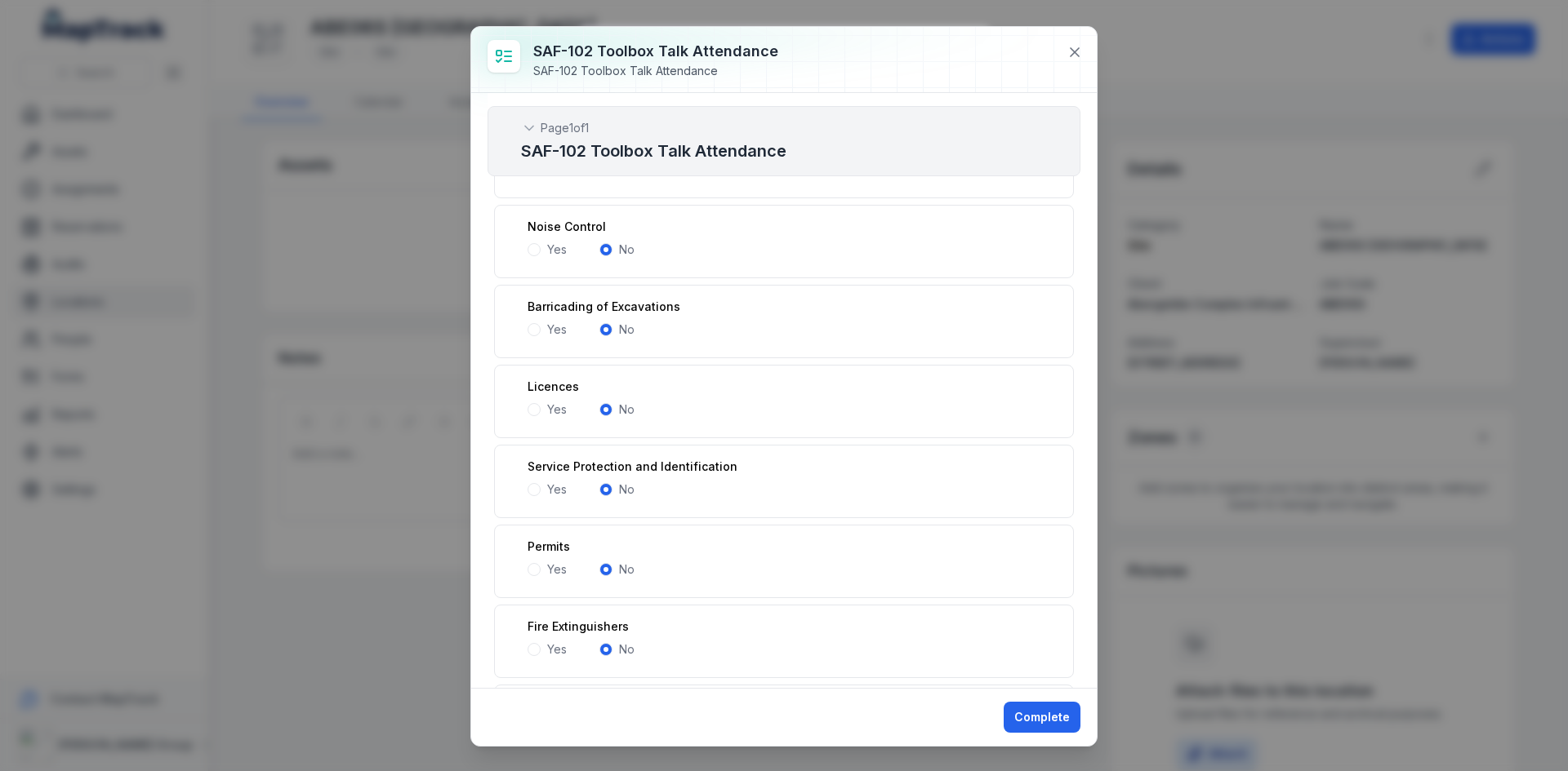
scroll to position [1627, 0]
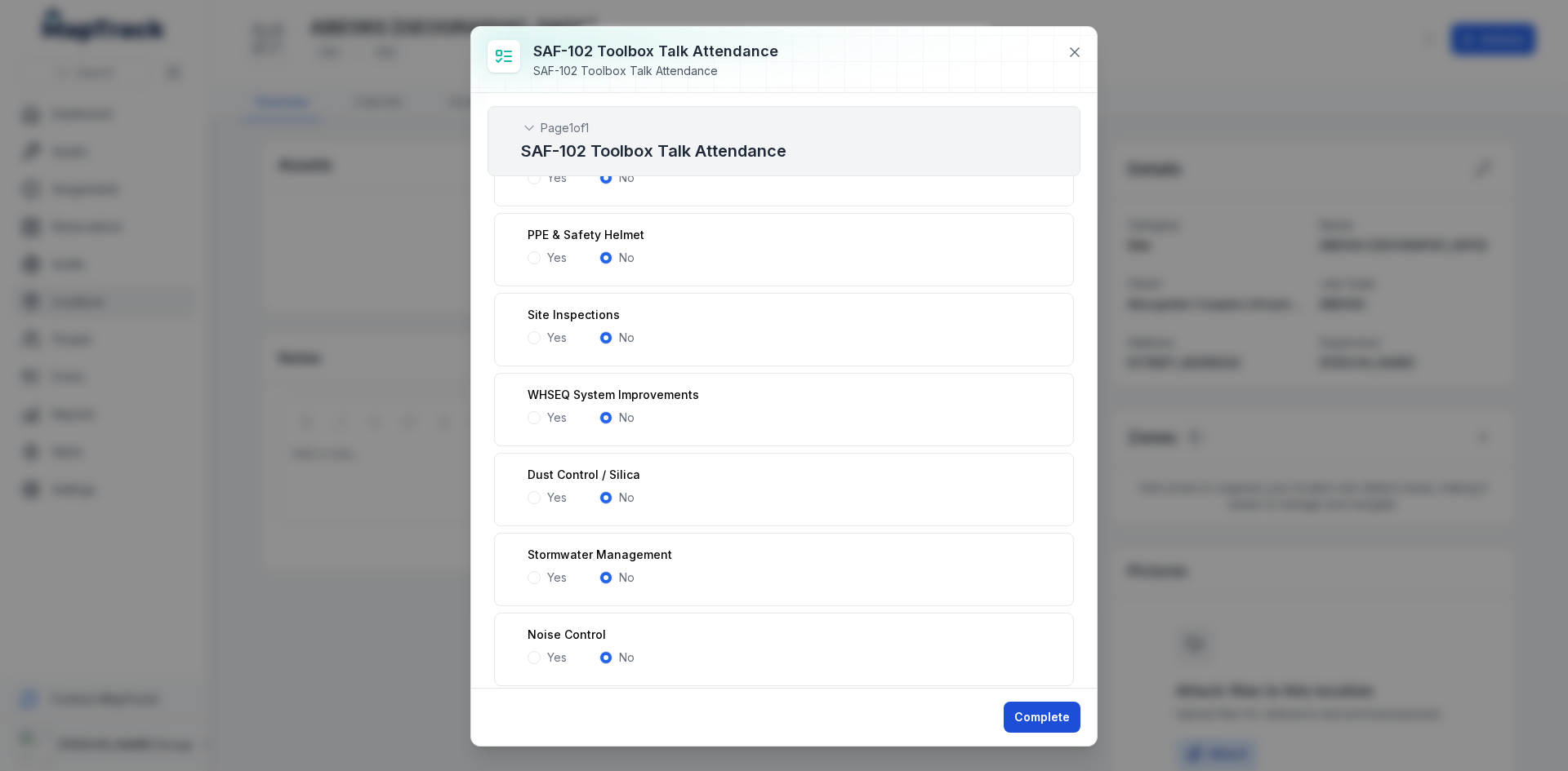
click at [1031, 709] on button "Complete" at bounding box center [1042, 718] width 77 height 31
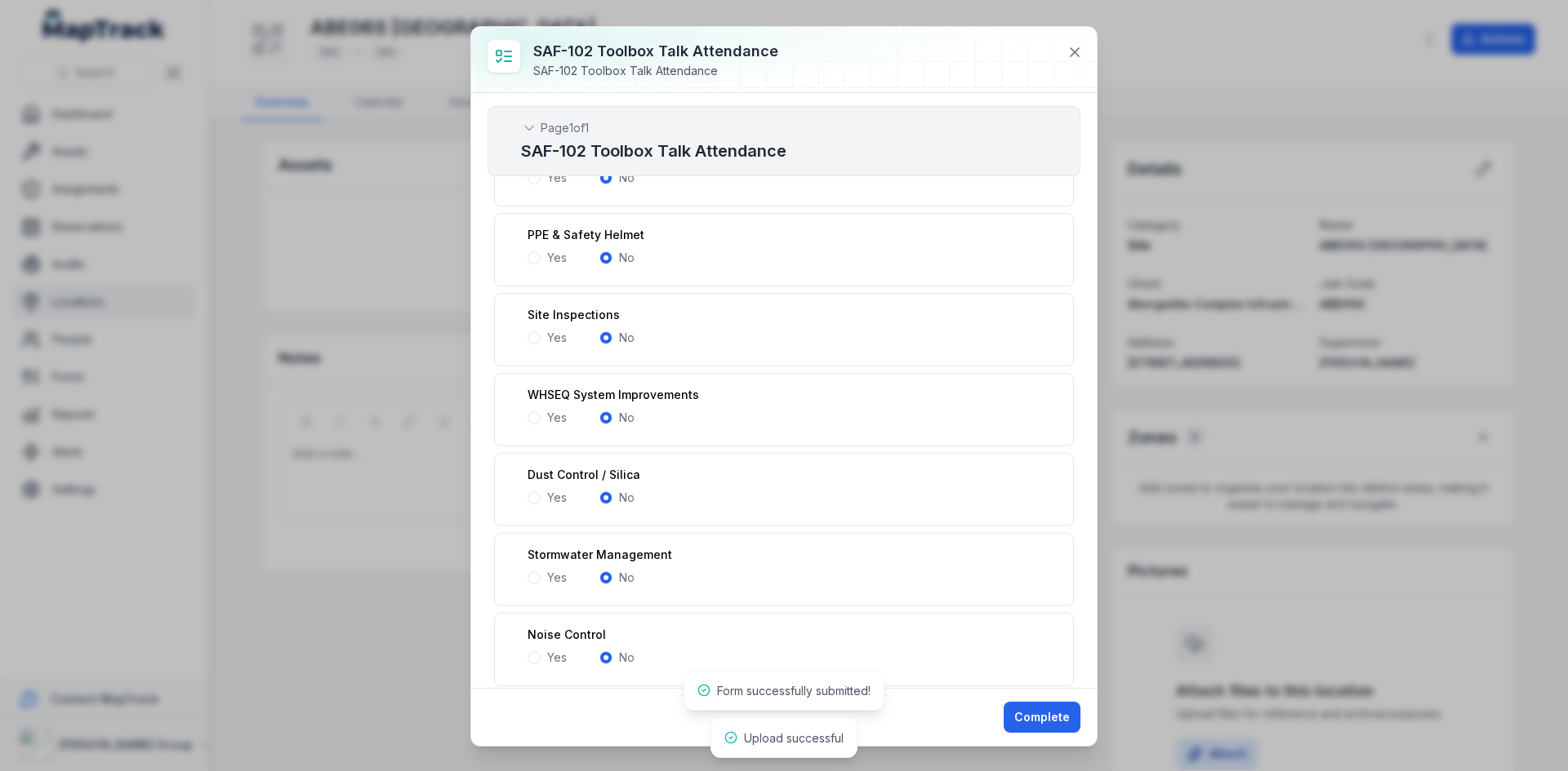
scroll to position [1466, 0]
